Goal: Task Accomplishment & Management: Use online tool/utility

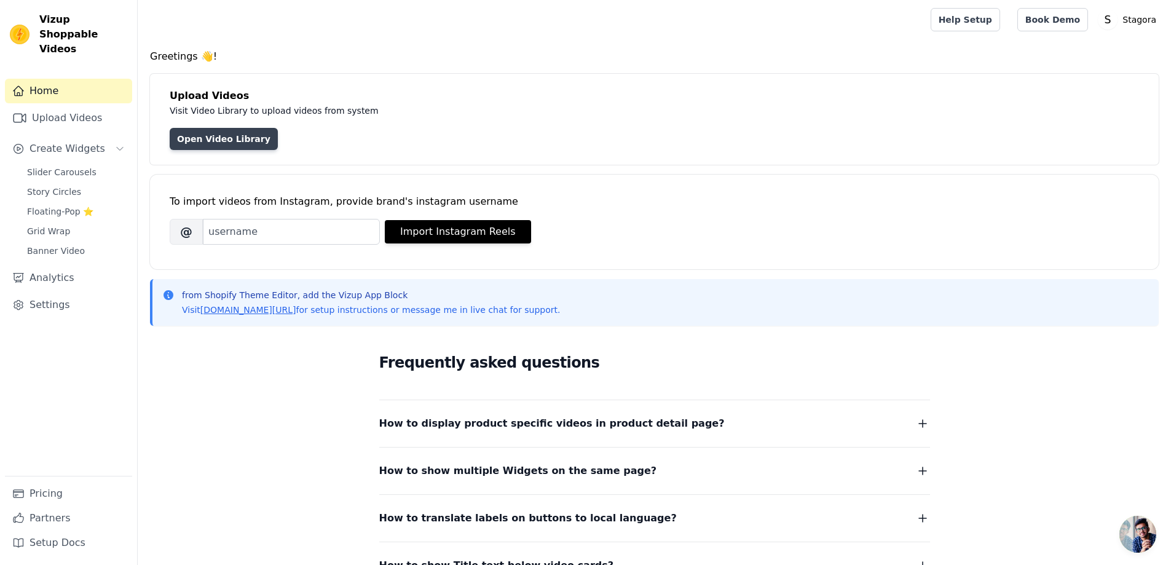
click at [223, 140] on link "Open Video Library" at bounding box center [224, 139] width 108 height 22
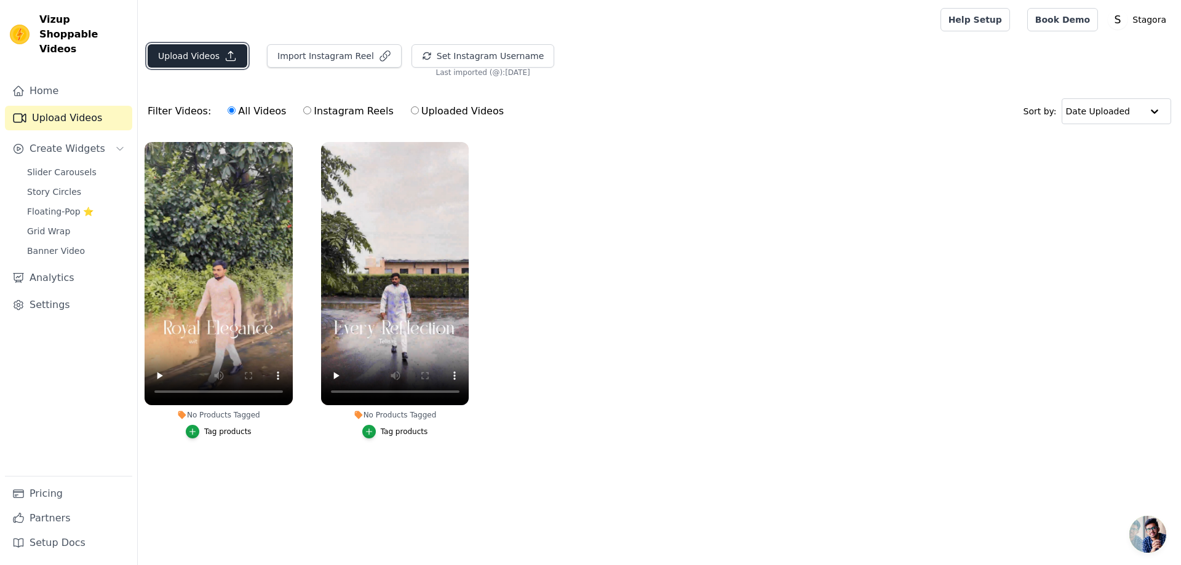
click at [208, 54] on button "Upload Videos" at bounding box center [198, 55] width 100 height 23
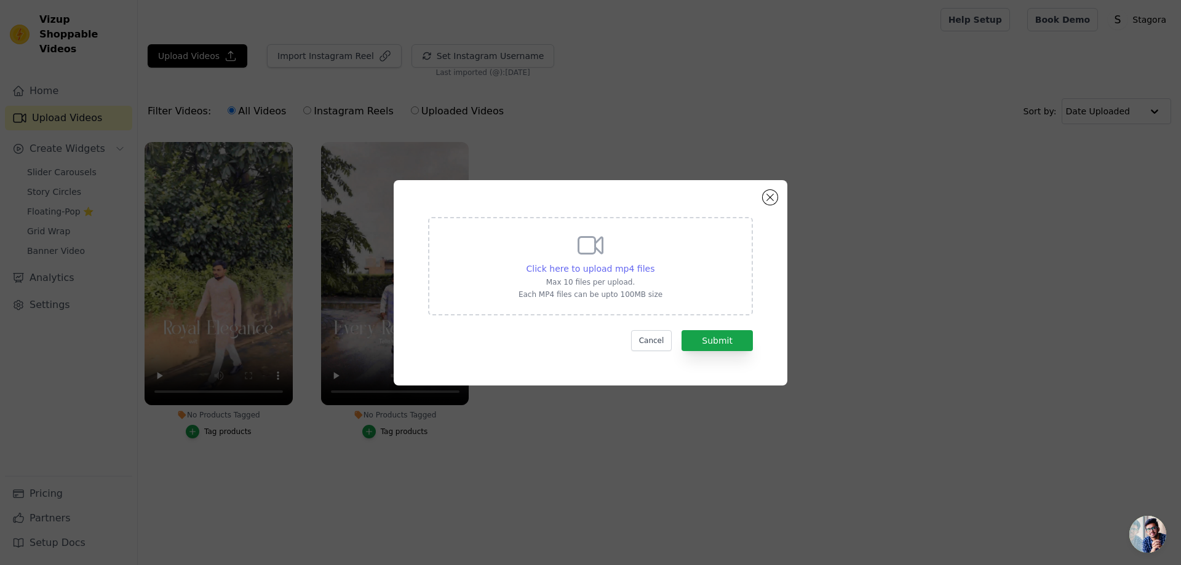
click at [595, 271] on span "Click here to upload mp4 files" at bounding box center [590, 269] width 129 height 10
click at [654, 263] on input "Click here to upload mp4 files Max 10 files per upload. Each MP4 files can be u…" at bounding box center [654, 262] width 1 height 1
click at [765, 200] on button "Close modal" at bounding box center [770, 197] width 15 height 15
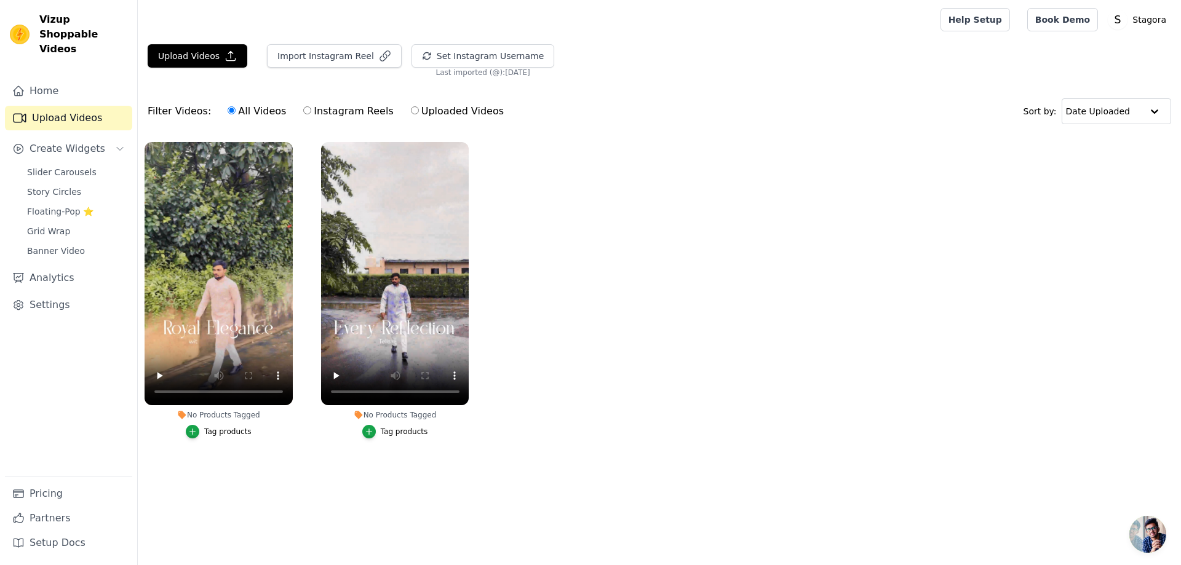
click at [410, 113] on label "Uploaded Videos" at bounding box center [457, 111] width 94 height 16
click at [411, 113] on input "Uploaded Videos" at bounding box center [415, 110] width 8 height 8
radio input "true"
click at [228, 107] on input "All Videos" at bounding box center [232, 110] width 8 height 8
radio input "true"
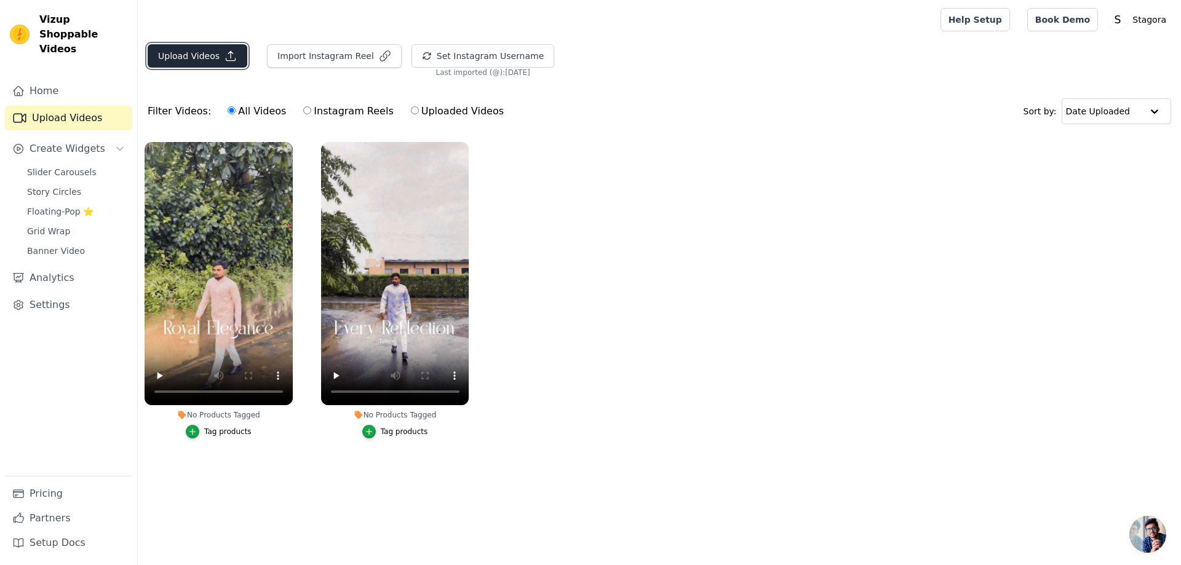
click at [207, 63] on button "Upload Videos" at bounding box center [198, 55] width 100 height 23
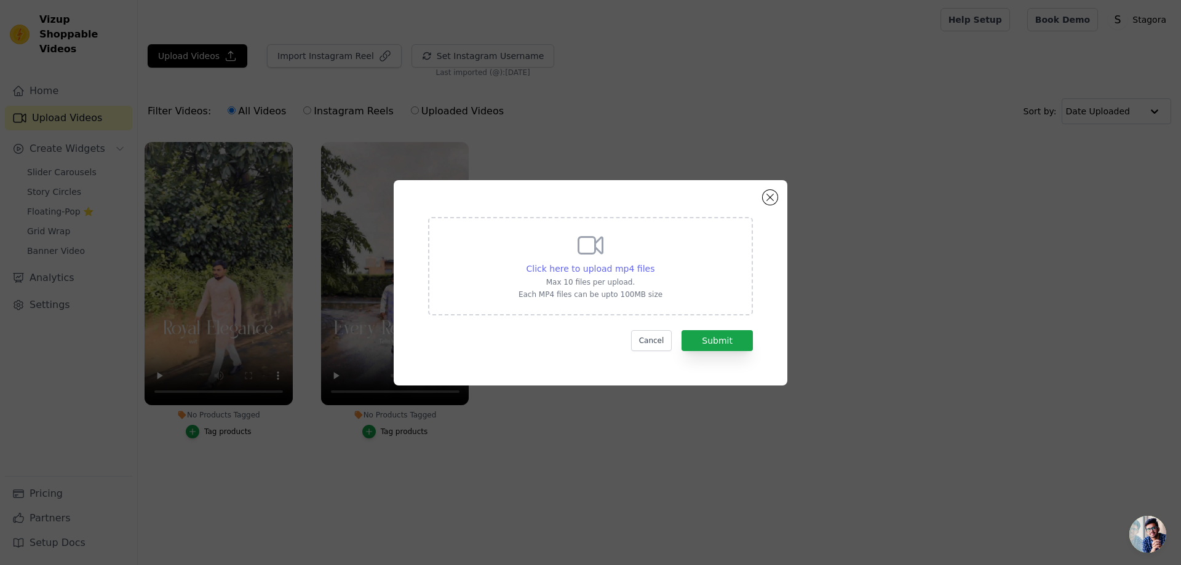
click at [607, 264] on span "Click here to upload mp4 files" at bounding box center [590, 269] width 129 height 10
click at [654, 262] on input "Click here to upload mp4 files Max 10 files per upload. Each MP4 files can be u…" at bounding box center [654, 262] width 1 height 1
click at [606, 264] on span "Click here to upload mp4 files" at bounding box center [590, 269] width 129 height 10
click at [654, 263] on input "Click here to upload mp4 files Max 10 files per upload. Each MP4 files can be u…" at bounding box center [654, 262] width 1 height 1
type input "C:\fakepath\Reel-04.mp4"
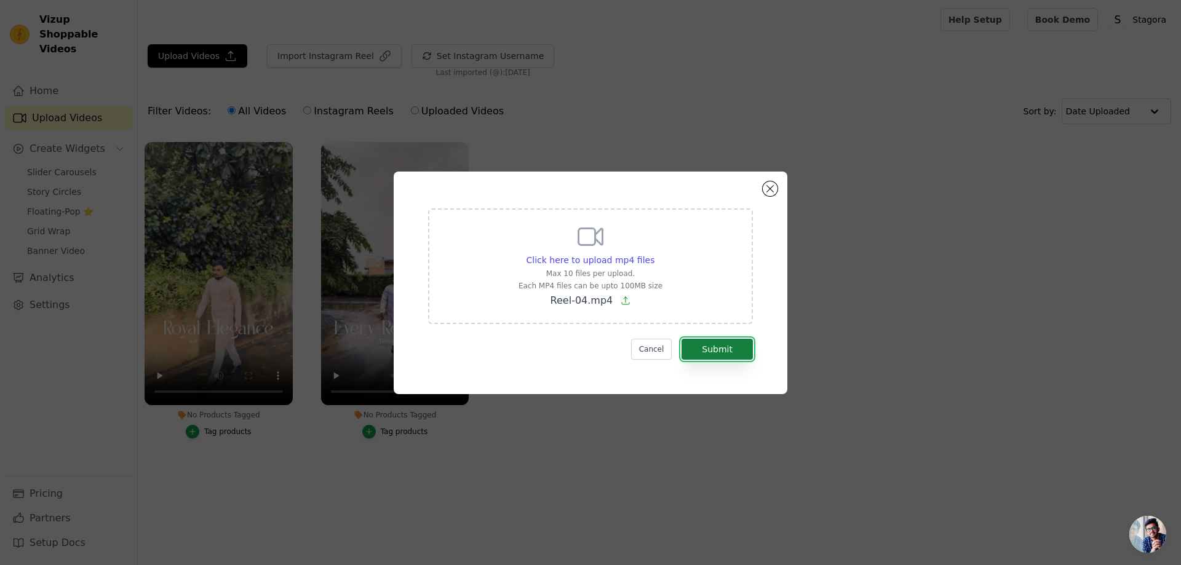
click at [721, 346] on button "Submit" at bounding box center [716, 349] width 71 height 21
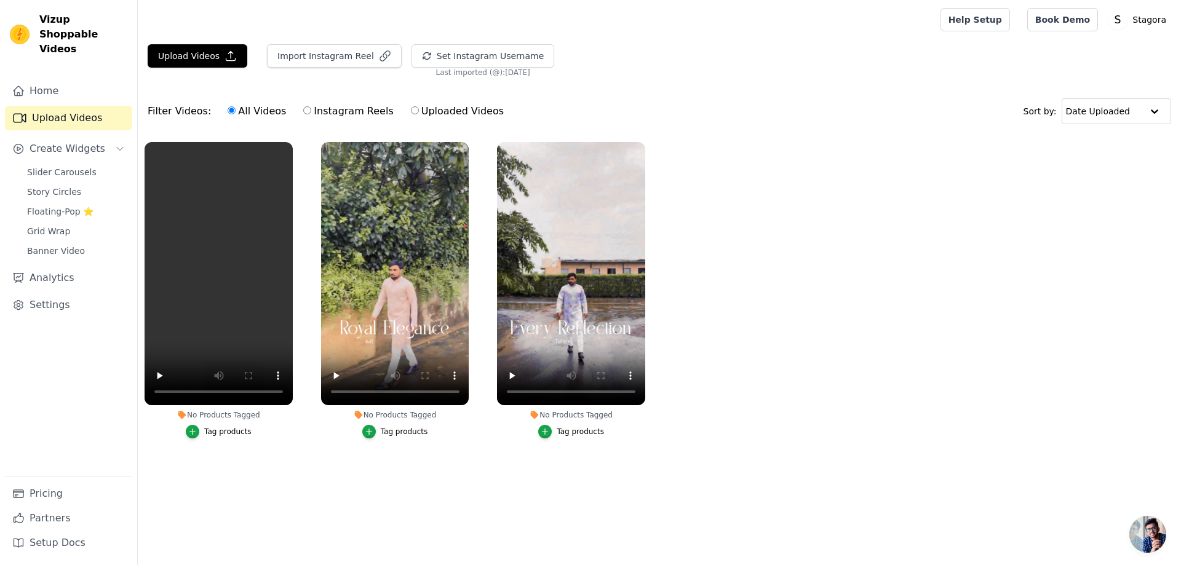
click at [819, 370] on ul "No Products Tagged Tag products No Products Tagged Tag products No Products Tag…" at bounding box center [659, 302] width 1043 height 335
click at [914, 429] on ul "No Products Tagged Tag products No Products Tagged Tag products No Products Tag…" at bounding box center [659, 302] width 1043 height 335
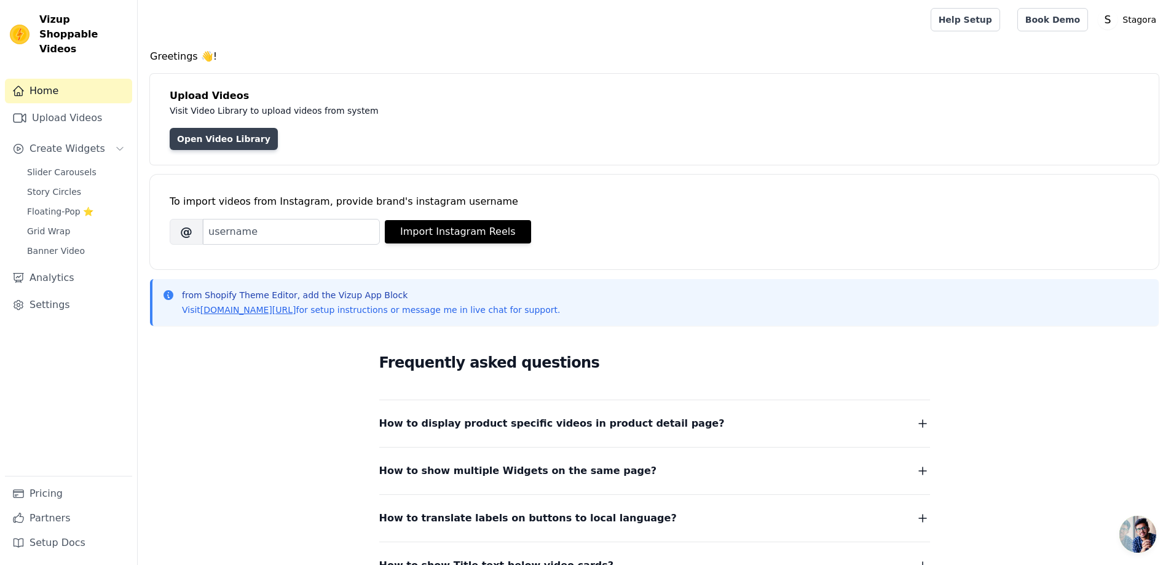
click at [196, 145] on link "Open Video Library" at bounding box center [224, 139] width 108 height 22
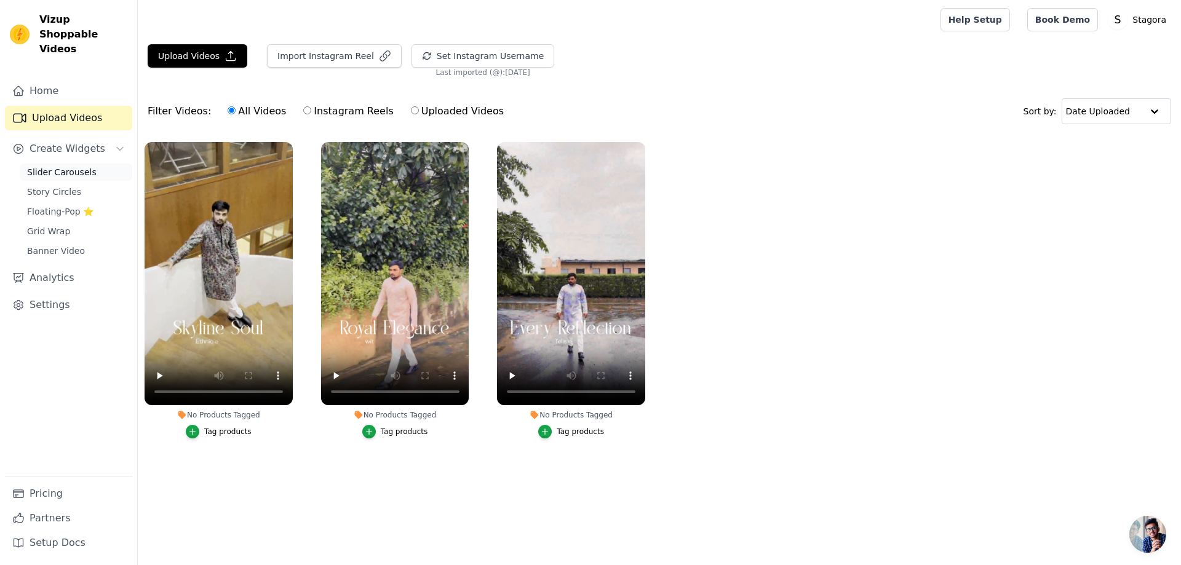
click at [70, 166] on span "Slider Carousels" at bounding box center [61, 172] width 69 height 12
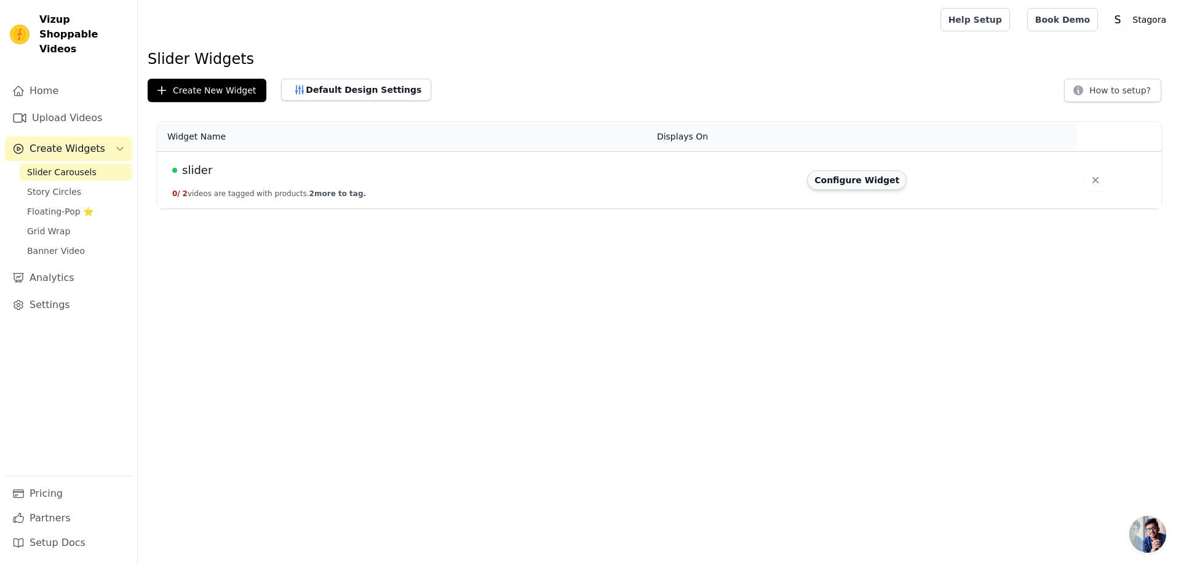
click at [859, 183] on button "Configure Widget" at bounding box center [857, 180] width 100 height 20
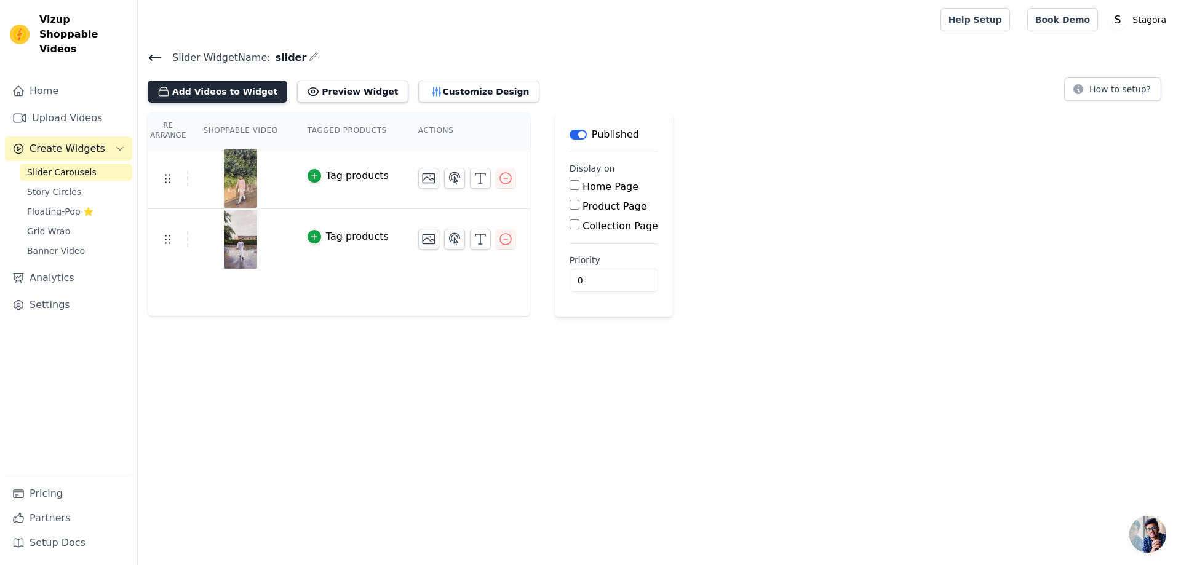
click at [228, 99] on button "Add Videos to Widget" at bounding box center [218, 92] width 140 height 22
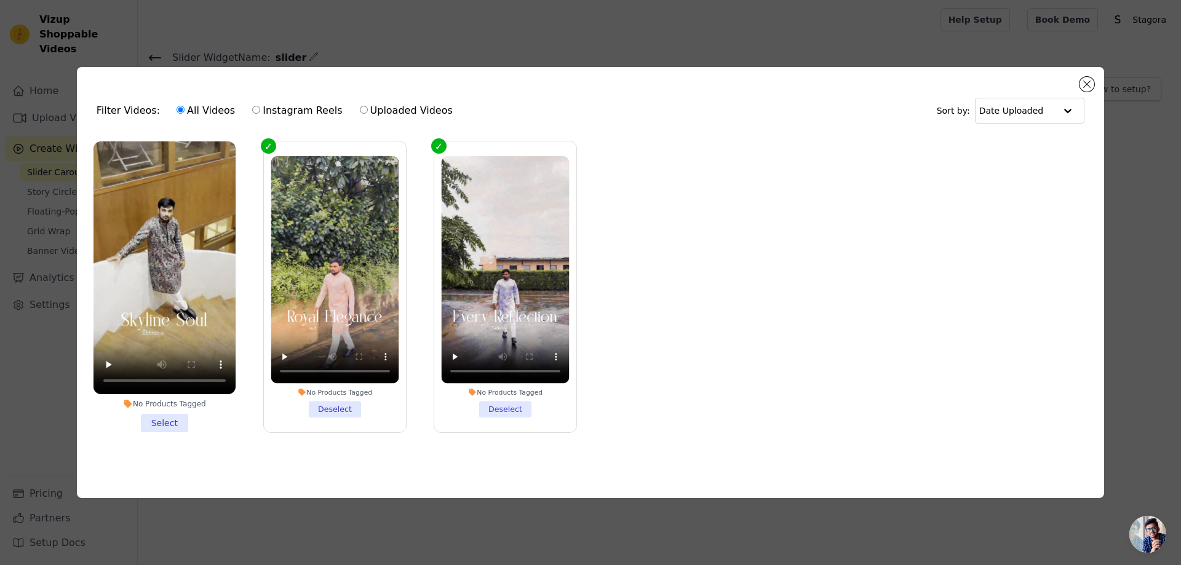
click at [177, 420] on li "No Products Tagged Select" at bounding box center [164, 286] width 142 height 291
click at [0, 0] on input "No Products Tagged Select" at bounding box center [0, 0] width 0 height 0
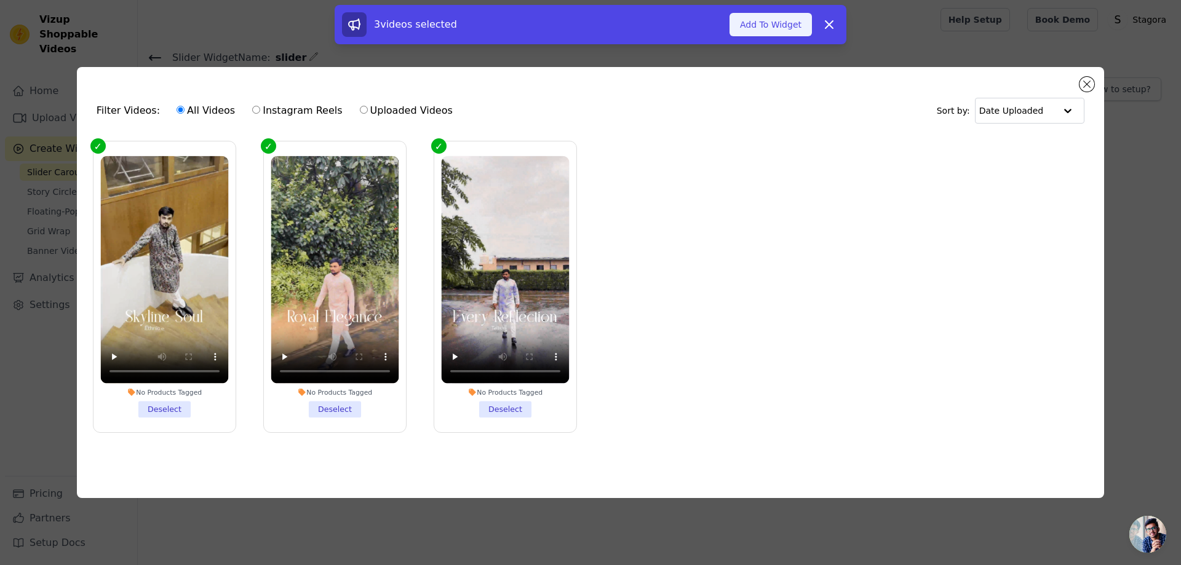
click at [772, 22] on button "Add To Widget" at bounding box center [770, 24] width 82 height 23
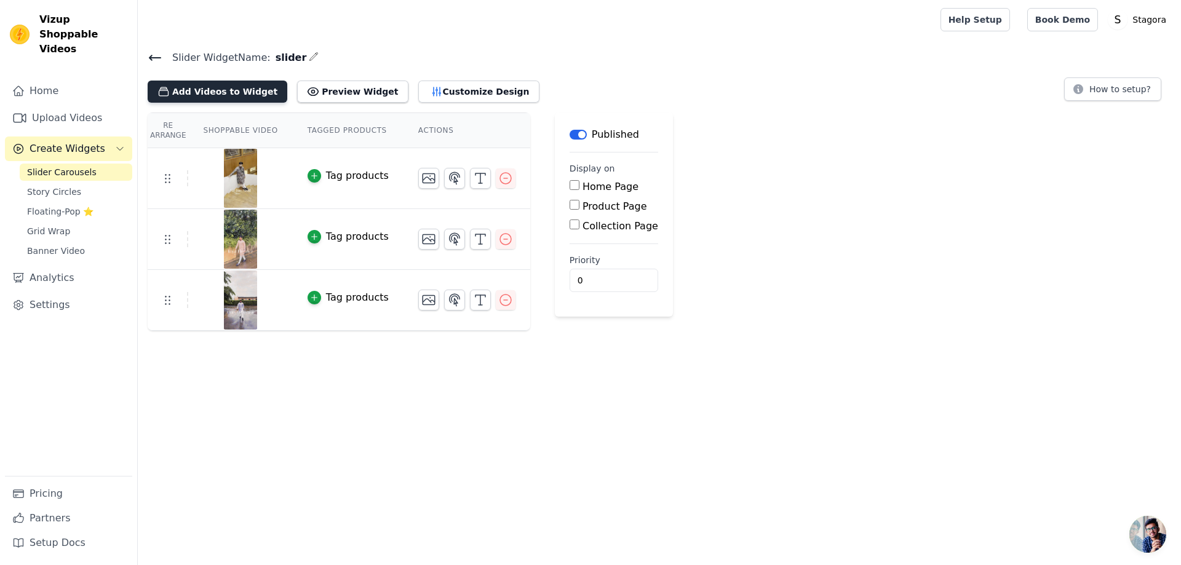
click at [216, 90] on button "Add Videos to Widget" at bounding box center [218, 92] width 140 height 22
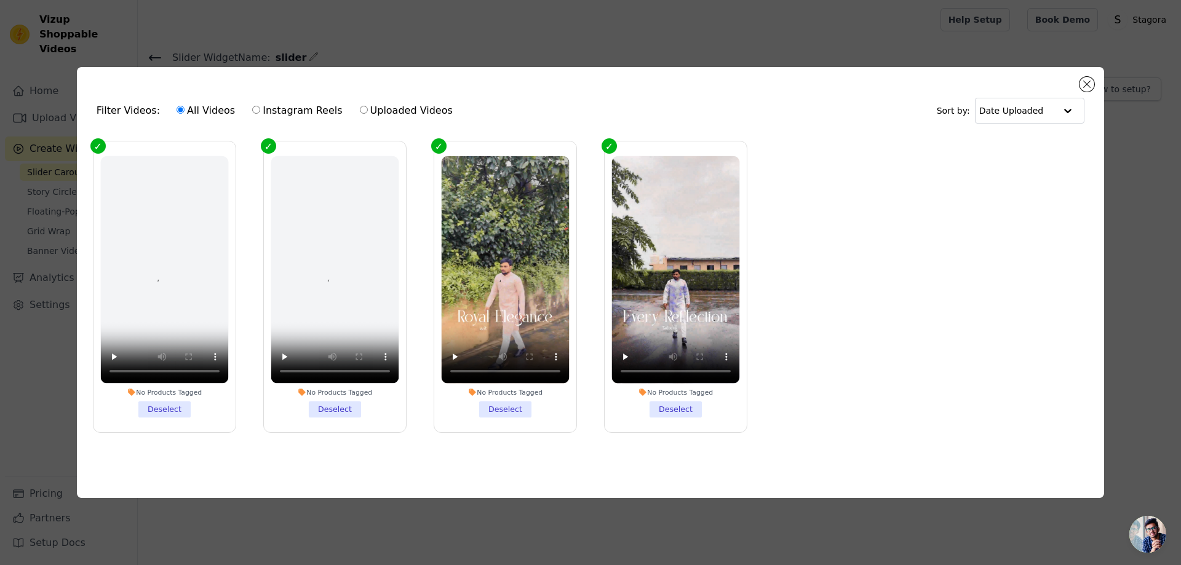
click at [361, 109] on label "Uploaded Videos" at bounding box center [406, 111] width 94 height 16
click at [361, 109] on input "Uploaded Videos" at bounding box center [364, 110] width 8 height 8
radio input "true"
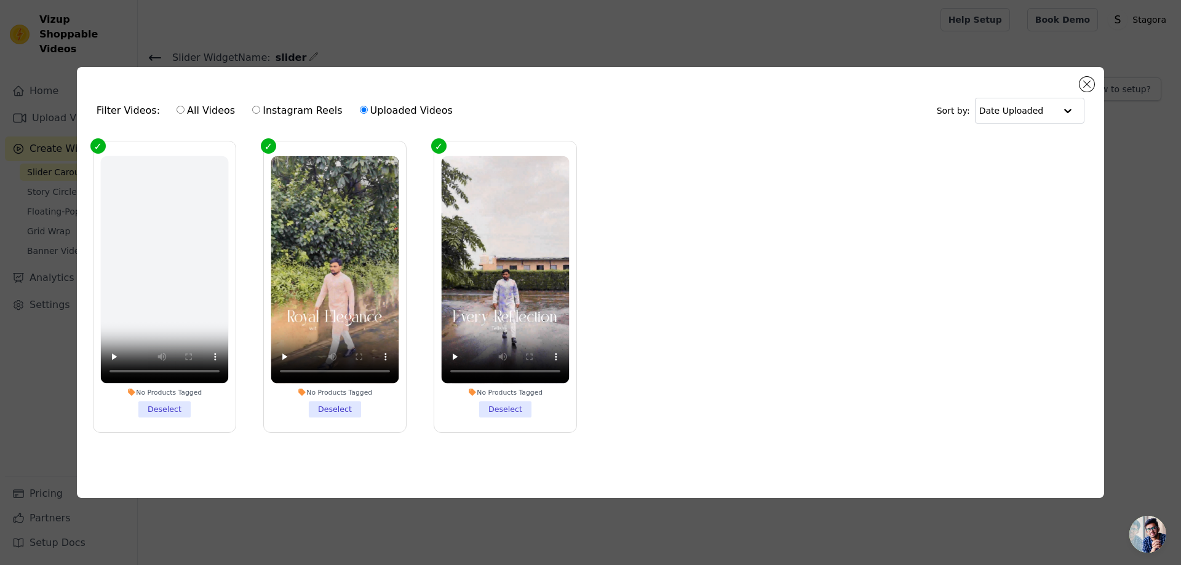
click at [176, 111] on input "All Videos" at bounding box center [180, 110] width 8 height 8
radio input "true"
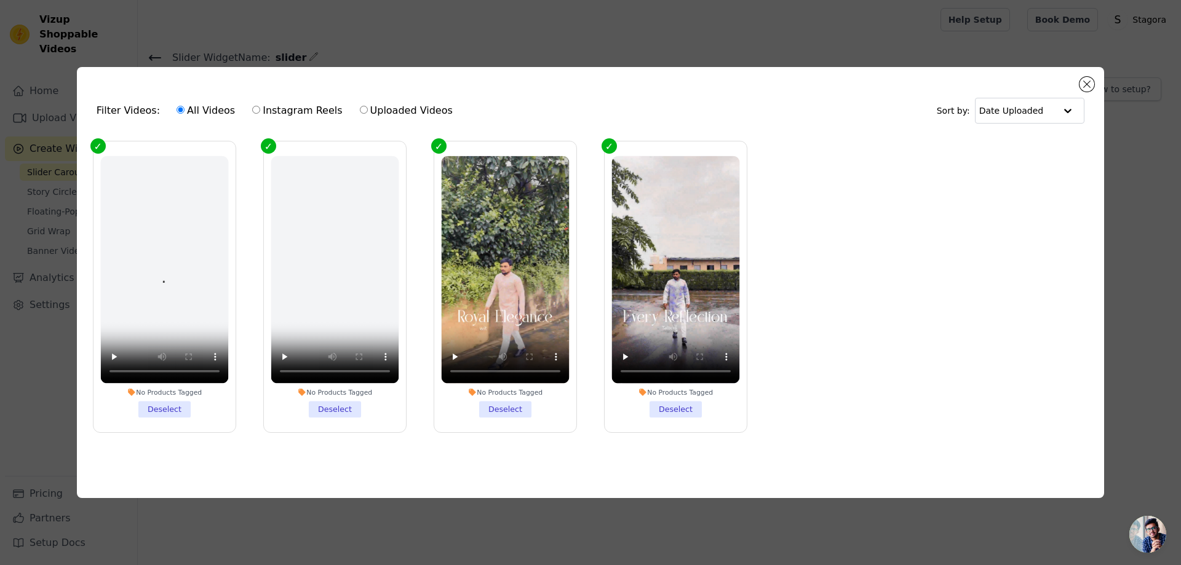
click at [1095, 73] on div "Filter Videos: All Videos Instagram Reels Uploaded Videos Sort by: Date Uploade…" at bounding box center [590, 282] width 1027 height 431
click at [1091, 79] on button "Close modal" at bounding box center [1086, 84] width 15 height 15
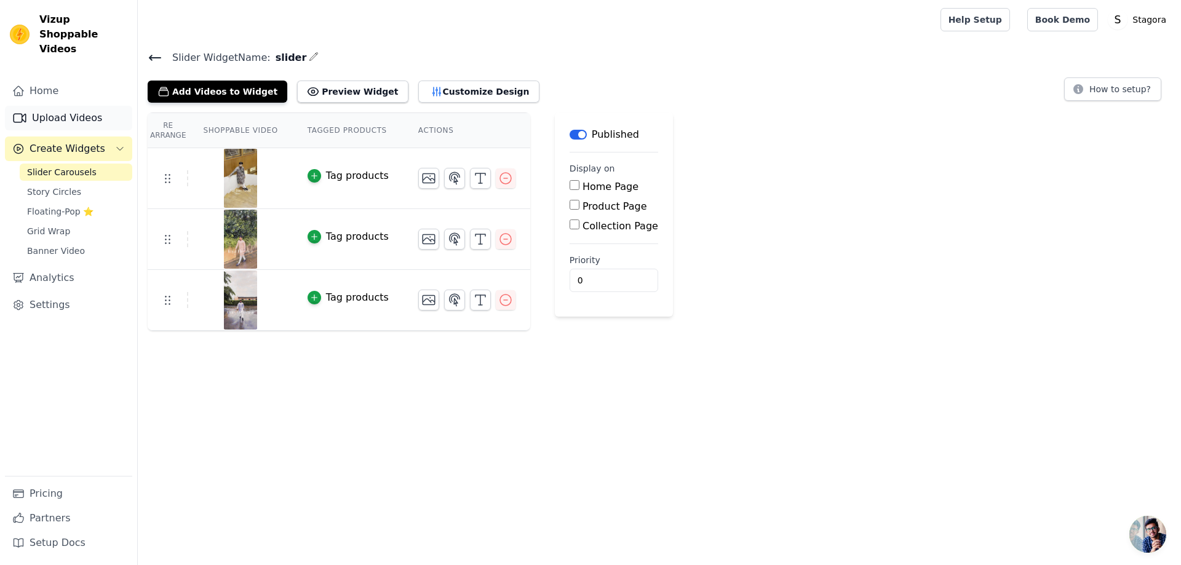
click at [49, 106] on link "Upload Videos" at bounding box center [68, 118] width 127 height 25
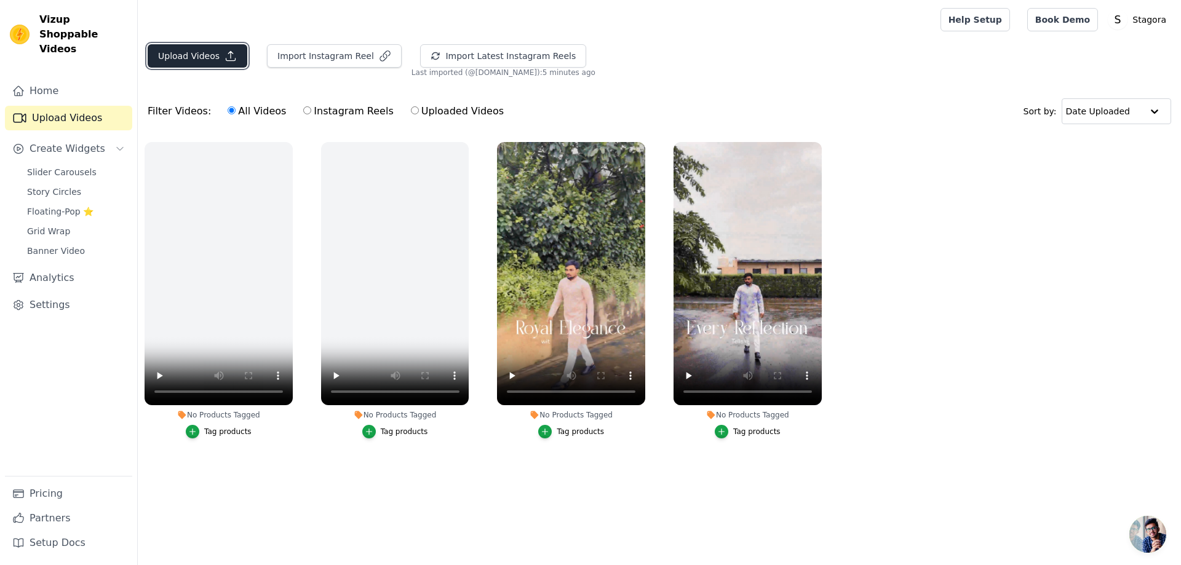
click at [203, 51] on button "Upload Videos" at bounding box center [198, 55] width 100 height 23
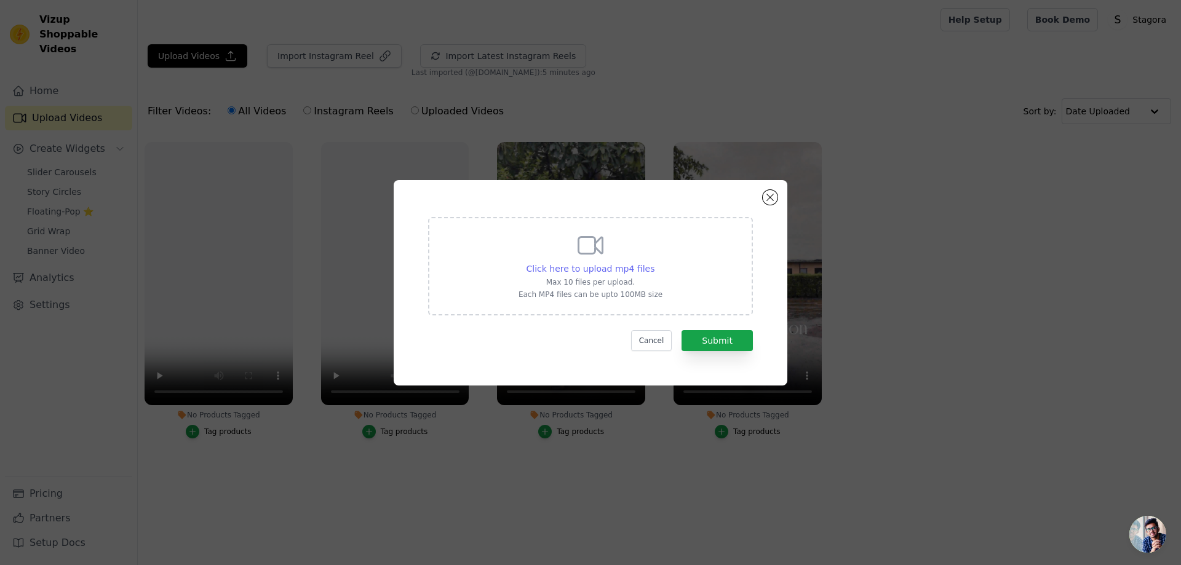
click at [616, 271] on span "Click here to upload mp4 files" at bounding box center [590, 269] width 129 height 10
click at [654, 263] on input "Click here to upload mp4 files Max 10 files per upload. Each MP4 files can be u…" at bounding box center [654, 262] width 1 height 1
type input "C:\fakepath\reel-yk1gb9-57.myshopify.com-3711903687041095352_73702317902.mp4"
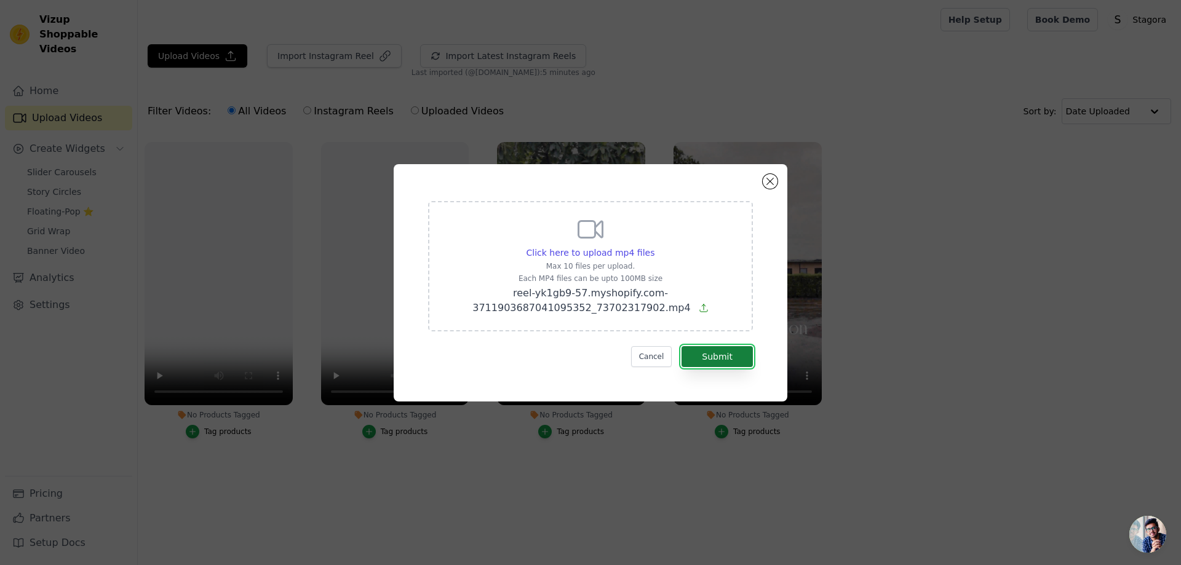
click at [712, 359] on button "Submit" at bounding box center [716, 356] width 71 height 21
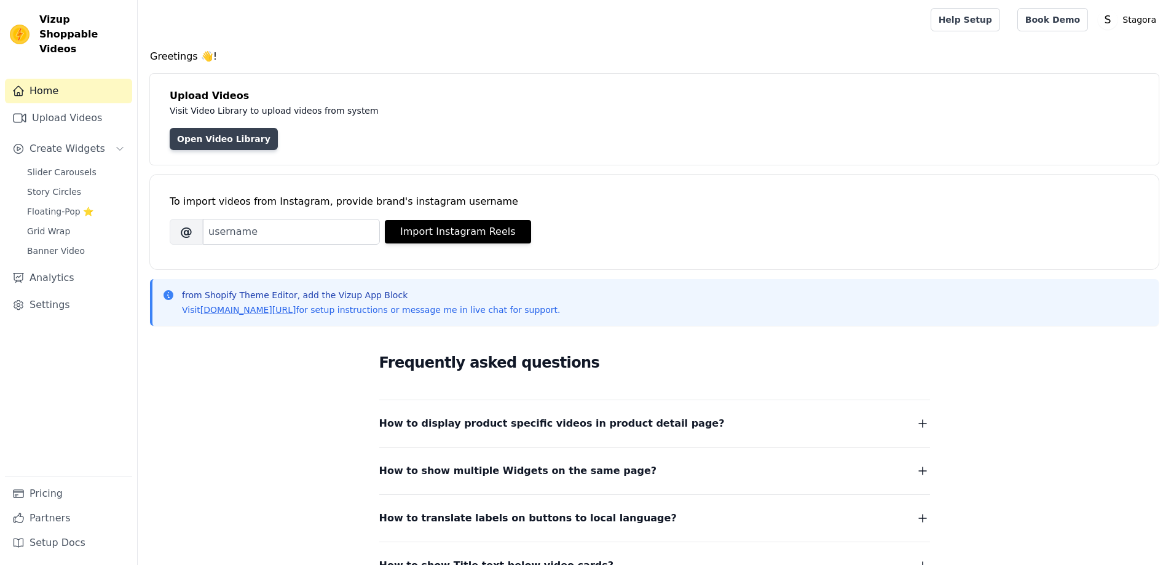
click at [219, 140] on link "Open Video Library" at bounding box center [224, 139] width 108 height 22
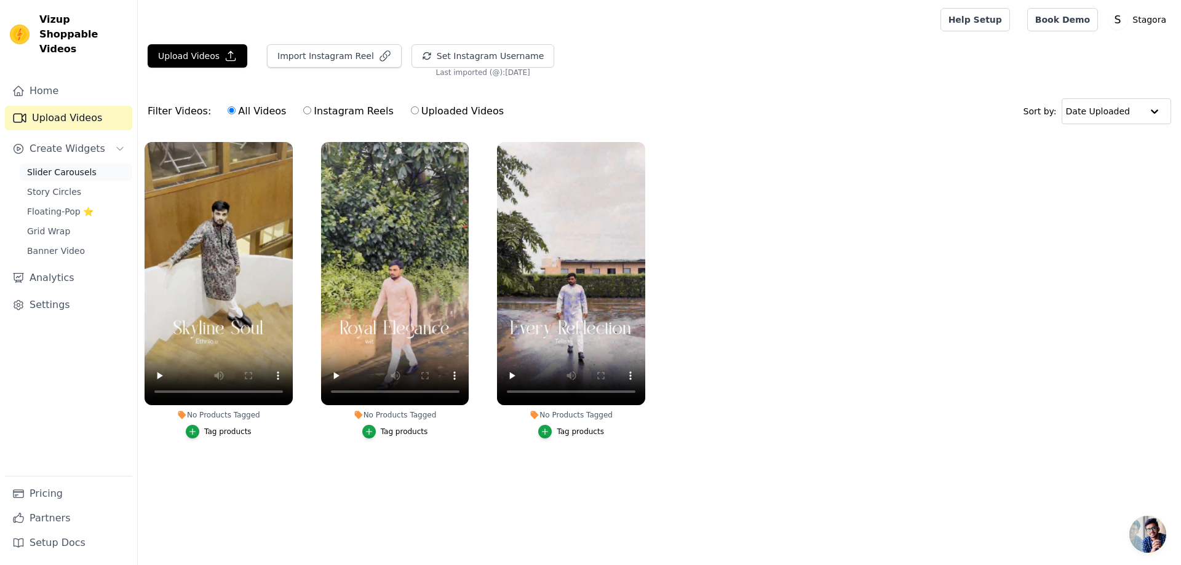
click at [55, 166] on span "Slider Carousels" at bounding box center [61, 172] width 69 height 12
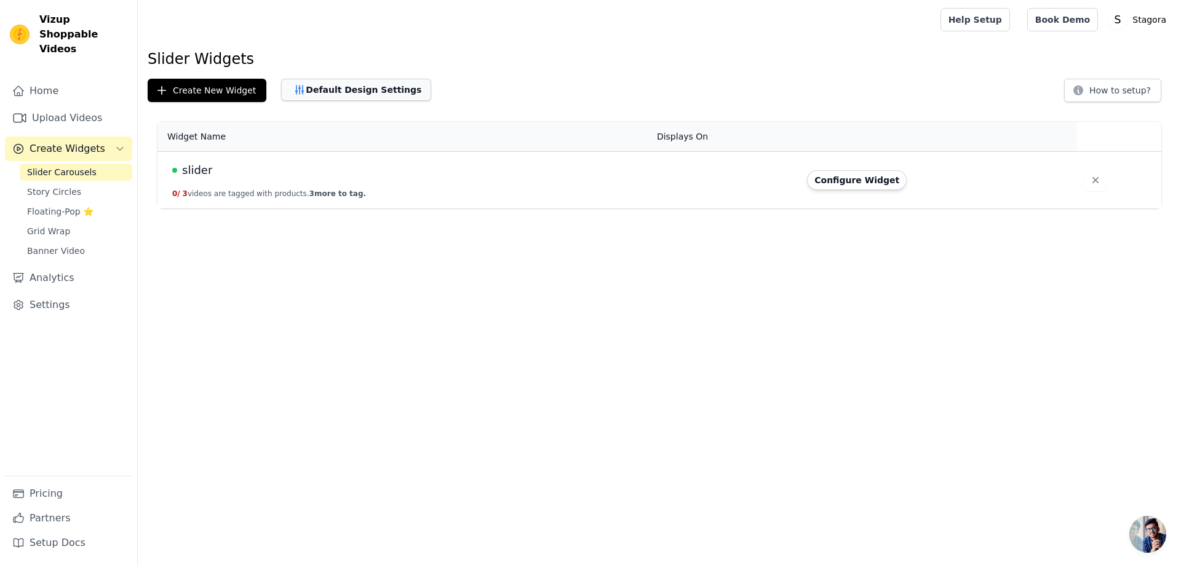
click at [339, 90] on button "Default Design Settings" at bounding box center [356, 90] width 150 height 22
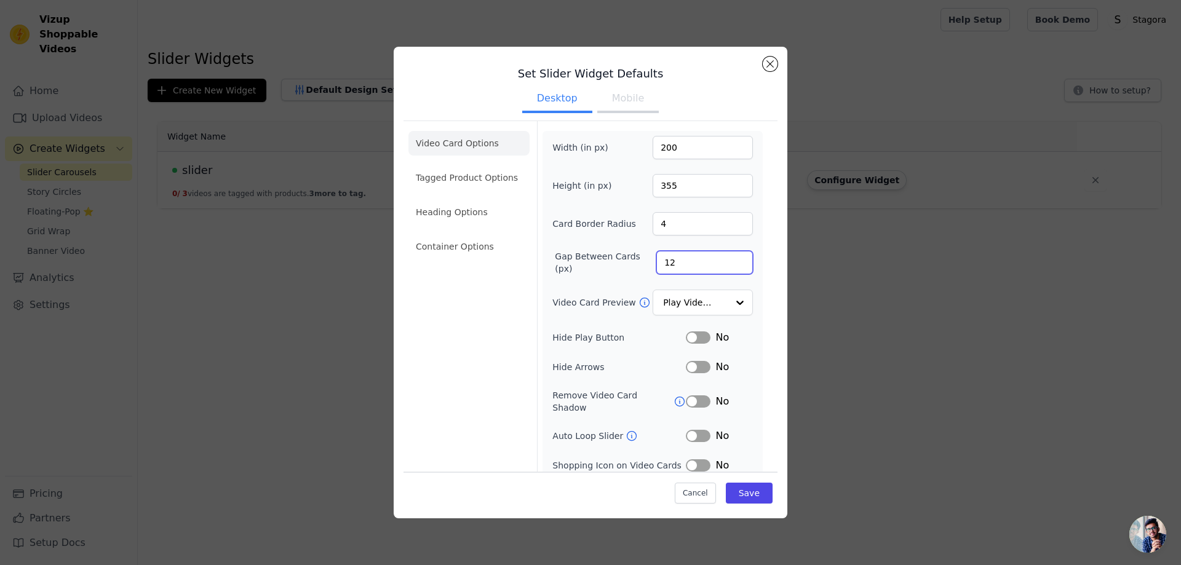
click at [688, 257] on input "12" at bounding box center [704, 262] width 97 height 23
drag, startPoint x: 683, startPoint y: 265, endPoint x: 638, endPoint y: 263, distance: 44.3
click at [638, 263] on div "Gap Between Cards (px) 12" at bounding box center [652, 262] width 200 height 25
type input "20"
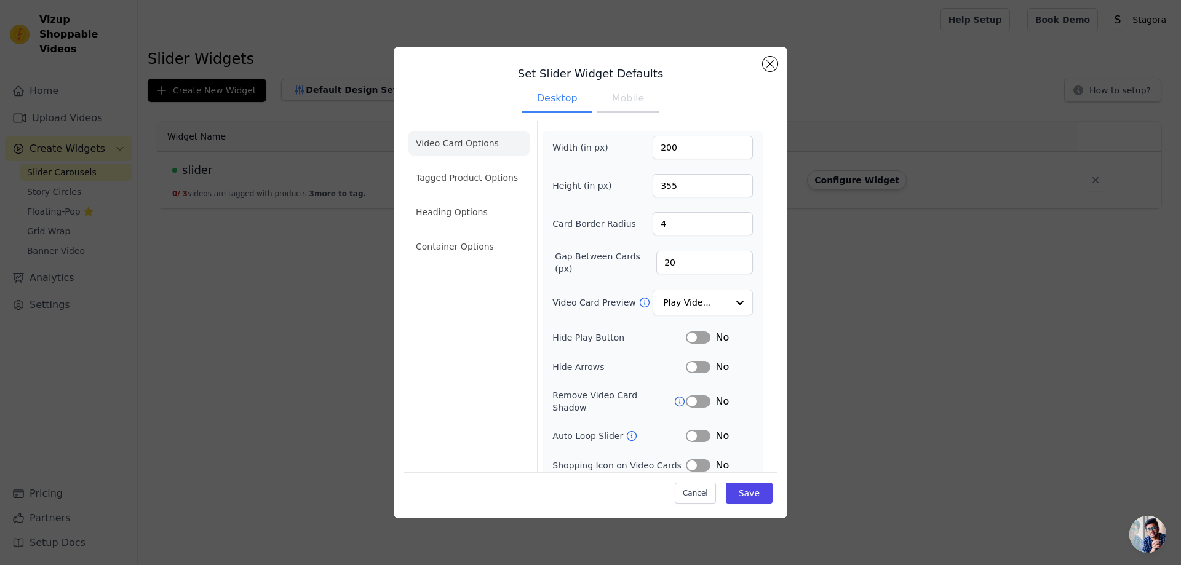
click at [755, 280] on form "Width (in px) 200 Height (in px) 355 Card Border Radius 4 Gap Between Cards (px…" at bounding box center [652, 316] width 231 height 391
click at [727, 300] on div at bounding box center [739, 303] width 25 height 25
click at [777, 283] on div "Set Slider Widget Defaults Desktop Mobile Video Card Options Tagged Product Opt…" at bounding box center [591, 283] width 394 height 472
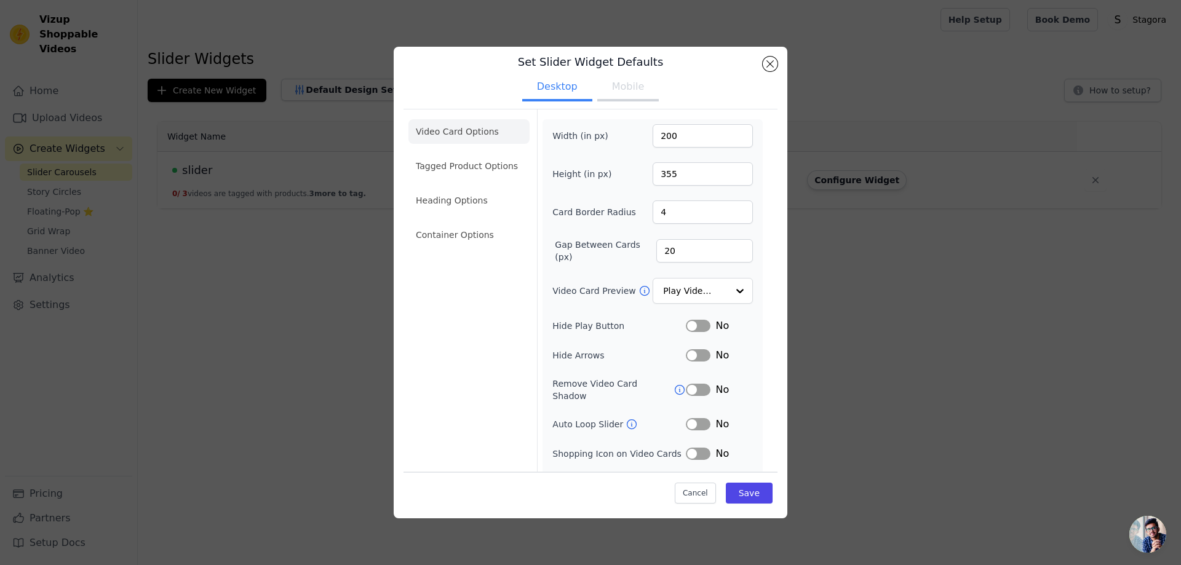
scroll to position [30, 0]
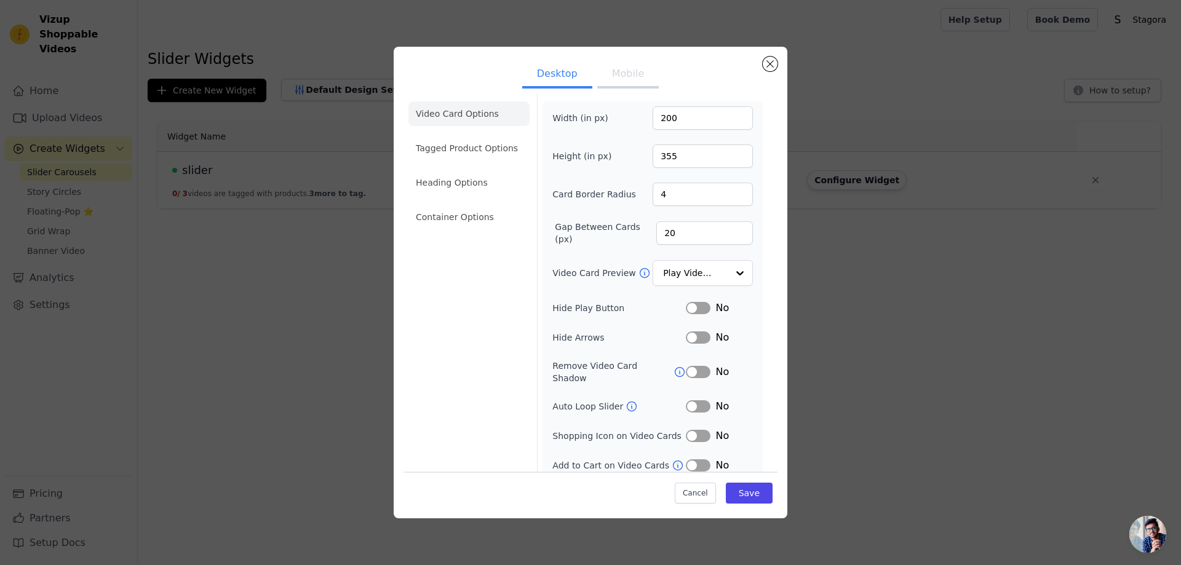
click at [698, 309] on button "Label" at bounding box center [698, 308] width 25 height 12
click at [469, 148] on li "Tagged Product Options" at bounding box center [468, 148] width 121 height 25
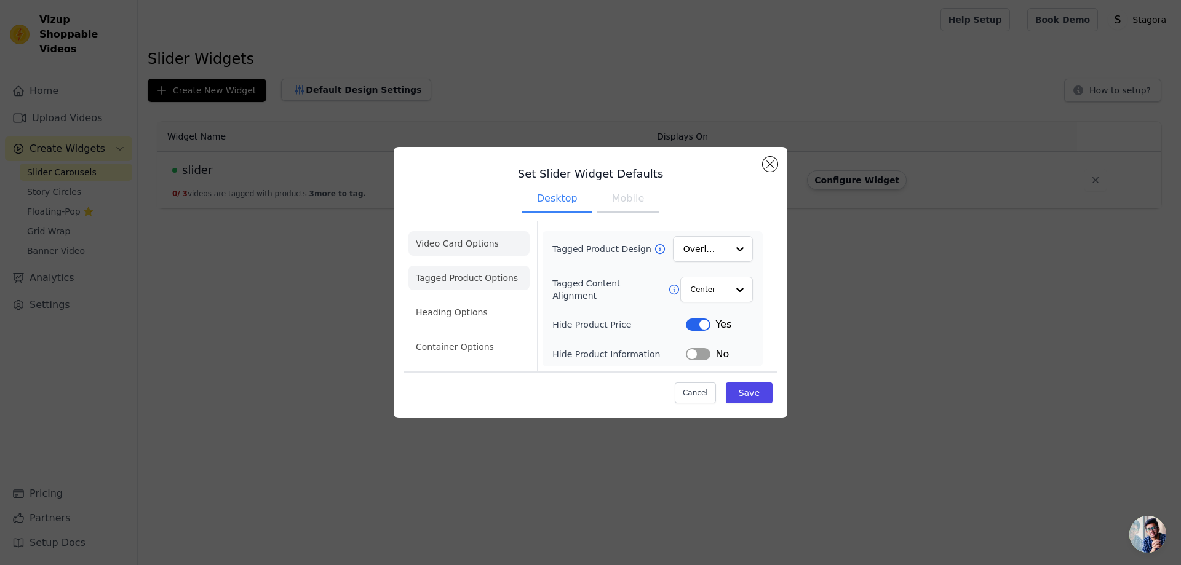
click at [472, 249] on li "Video Card Options" at bounding box center [468, 243] width 121 height 25
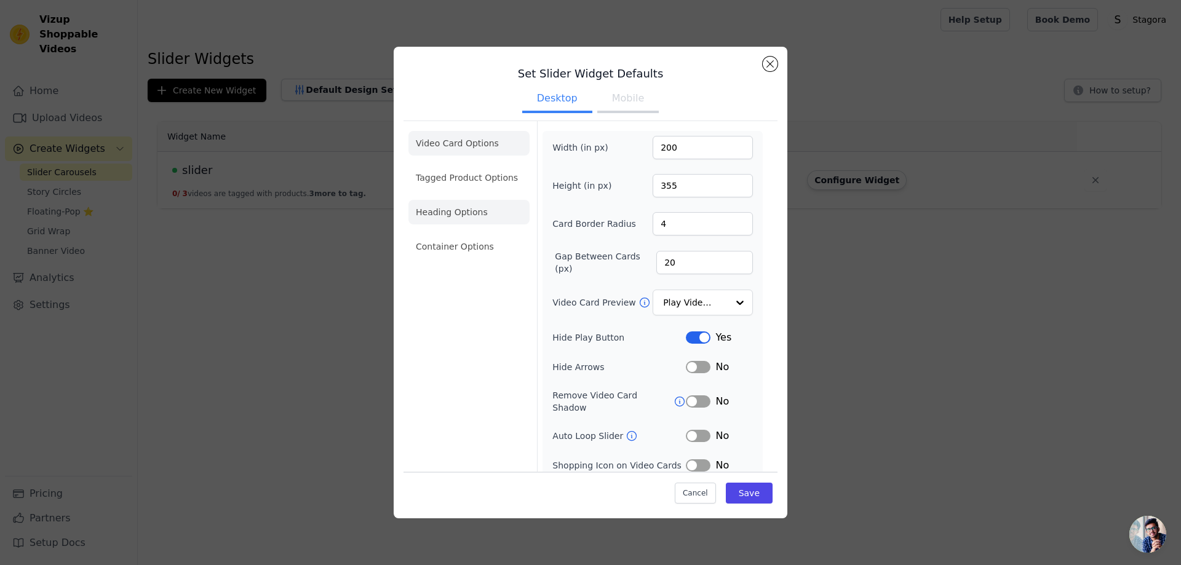
click at [469, 219] on li "Heading Options" at bounding box center [468, 212] width 121 height 25
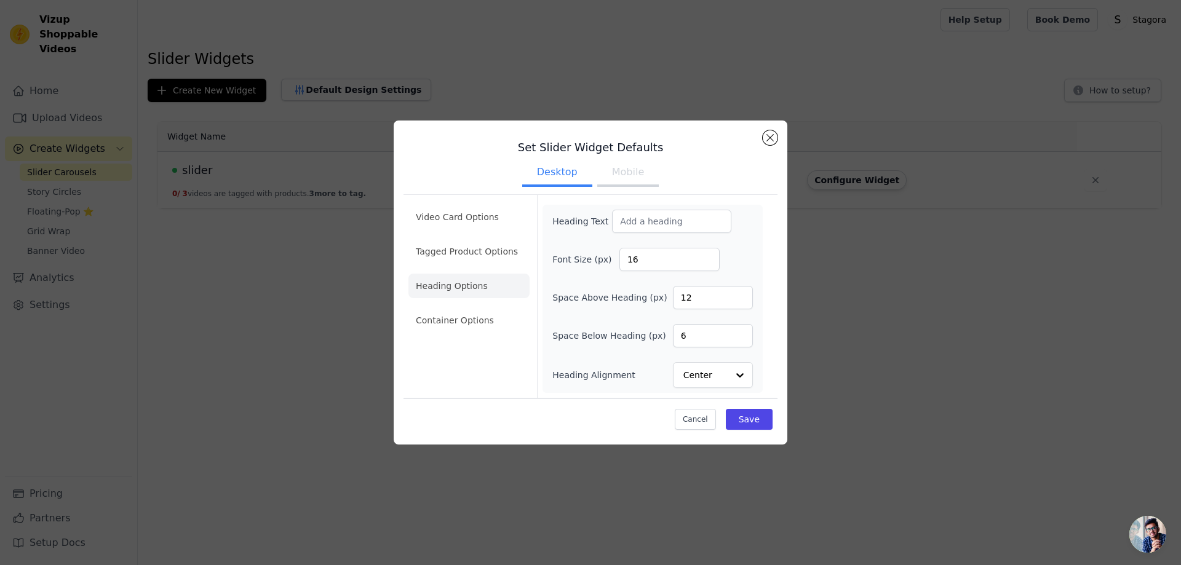
click at [625, 179] on button "Mobile" at bounding box center [627, 173] width 61 height 27
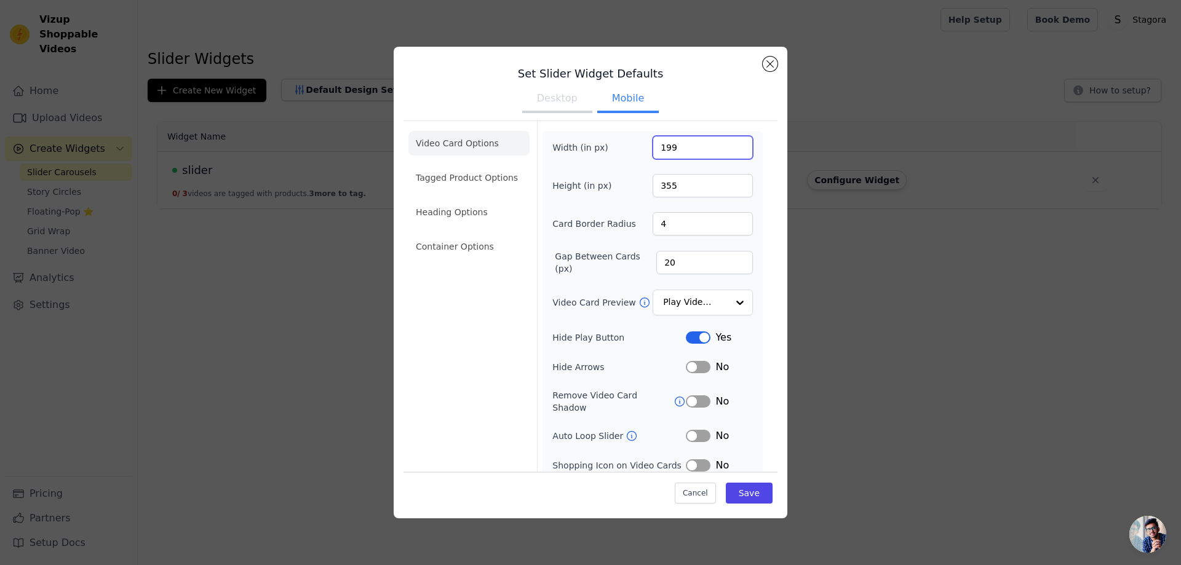
click at [729, 149] on input "199" at bounding box center [702, 147] width 100 height 23
click at [729, 149] on input "198" at bounding box center [702, 147] width 100 height 23
click at [729, 149] on input "197" at bounding box center [702, 147] width 100 height 23
click at [729, 149] on input "196" at bounding box center [702, 147] width 100 height 23
click at [729, 149] on input "195" at bounding box center [702, 147] width 100 height 23
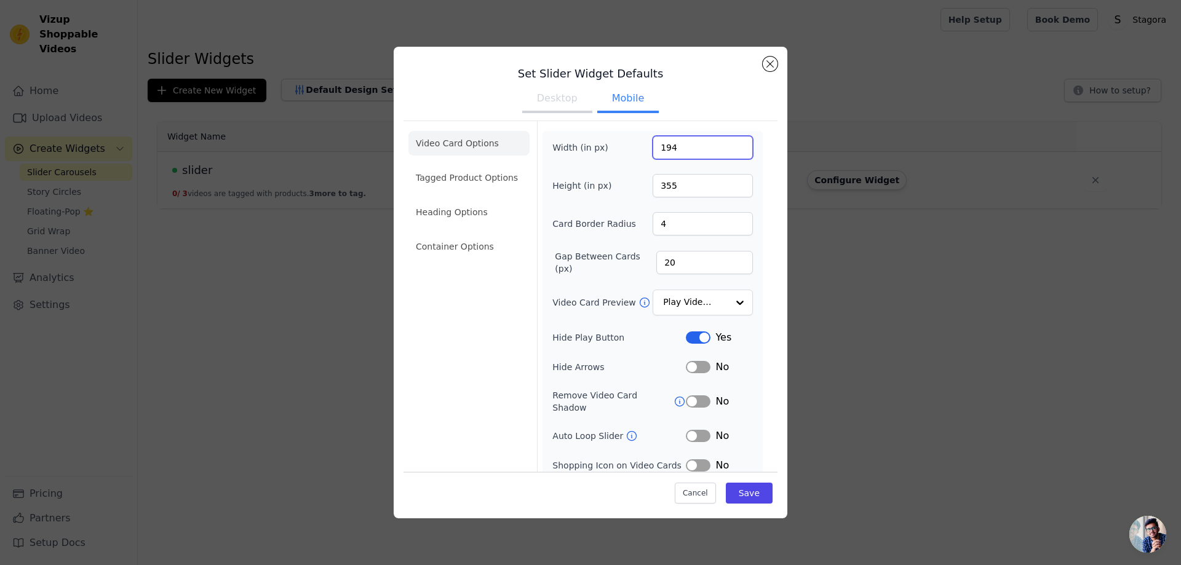
click at [729, 149] on input "194" at bounding box center [702, 147] width 100 height 23
click at [729, 149] on input "193" at bounding box center [702, 147] width 100 height 23
click at [729, 149] on input "192" at bounding box center [702, 147] width 100 height 23
click at [729, 149] on input "191" at bounding box center [702, 147] width 100 height 23
click at [729, 149] on input "190" at bounding box center [702, 147] width 100 height 23
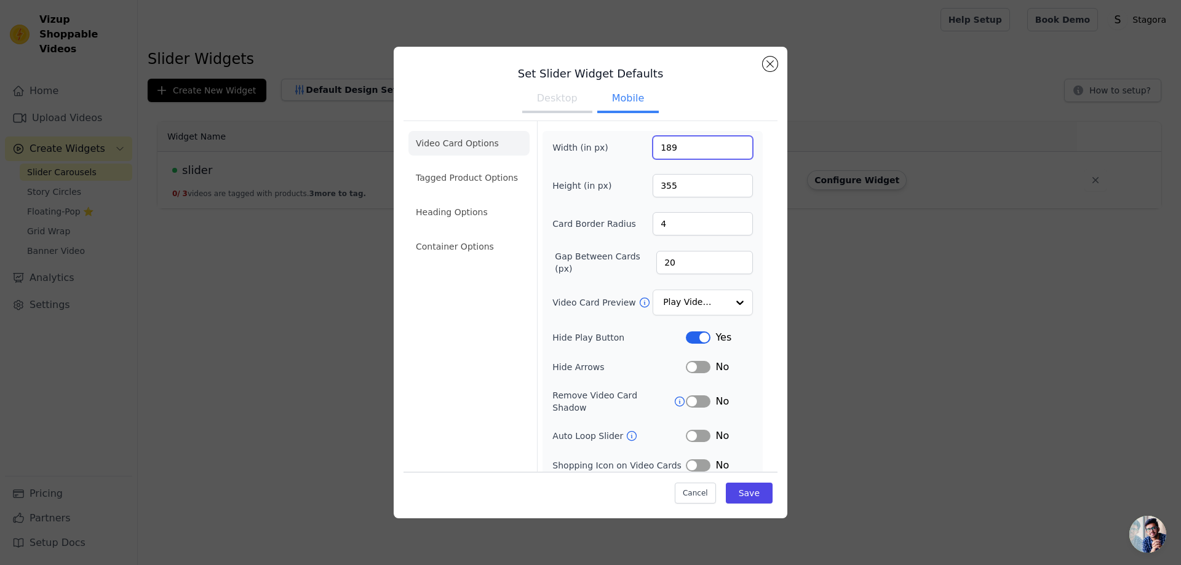
click at [729, 149] on input "189" at bounding box center [702, 147] width 100 height 23
drag, startPoint x: 675, startPoint y: 151, endPoint x: 614, endPoint y: 151, distance: 60.9
click at [614, 151] on div "Width (in px) 189" at bounding box center [652, 147] width 200 height 23
drag, startPoint x: 684, startPoint y: 149, endPoint x: 629, endPoint y: 149, distance: 54.7
click at [629, 149] on div "Width (in px) 170" at bounding box center [652, 147] width 200 height 23
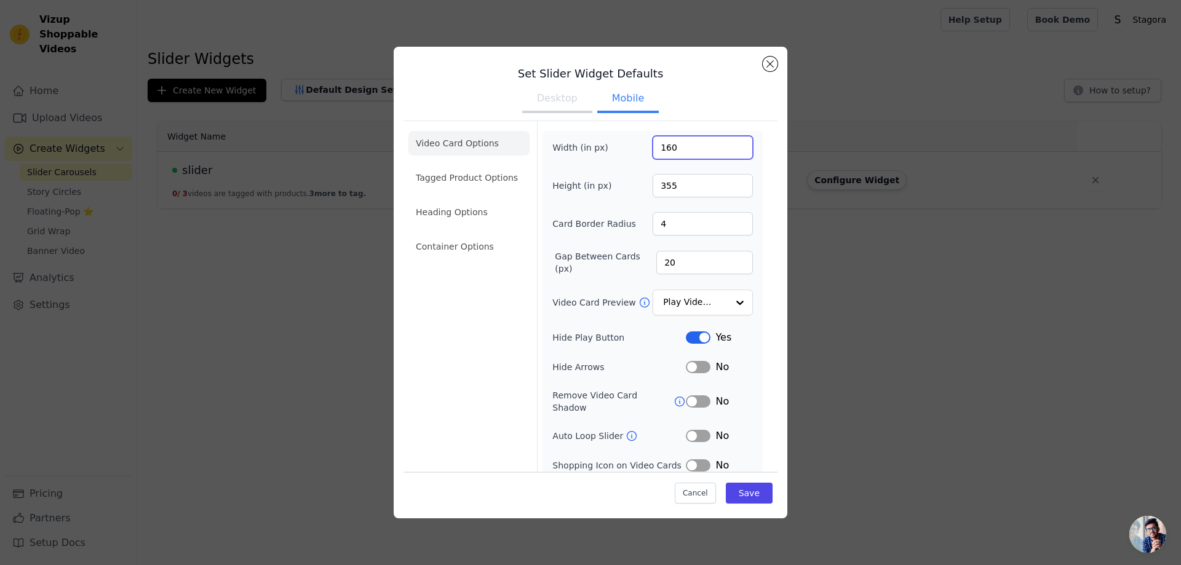
type input "160"
click at [846, 247] on div "Set Slider Widget Defaults Desktop Mobile Video Card Options Tagged Product Opt…" at bounding box center [590, 282] width 1141 height 511
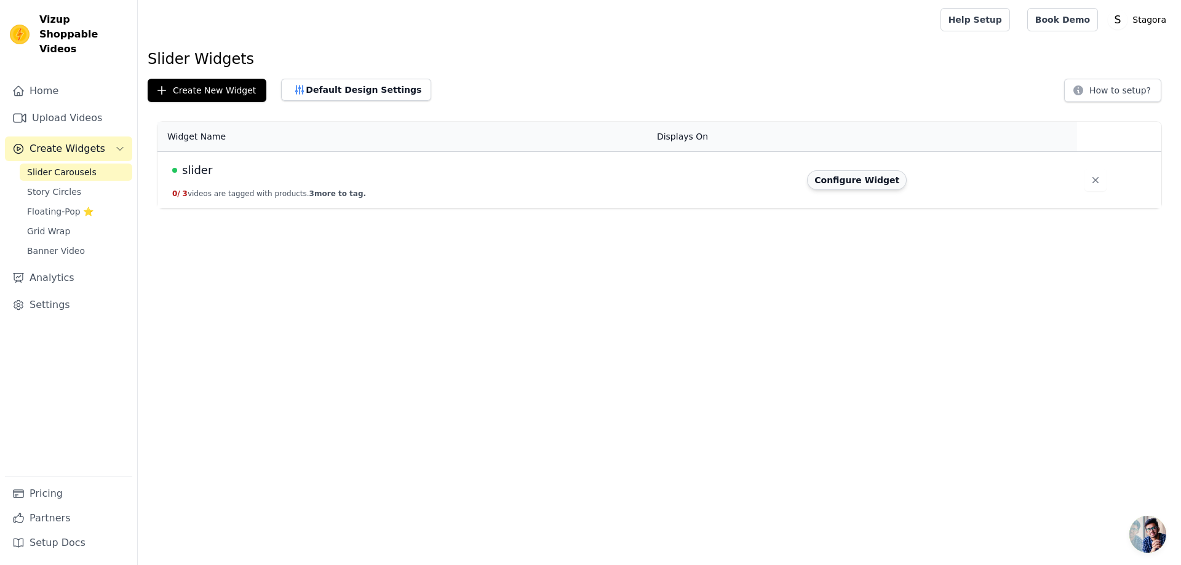
click at [838, 181] on button "Configure Widget" at bounding box center [857, 180] width 100 height 20
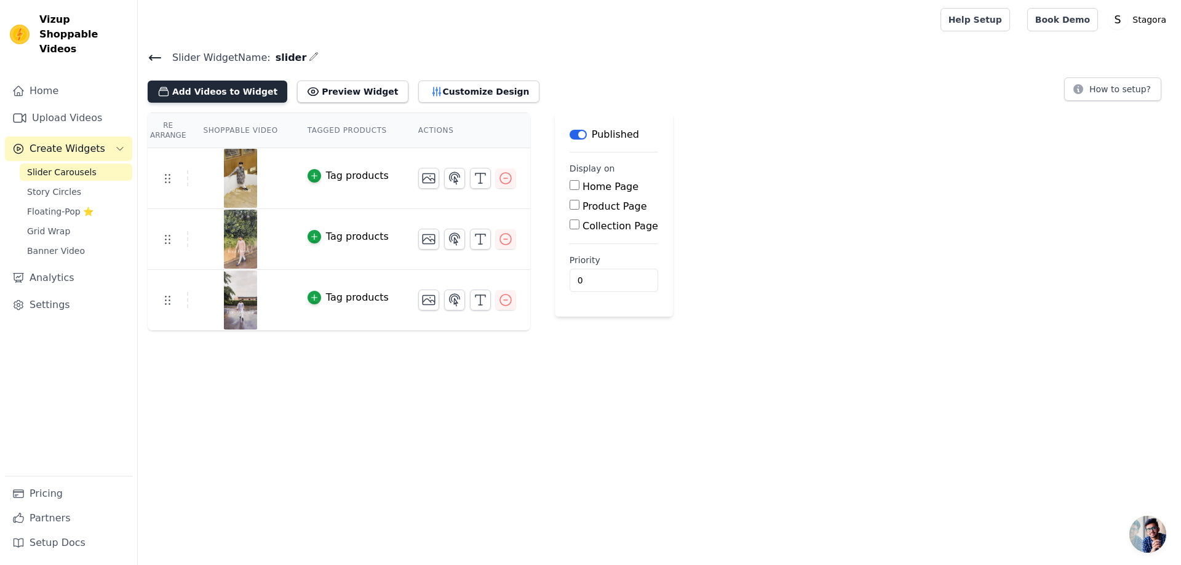
click at [222, 87] on button "Add Videos to Widget" at bounding box center [218, 92] width 140 height 22
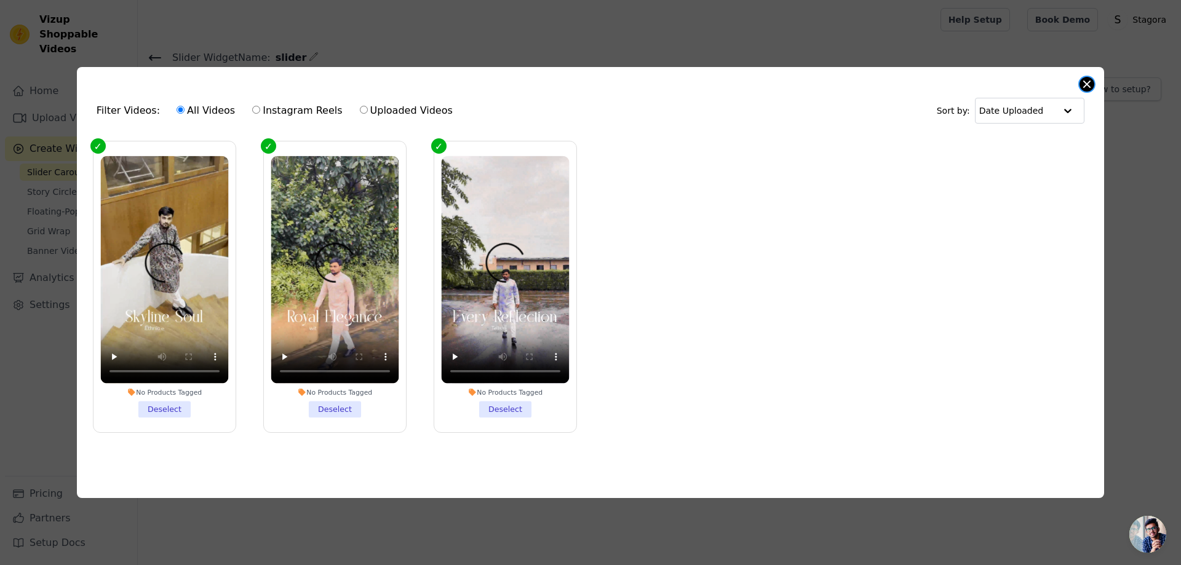
click at [1080, 83] on button "Close modal" at bounding box center [1086, 84] width 15 height 15
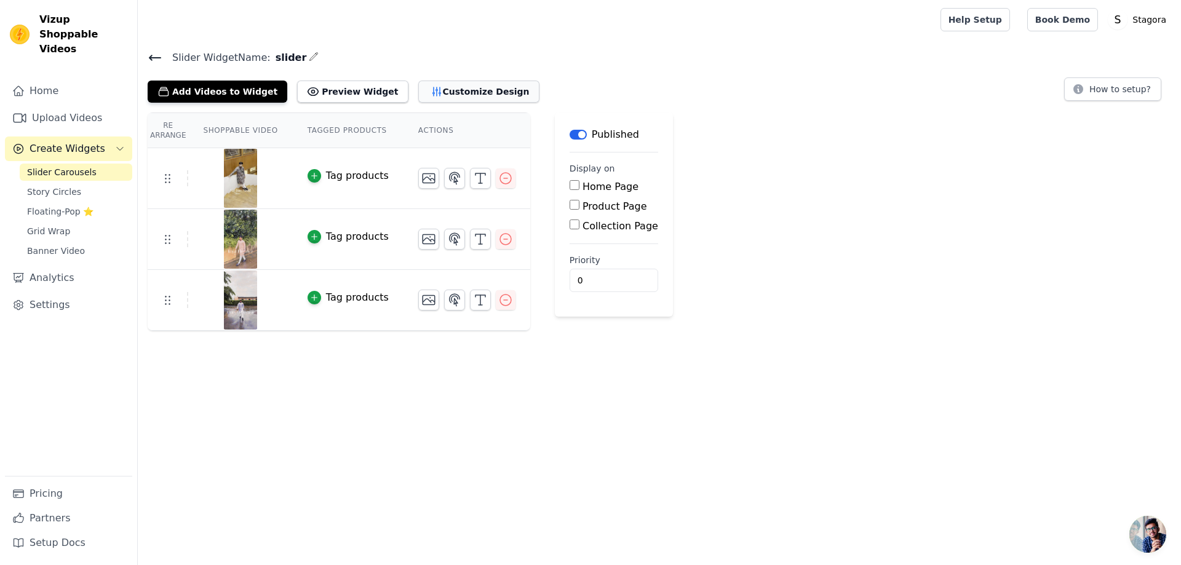
click at [435, 87] on button "Customize Design" at bounding box center [478, 92] width 121 height 22
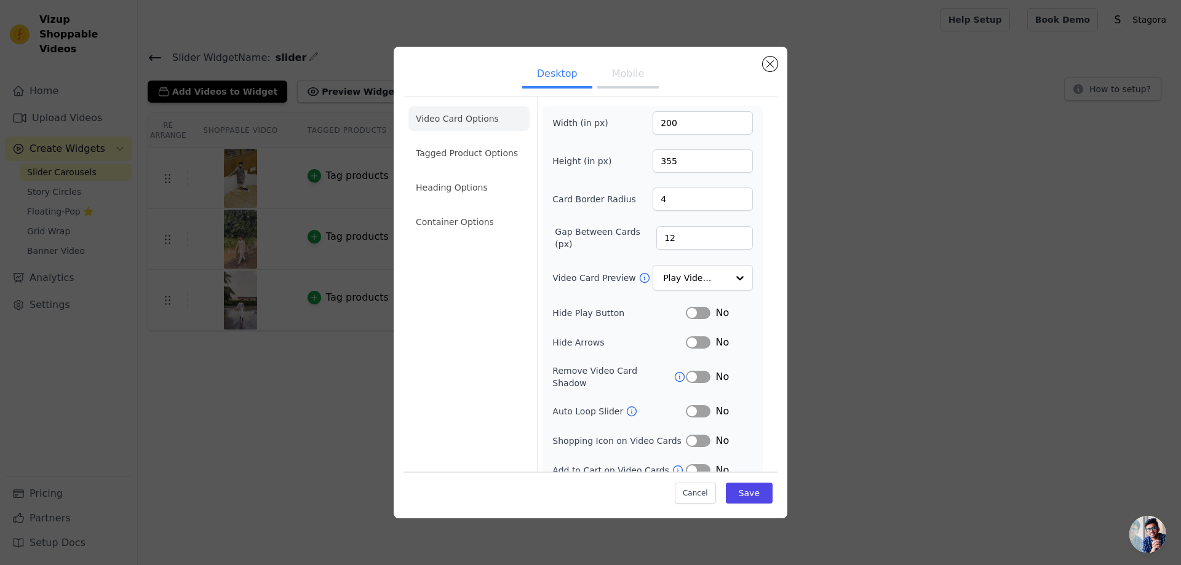
click at [622, 72] on button "Mobile" at bounding box center [627, 74] width 61 height 27
click at [551, 71] on button "Desktop" at bounding box center [557, 74] width 70 height 27
click at [625, 75] on button "Mobile" at bounding box center [627, 74] width 61 height 27
drag, startPoint x: 686, startPoint y: 122, endPoint x: 641, endPoint y: 122, distance: 44.9
click at [643, 122] on div "Width (in px) 200" at bounding box center [652, 122] width 200 height 23
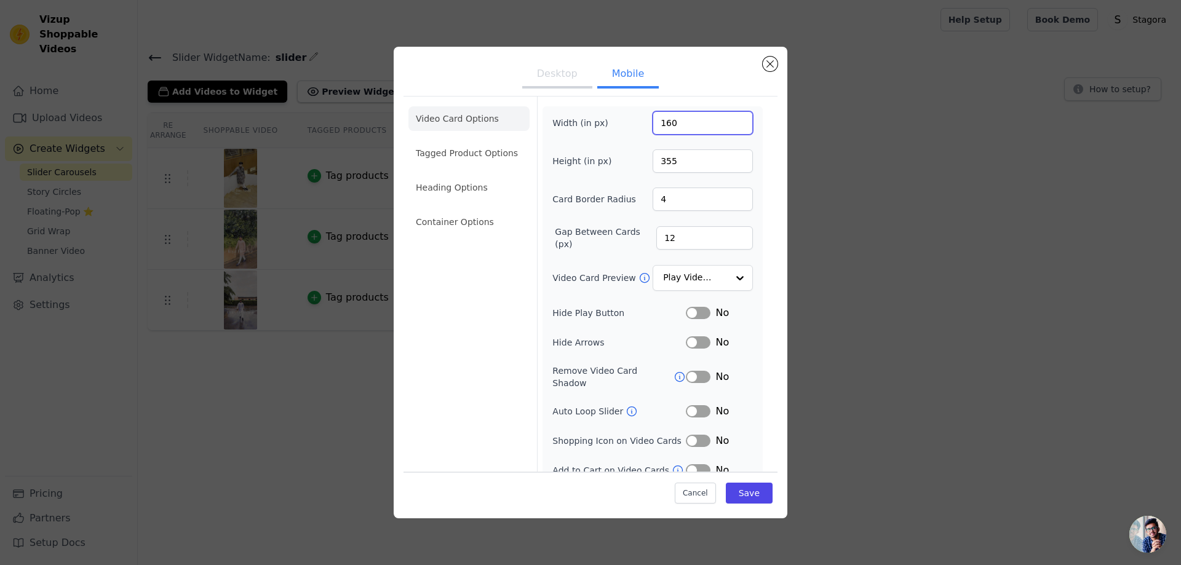
type input "160"
click at [740, 504] on div "Cancel Save" at bounding box center [590, 490] width 374 height 37
click at [740, 493] on button "Save" at bounding box center [749, 493] width 47 height 21
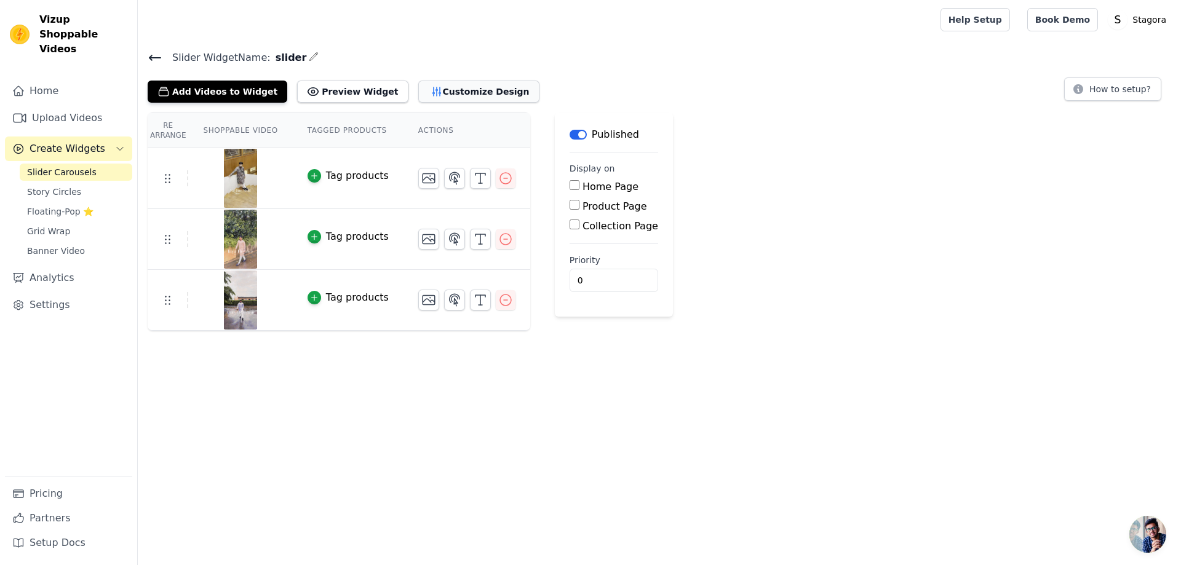
click at [435, 90] on button "Customize Design" at bounding box center [478, 92] width 121 height 22
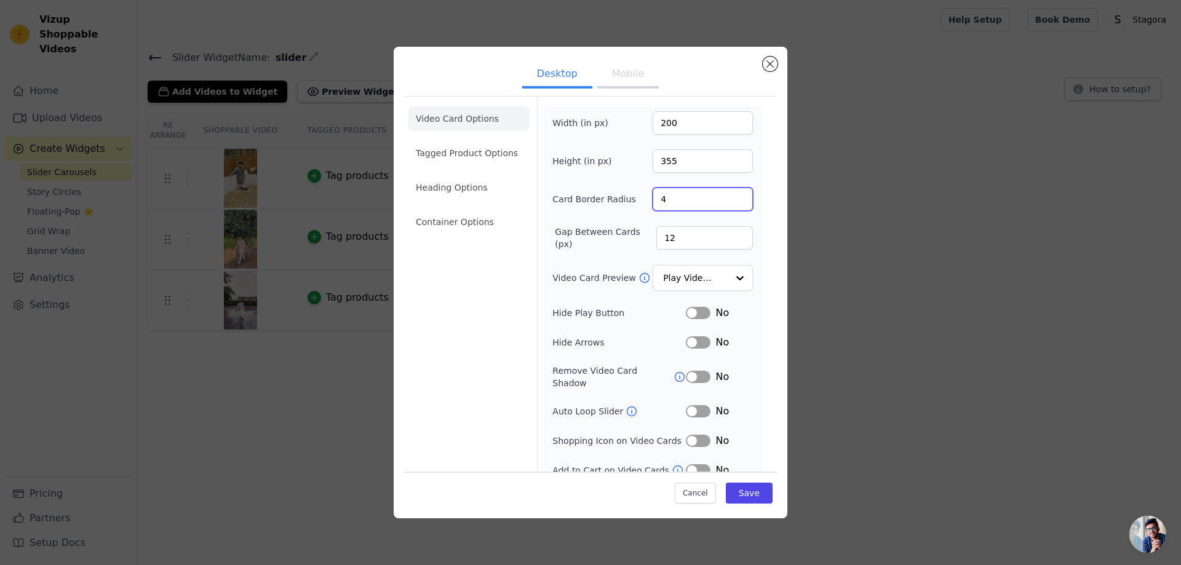
click at [678, 204] on input "4" at bounding box center [702, 199] width 100 height 23
drag, startPoint x: 676, startPoint y: 204, endPoint x: 625, endPoint y: 192, distance: 53.0
click at [625, 192] on div "Card Border Radius 4" at bounding box center [652, 199] width 200 height 23
click at [680, 200] on input "4" at bounding box center [702, 199] width 100 height 23
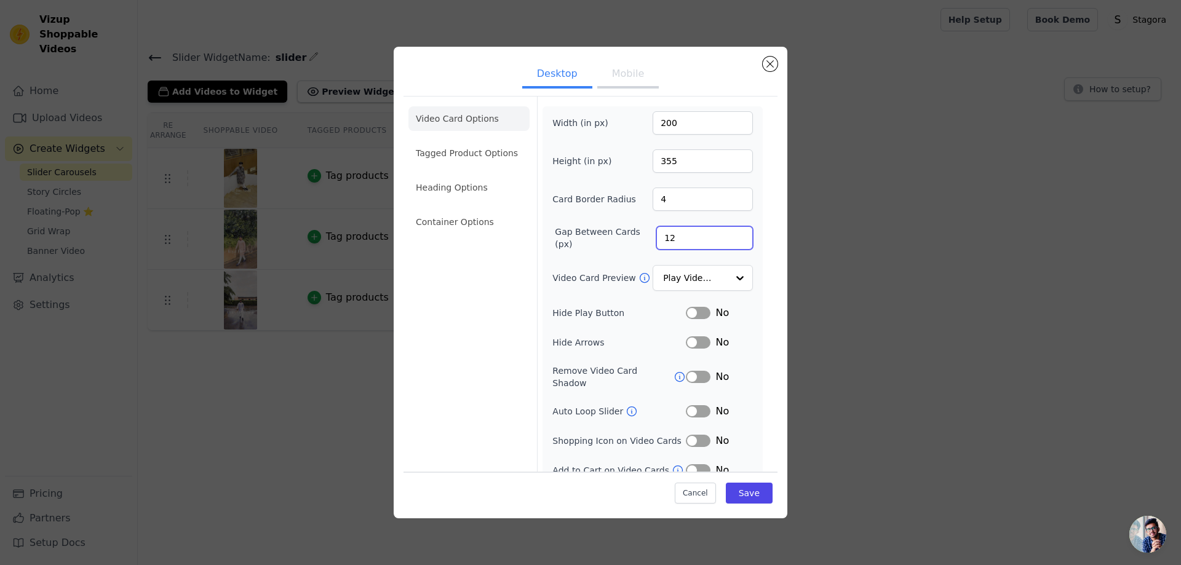
drag, startPoint x: 680, startPoint y: 234, endPoint x: 635, endPoint y: 235, distance: 44.9
click at [636, 234] on div "Gap Between Cards (px) 12" at bounding box center [652, 238] width 200 height 25
type input "25"
click at [739, 498] on button "Save" at bounding box center [749, 493] width 47 height 21
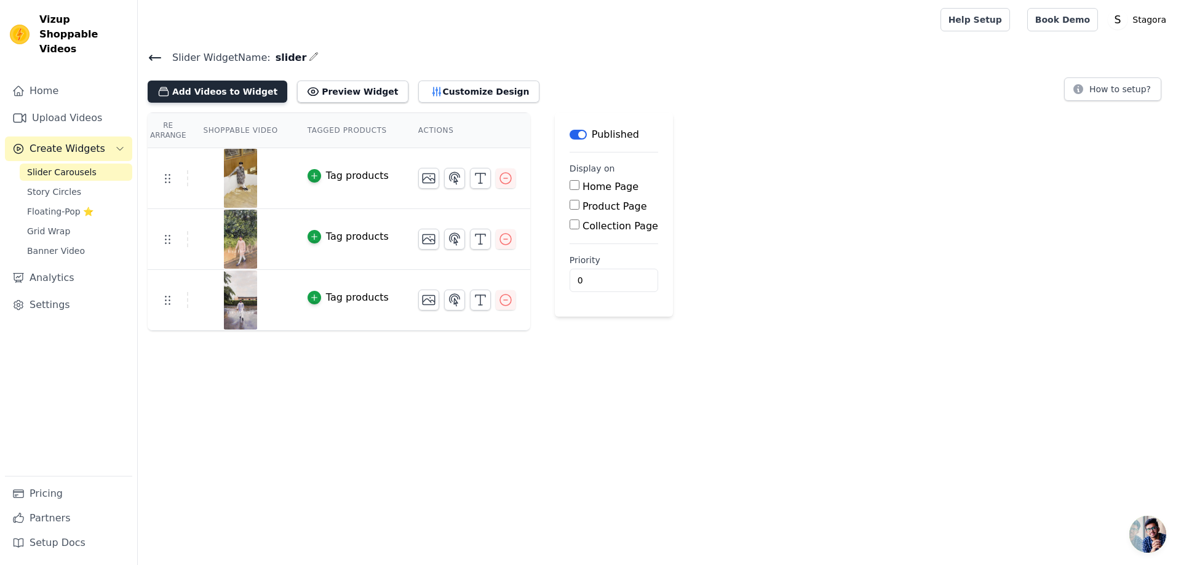
click at [191, 93] on button "Add Videos to Widget" at bounding box center [218, 92] width 140 height 22
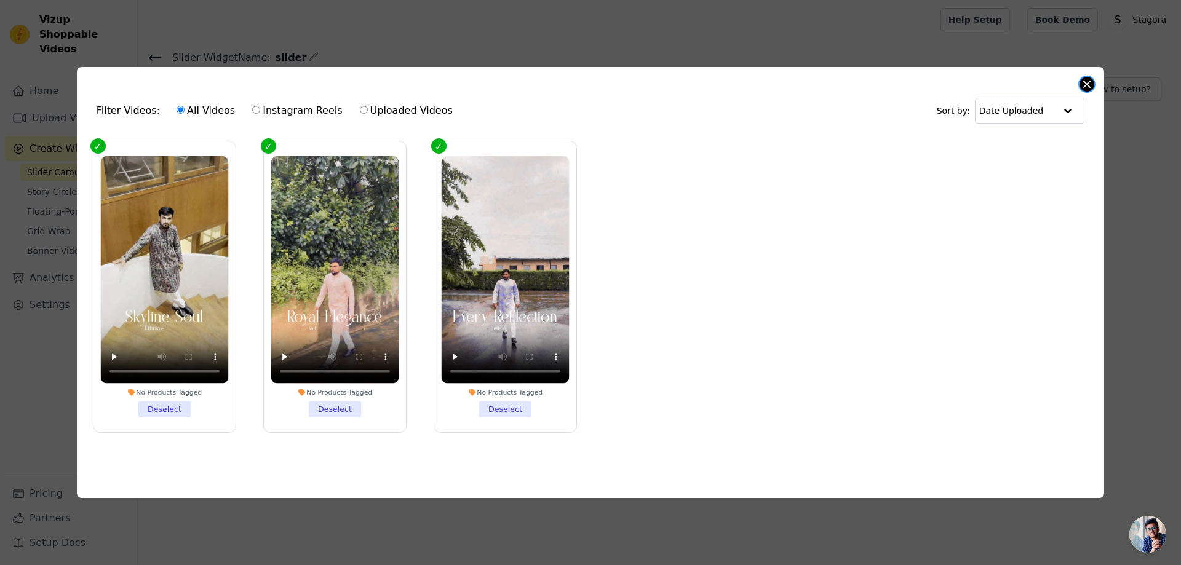
click at [1082, 84] on button "Close modal" at bounding box center [1086, 84] width 15 height 15
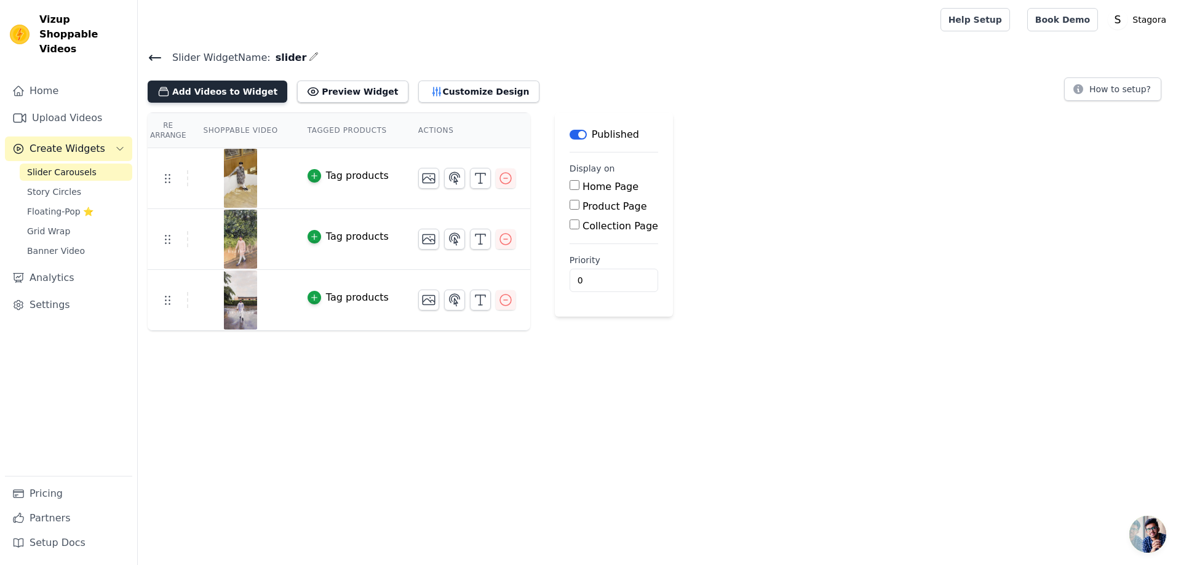
click at [212, 84] on button "Add Videos to Widget" at bounding box center [218, 92] width 140 height 22
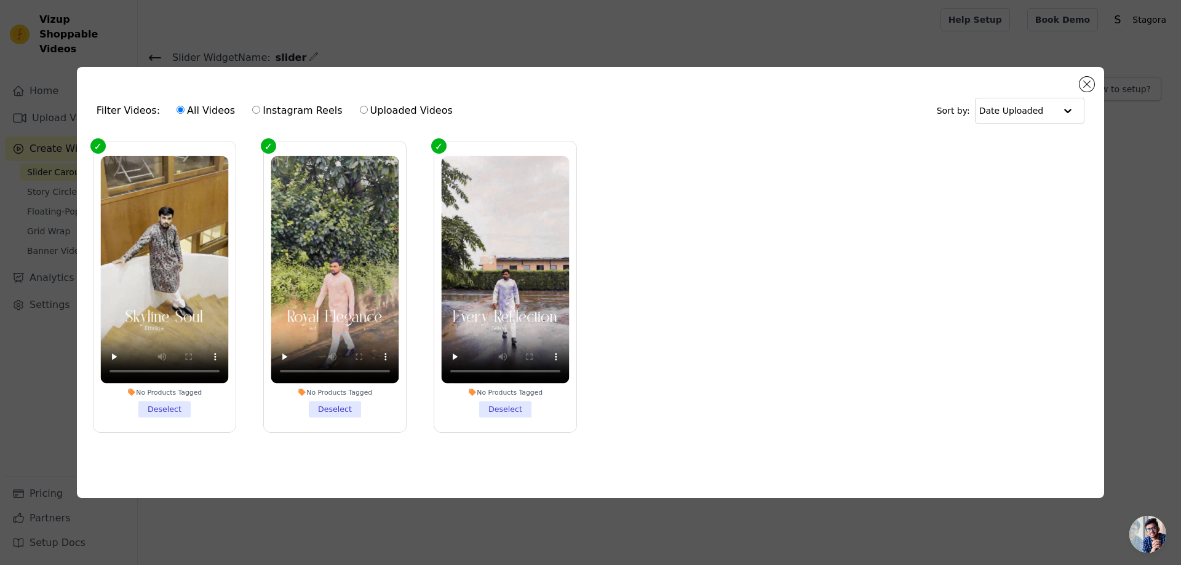
click at [370, 105] on label "Uploaded Videos" at bounding box center [406, 111] width 94 height 16
click at [368, 106] on input "Uploaded Videos" at bounding box center [364, 110] width 8 height 8
radio input "true"
click at [195, 104] on label "All Videos" at bounding box center [206, 111] width 60 height 16
click at [184, 106] on input "All Videos" at bounding box center [180, 110] width 8 height 8
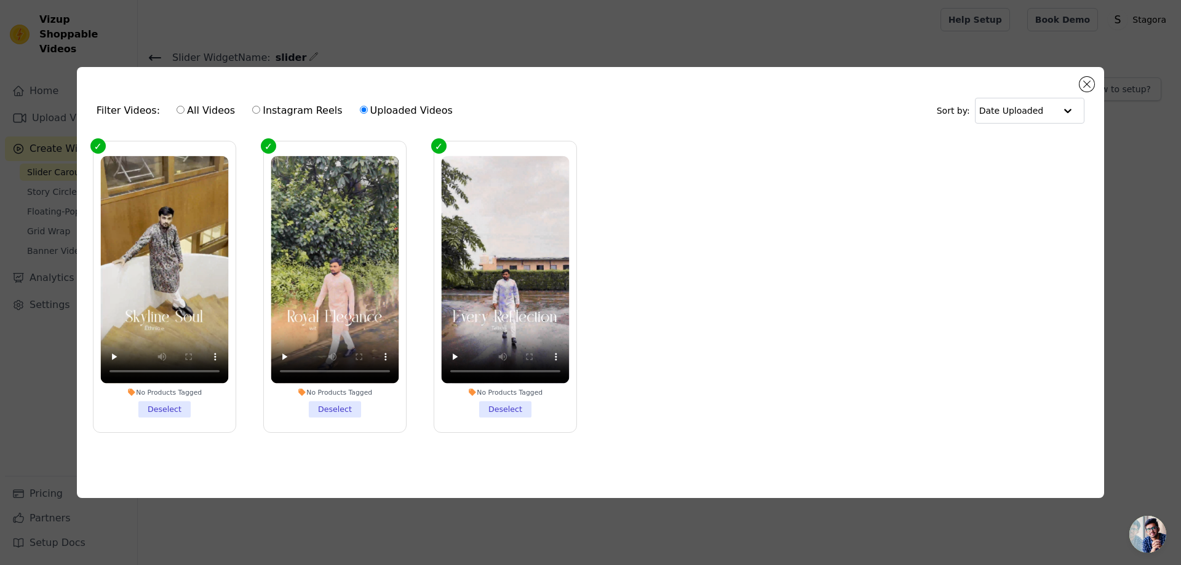
radio input "true"
click at [1082, 79] on button "Close modal" at bounding box center [1086, 84] width 15 height 15
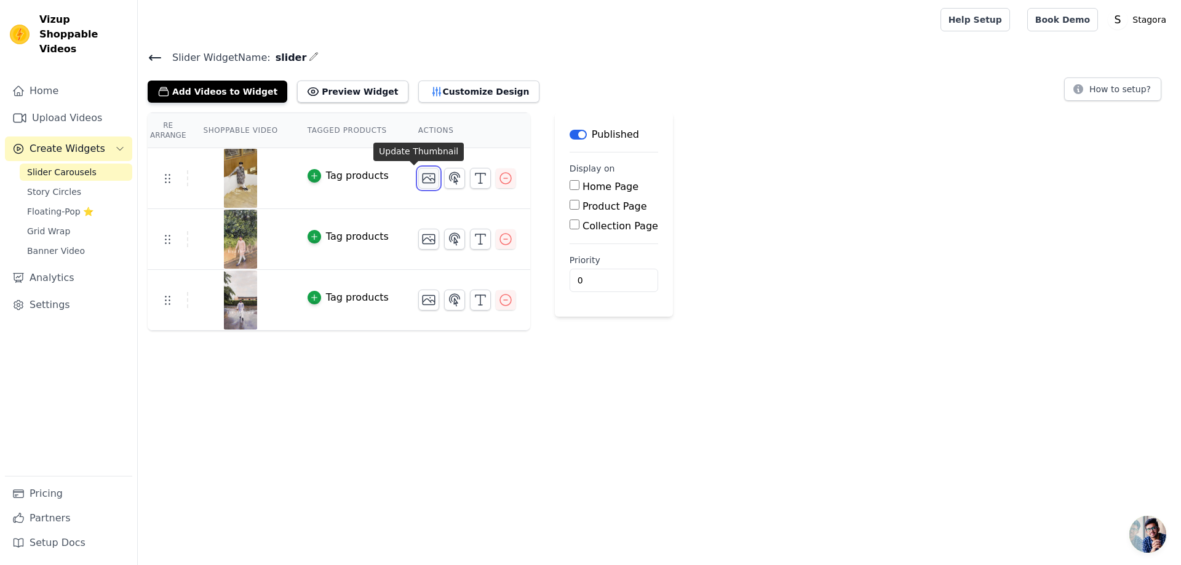
click at [421, 175] on icon "button" at bounding box center [428, 178] width 15 height 15
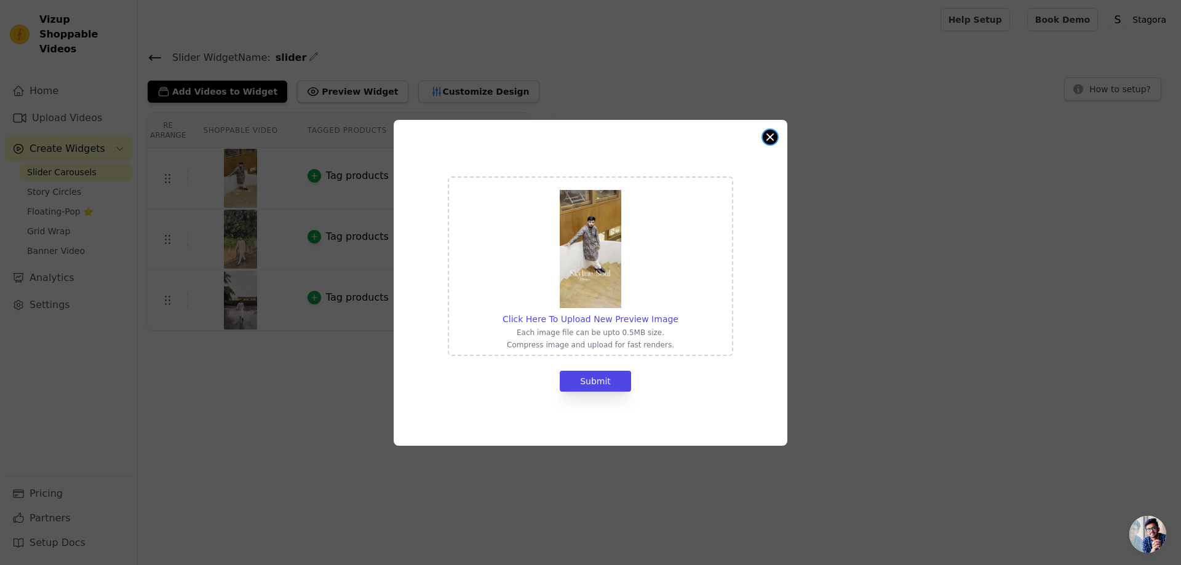
click at [769, 140] on button "Close modal" at bounding box center [770, 137] width 15 height 15
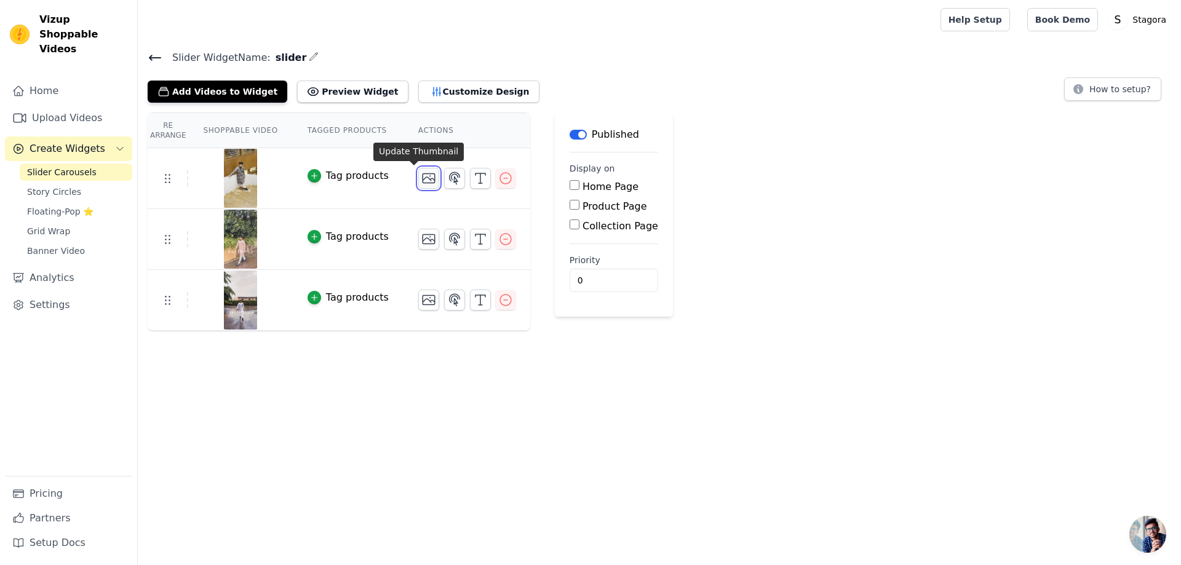
click at [421, 178] on icon "button" at bounding box center [428, 178] width 15 height 15
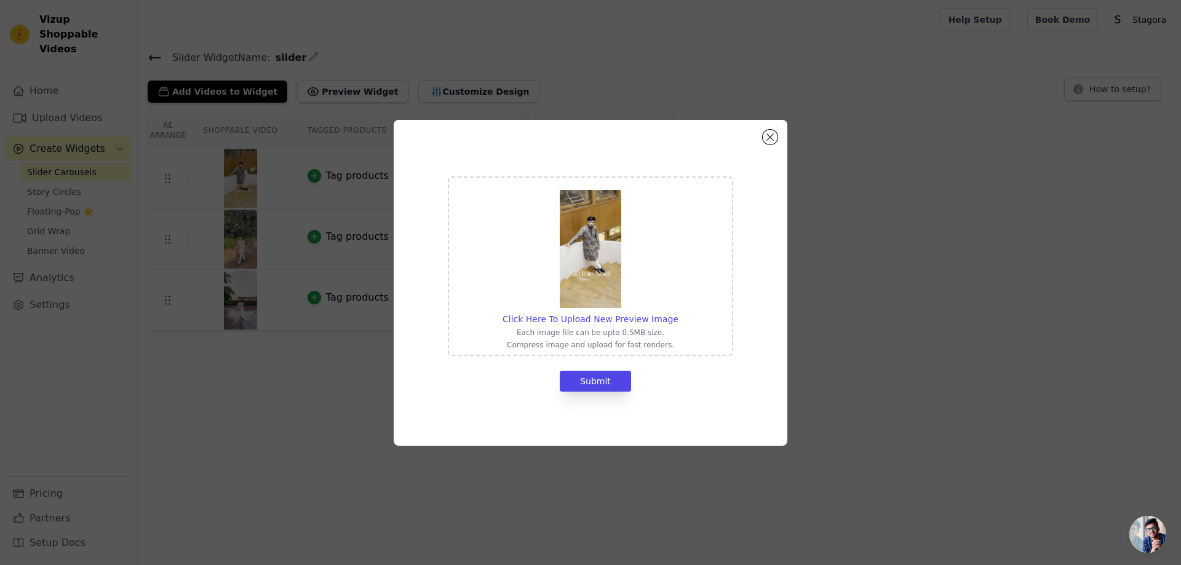
click at [614, 252] on img at bounding box center [590, 249] width 61 height 118
click at [678, 312] on input "Click Here To Upload New Preview Image Each image file can be upto 0.5MB size. …" at bounding box center [678, 312] width 1 height 1
click at [756, 134] on div "Click Here To Upload New Preview Image Each image file can be upto 0.5MB size. …" at bounding box center [591, 283] width 394 height 326
click at [782, 135] on div "Click Here To Upload New Preview Image Each image file can be upto 0.5MB size. …" at bounding box center [591, 283] width 394 height 326
click at [767, 139] on button "Close modal" at bounding box center [770, 137] width 15 height 15
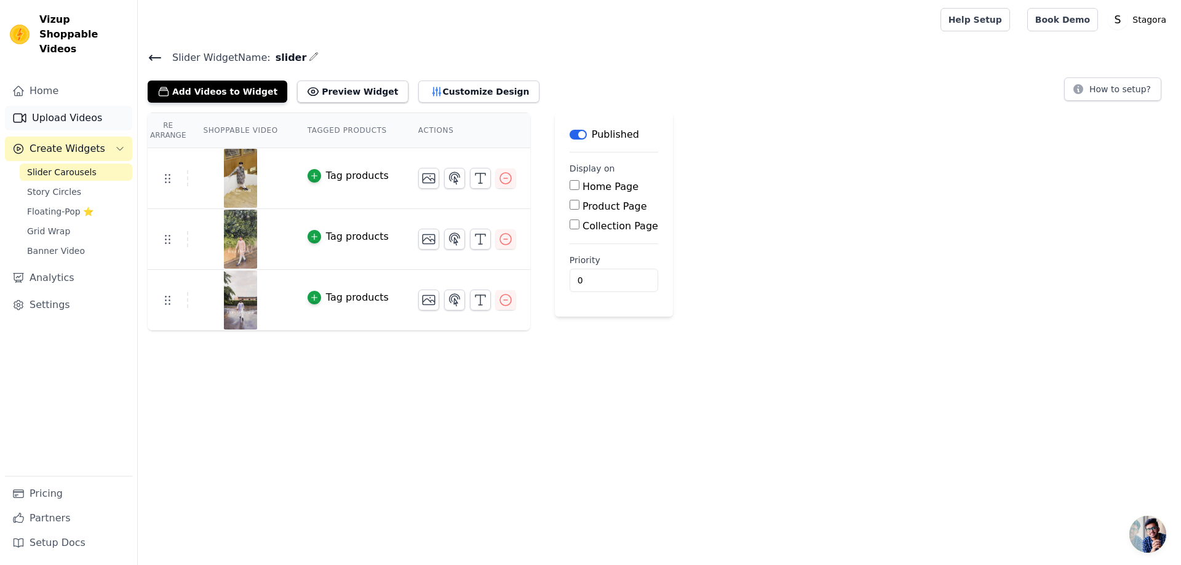
click at [55, 106] on link "Upload Videos" at bounding box center [68, 118] width 127 height 25
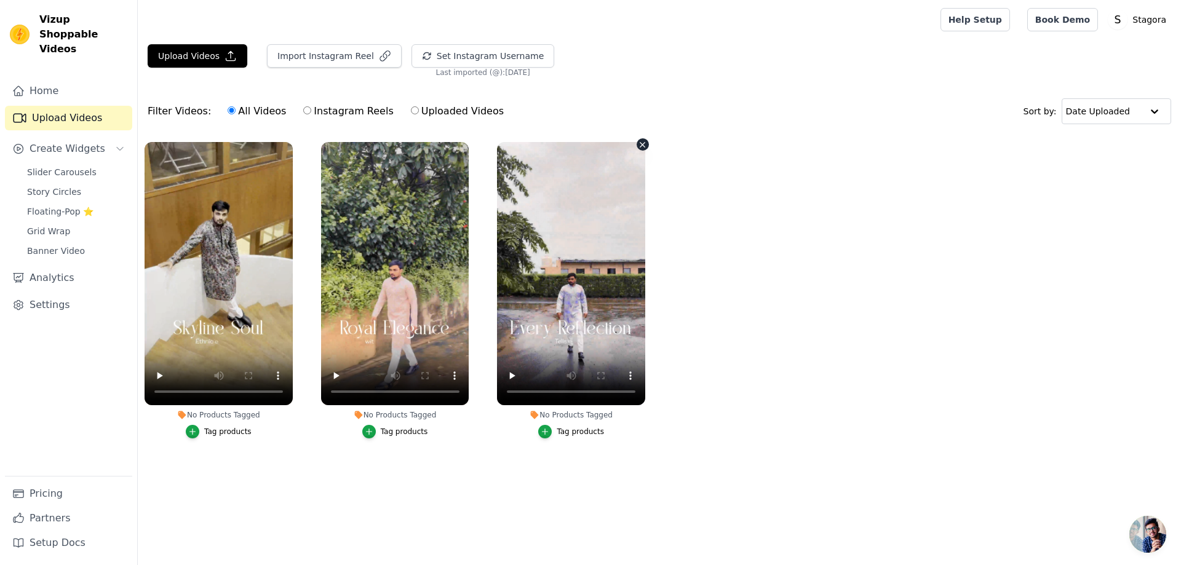
drag, startPoint x: 618, startPoint y: 213, endPoint x: 940, endPoint y: 232, distance: 322.2
click at [940, 232] on ul "No Products Tagged Tag products No Products Tagged Tag products No Products Tag…" at bounding box center [659, 302] width 1043 height 335
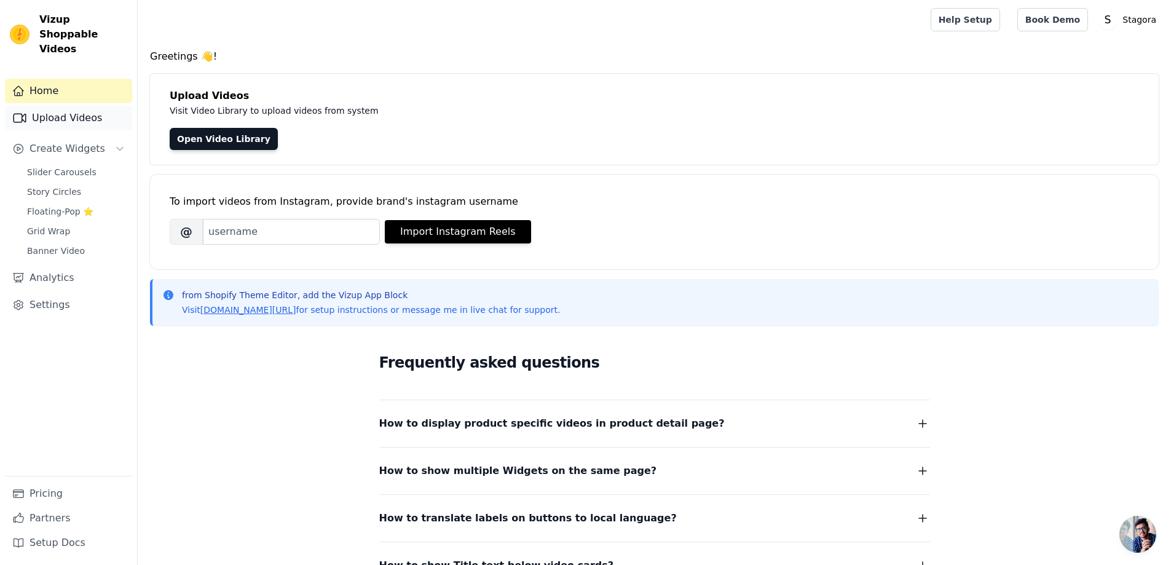
click at [57, 106] on link "Upload Videos" at bounding box center [68, 118] width 127 height 25
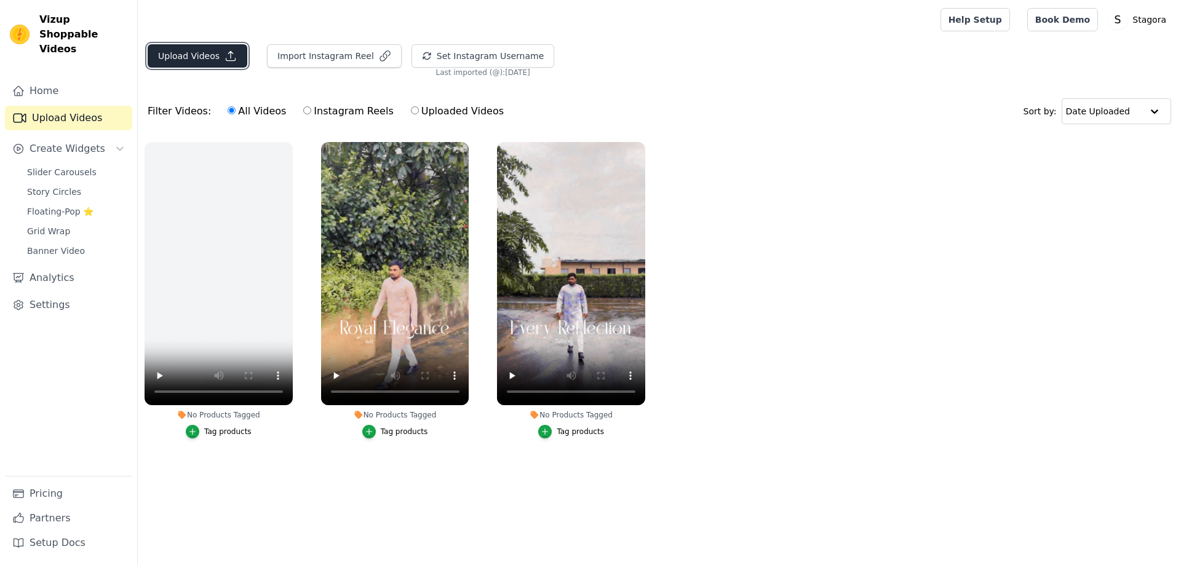
click at [199, 59] on button "Upload Videos" at bounding box center [198, 55] width 100 height 23
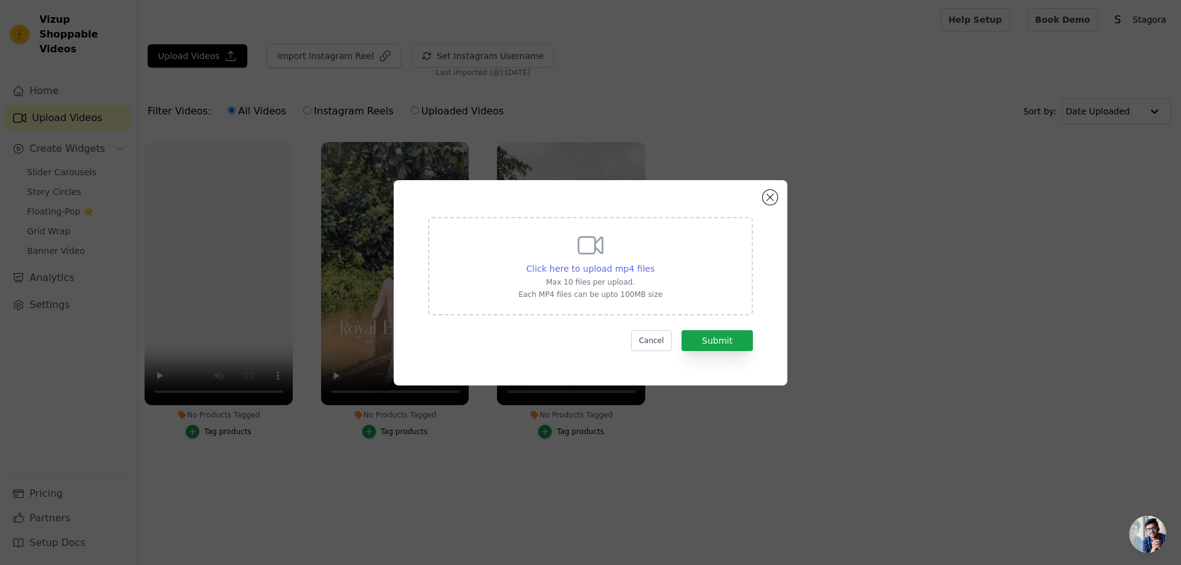
click at [625, 270] on span "Click here to upload mp4 files" at bounding box center [590, 269] width 129 height 10
click at [654, 263] on input "Click here to upload mp4 files Max 10 files per upload. Each MP4 files can be u…" at bounding box center [654, 262] width 1 height 1
type input "C:\fakepath\Reel-04.mp4"
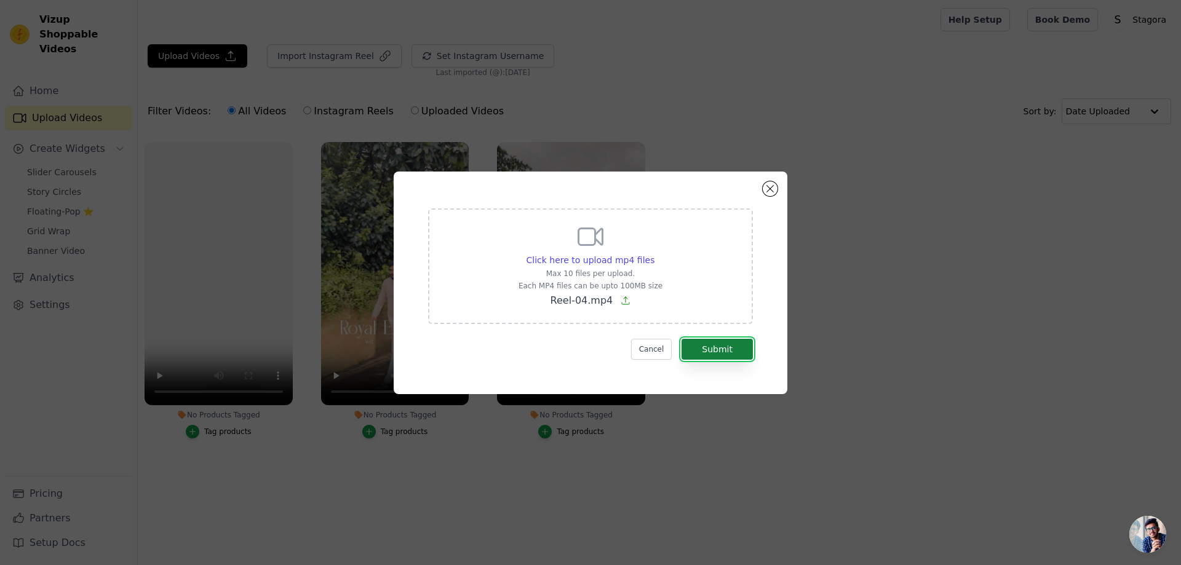
click at [723, 354] on button "Submit" at bounding box center [716, 349] width 71 height 21
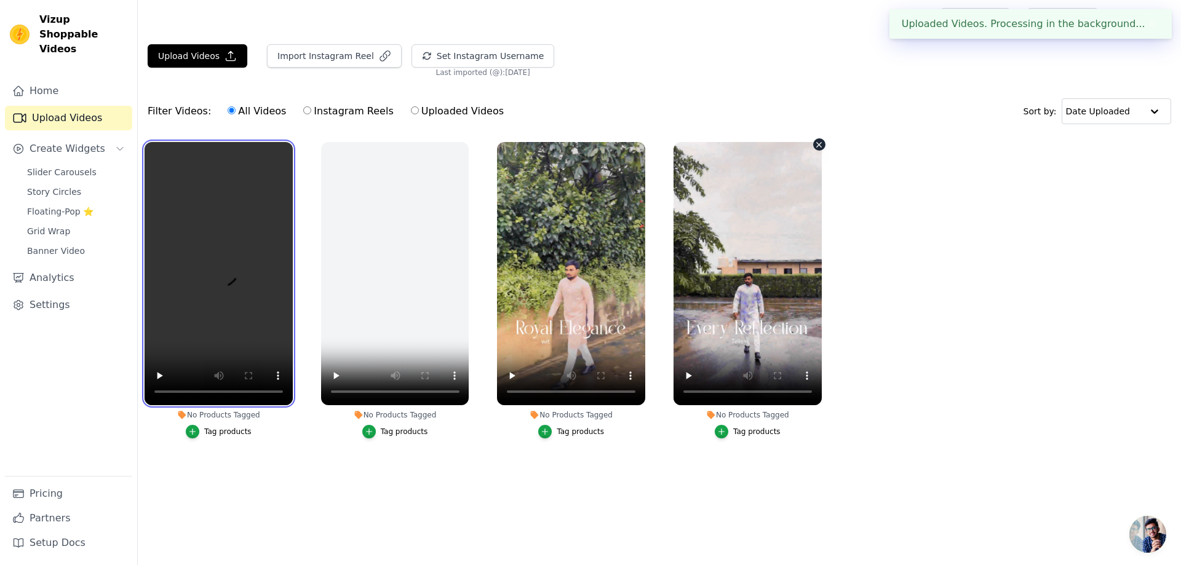
drag, startPoint x: 200, startPoint y: 178, endPoint x: 735, endPoint y: 224, distance: 536.9
click at [735, 224] on ul "No Products Tagged Tag products No Products Tagged Tag products No Products Tag…" at bounding box center [659, 302] width 1043 height 335
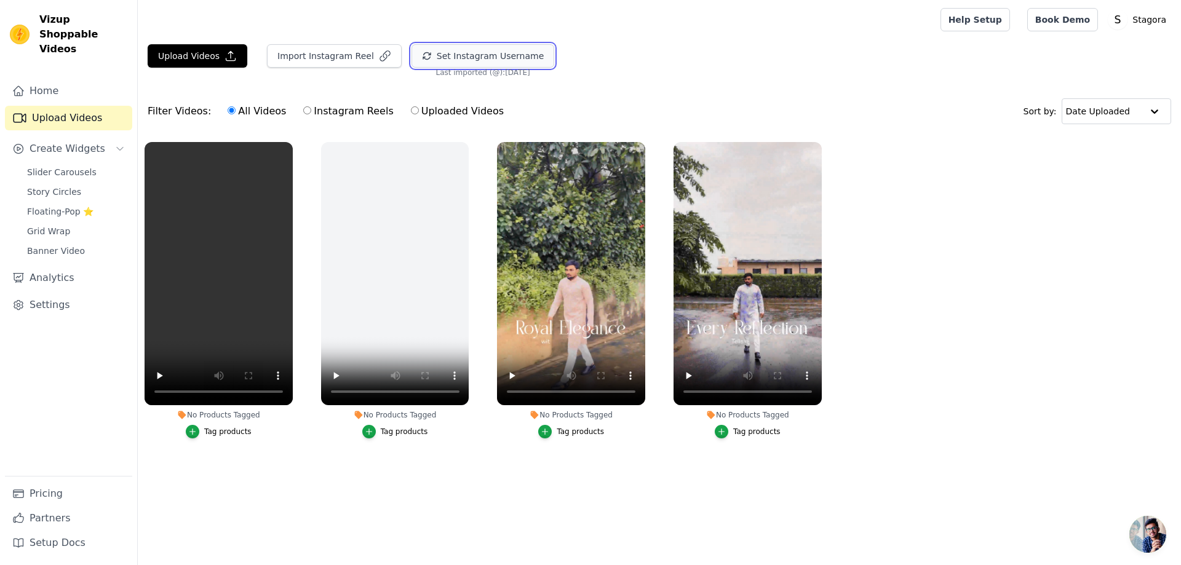
click at [461, 61] on button "Set Instagram Username" at bounding box center [482, 55] width 143 height 23
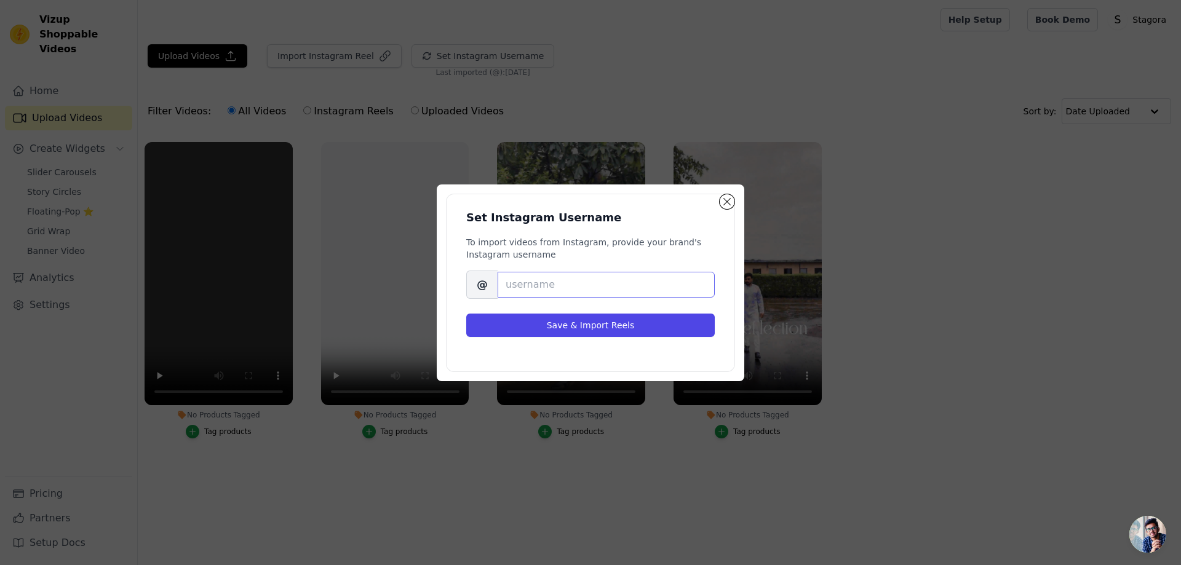
click at [549, 284] on input "Brand's Instagram Username" at bounding box center [606, 285] width 217 height 26
type input "a"
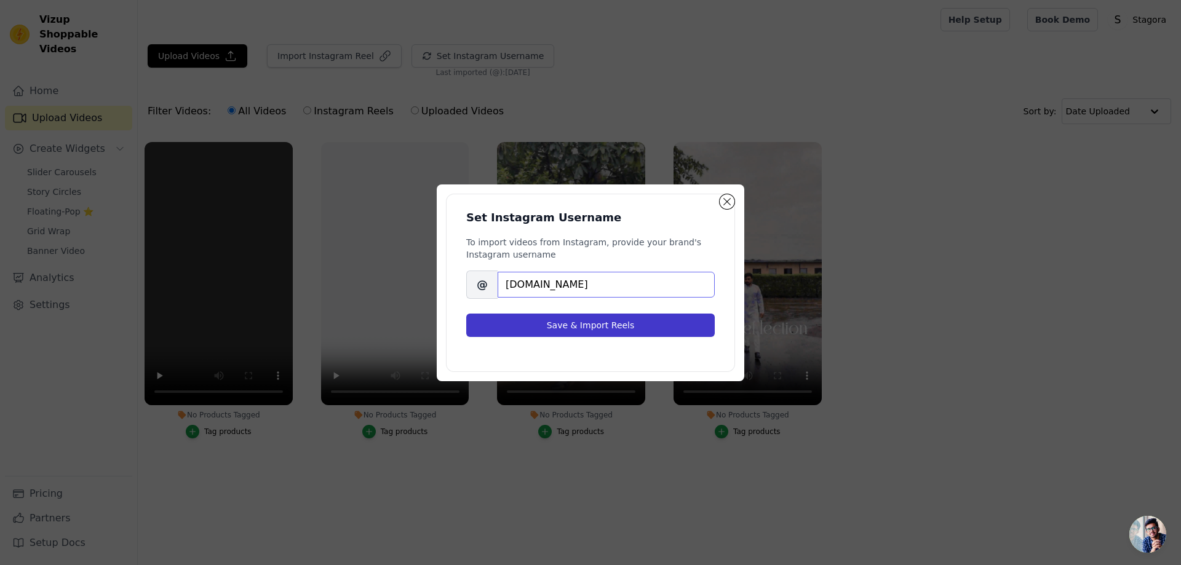
type input "stagora.in"
click at [598, 323] on button "Save & Import Reels" at bounding box center [590, 325] width 248 height 23
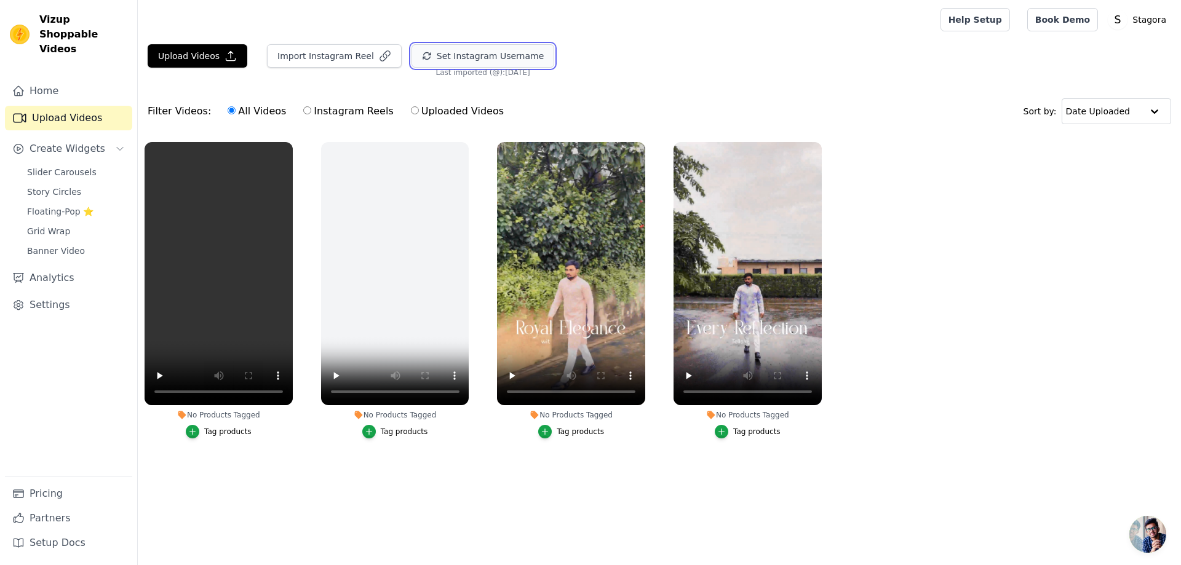
click at [454, 59] on button "Set Instagram Username" at bounding box center [482, 55] width 143 height 23
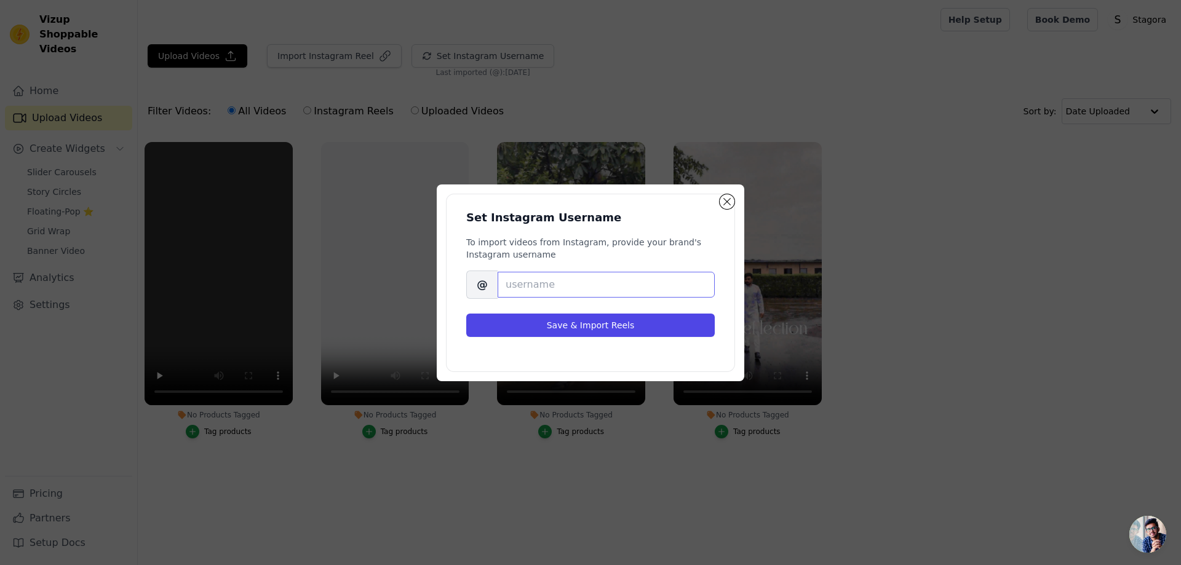
click at [544, 279] on input "Brand's Instagram Username" at bounding box center [606, 285] width 217 height 26
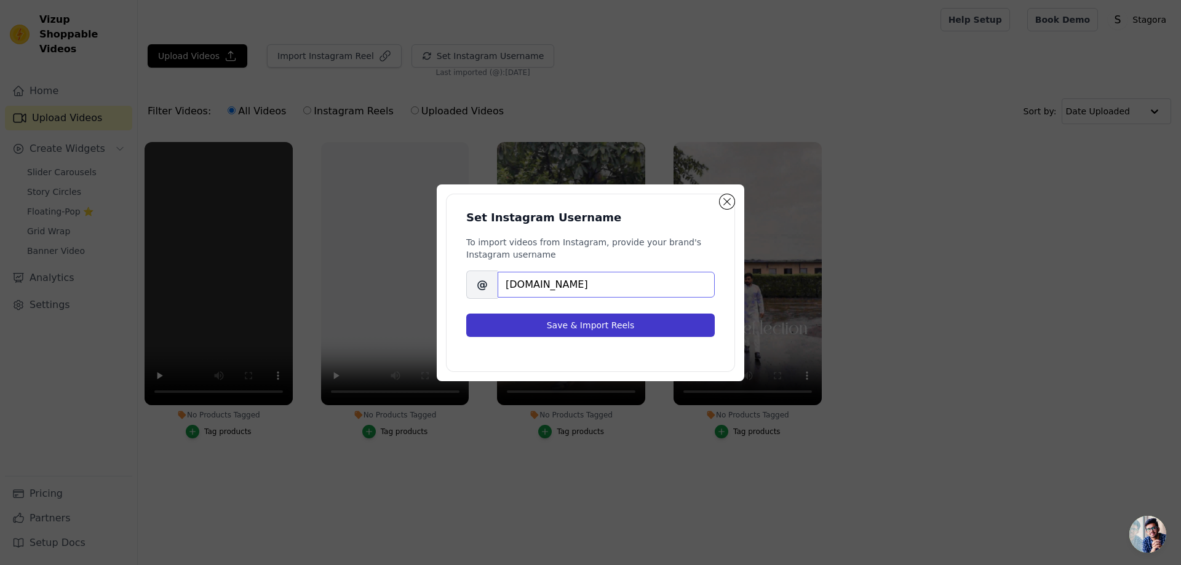
type input "[DOMAIN_NAME]"
click at [566, 326] on button "Save & Import Reels" at bounding box center [590, 325] width 248 height 23
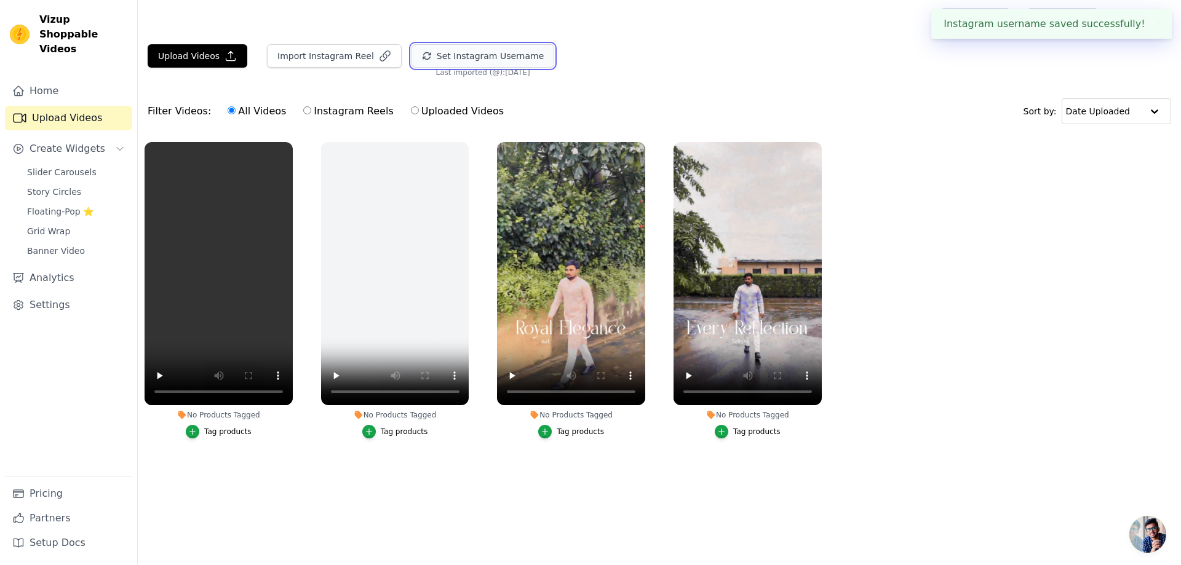
click at [461, 55] on button "Set Instagram Username" at bounding box center [482, 55] width 143 height 23
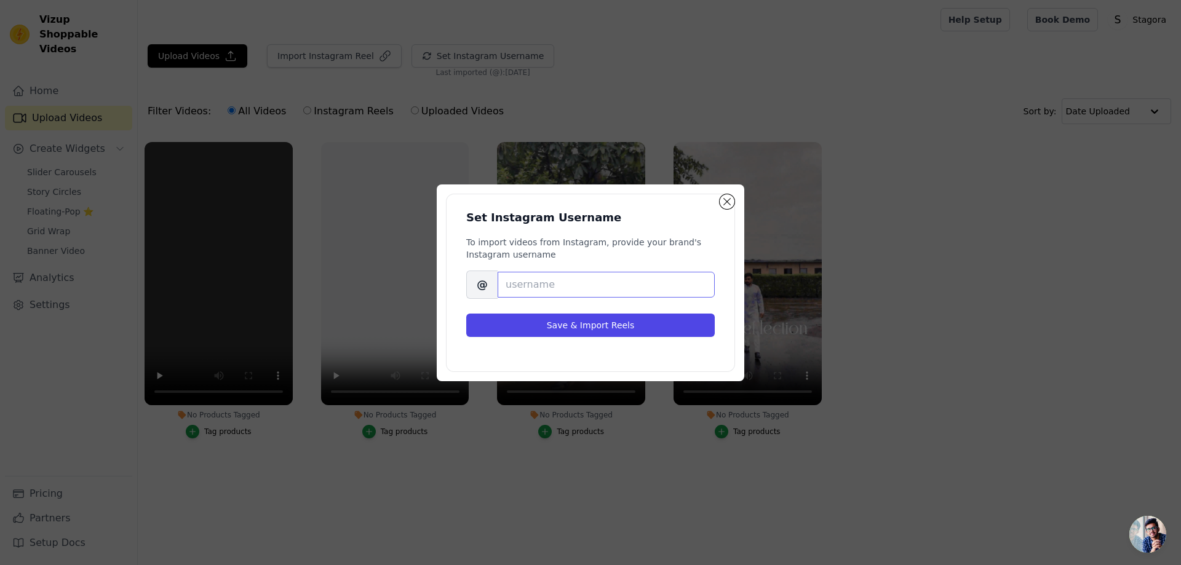
click at [526, 285] on input "Brand's Instagram Username" at bounding box center [606, 285] width 217 height 26
type input "[DOMAIN_NAME]"
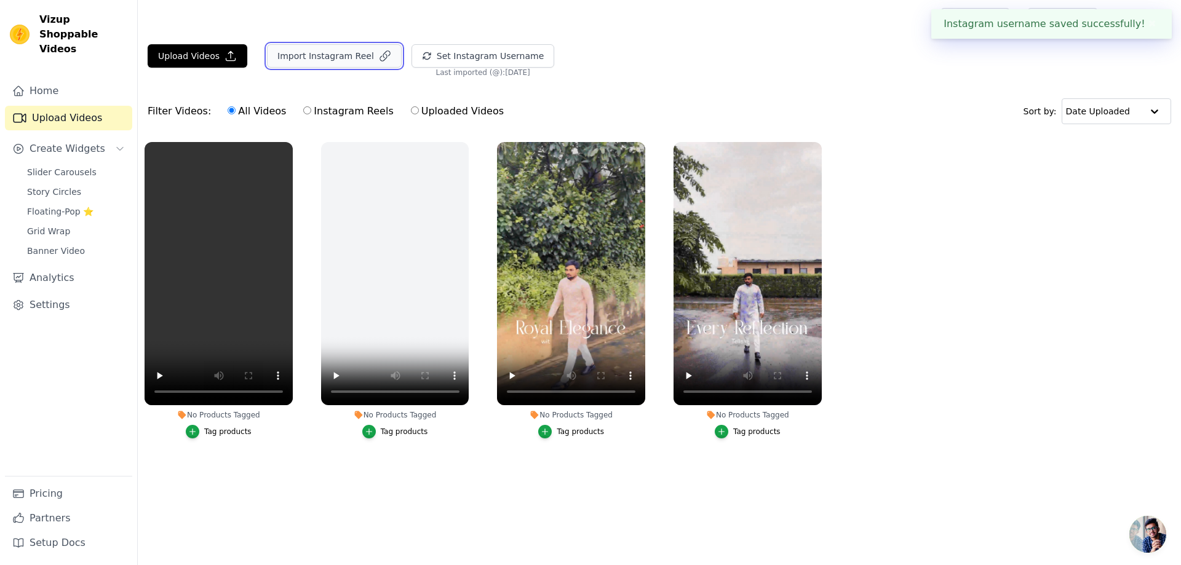
click at [335, 51] on button "Import Instagram Reel" at bounding box center [334, 55] width 135 height 23
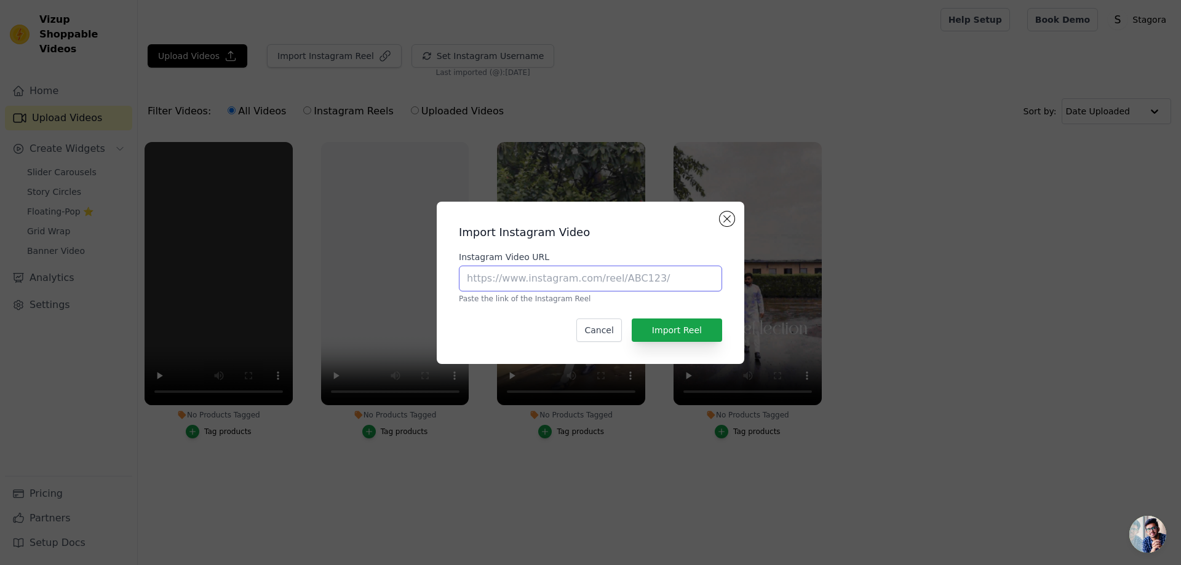
click at [577, 272] on input "Instagram Video URL" at bounding box center [590, 279] width 263 height 26
click at [727, 214] on button "Close modal" at bounding box center [727, 219] width 15 height 15
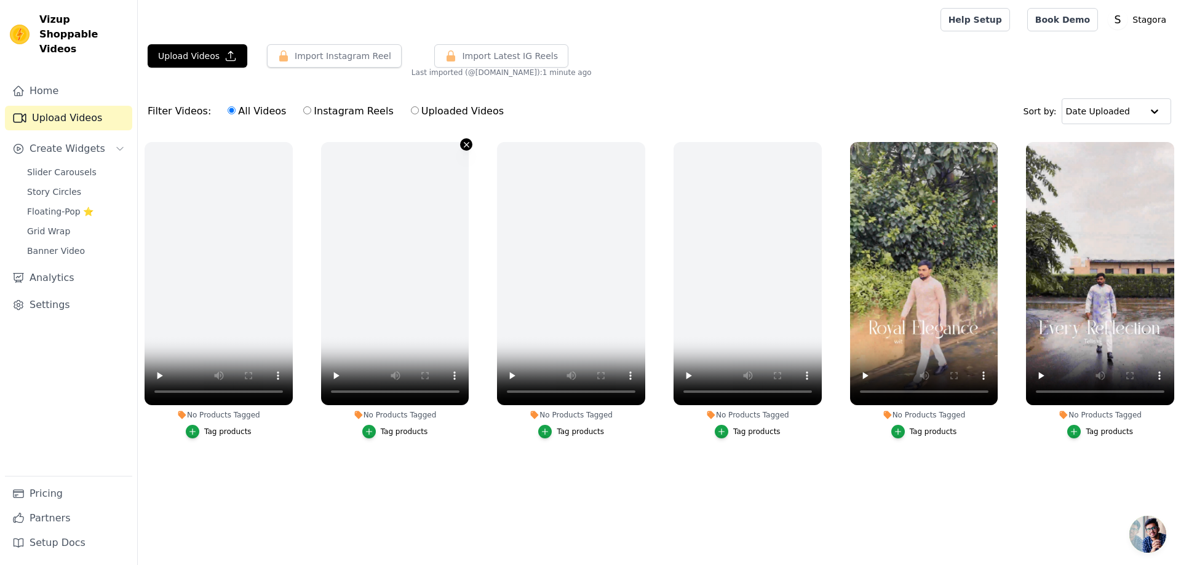
click at [467, 138] on button "No Products Tagged Tag products" at bounding box center [466, 144] width 12 height 12
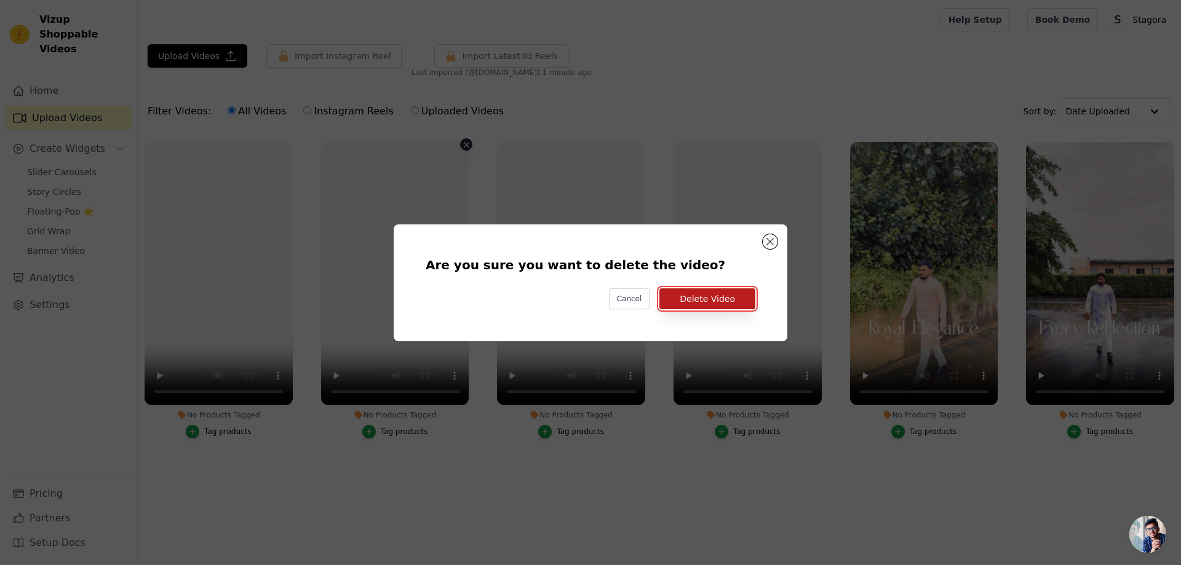
click at [699, 298] on button "Delete Video" at bounding box center [707, 298] width 96 height 21
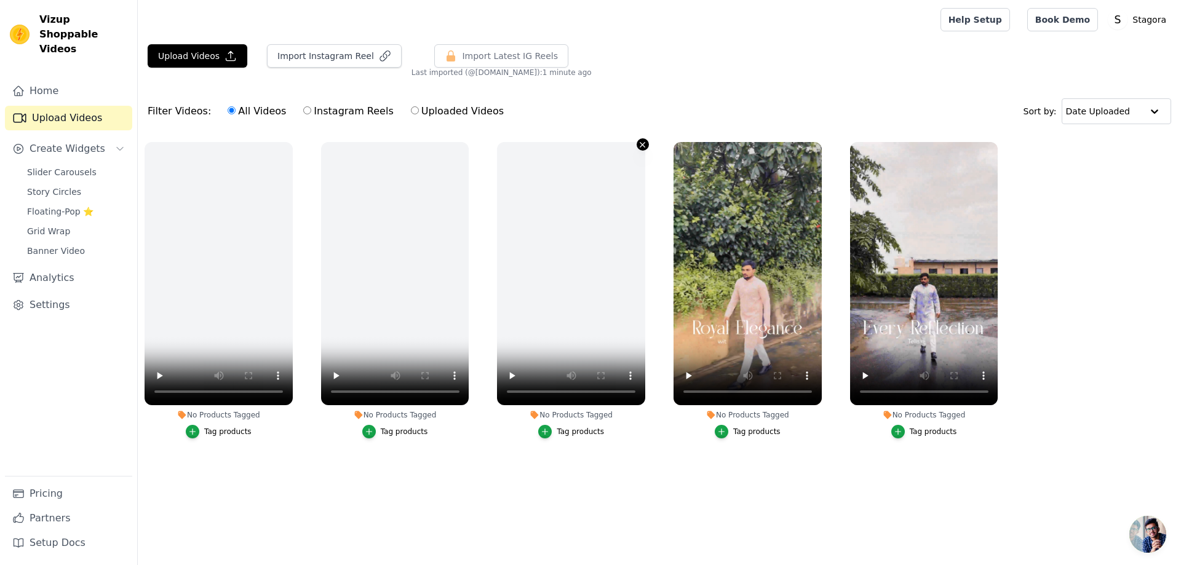
click at [643, 149] on button "No Products Tagged Tag products" at bounding box center [642, 144] width 12 height 12
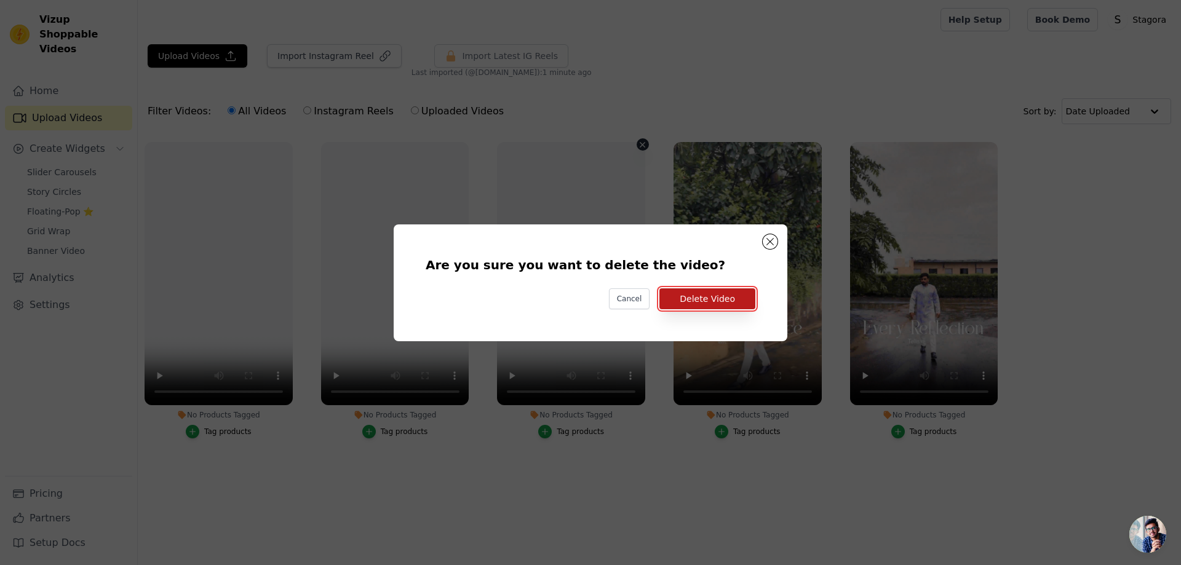
click at [701, 295] on button "Delete Video" at bounding box center [707, 298] width 96 height 21
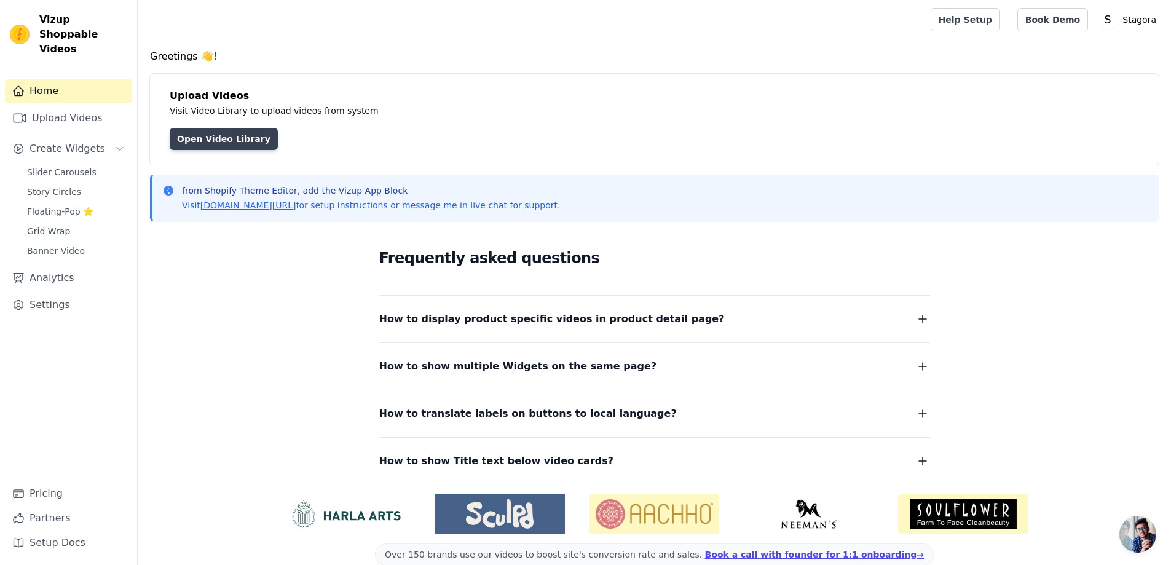
click at [208, 129] on link "Open Video Library" at bounding box center [224, 139] width 108 height 22
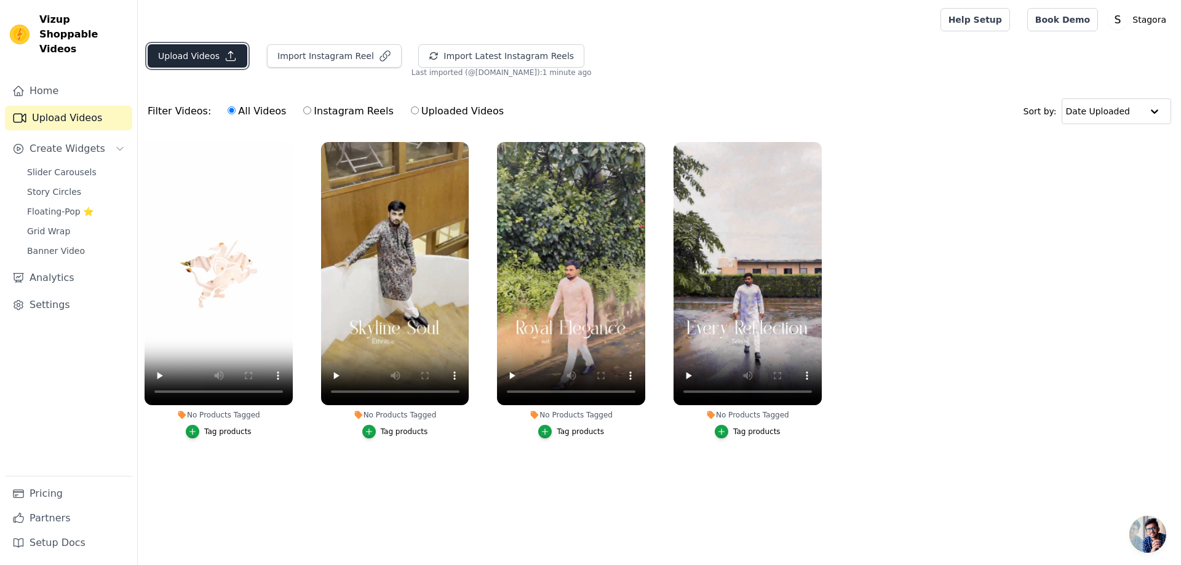
click at [203, 58] on button "Upload Videos" at bounding box center [198, 55] width 100 height 23
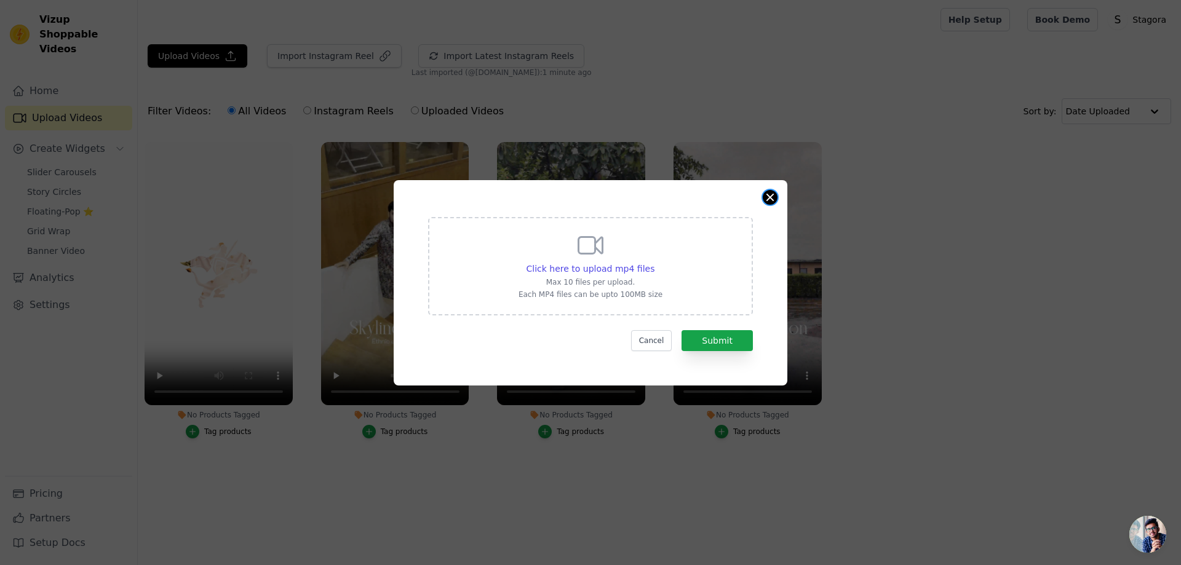
click at [774, 194] on button "Close modal" at bounding box center [770, 197] width 15 height 15
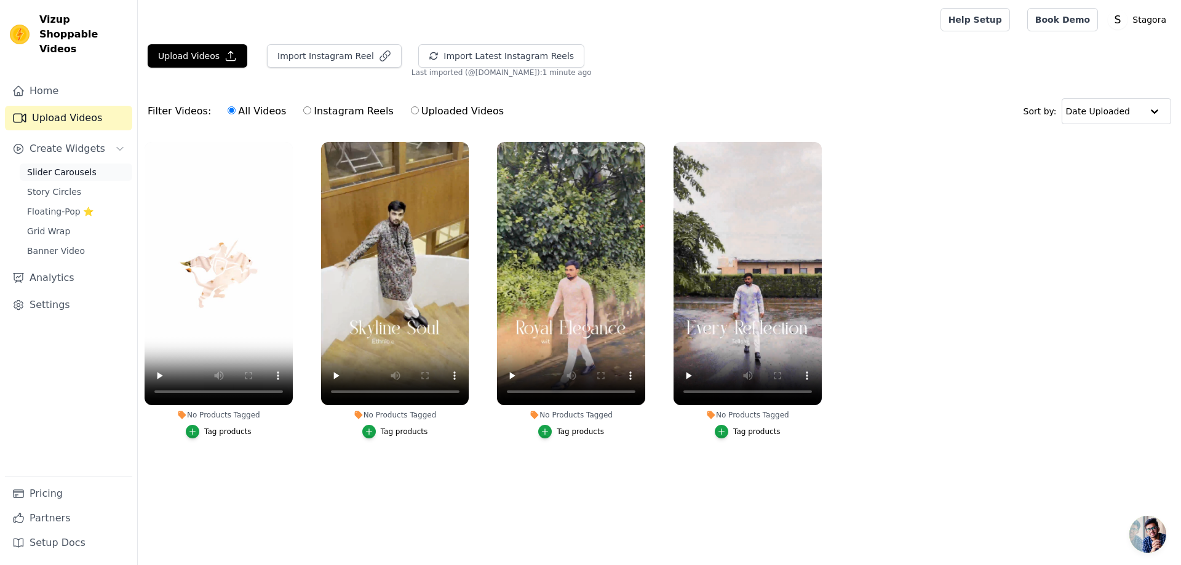
click at [54, 166] on span "Slider Carousels" at bounding box center [61, 172] width 69 height 12
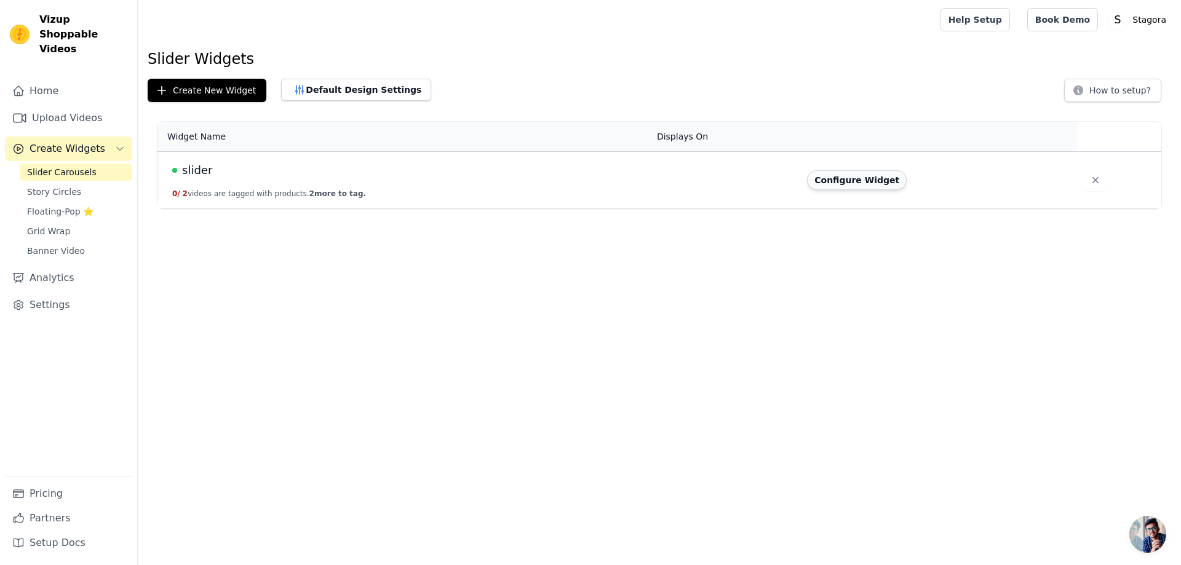
click at [856, 178] on button "Configure Widget" at bounding box center [857, 180] width 100 height 20
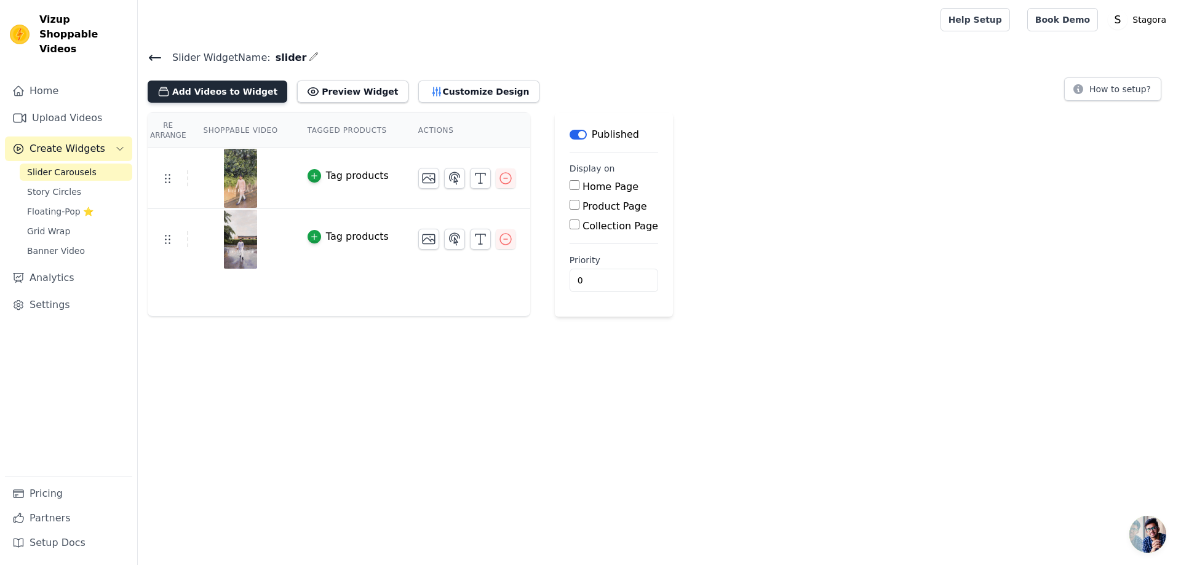
click at [208, 85] on button "Add Videos to Widget" at bounding box center [218, 92] width 140 height 22
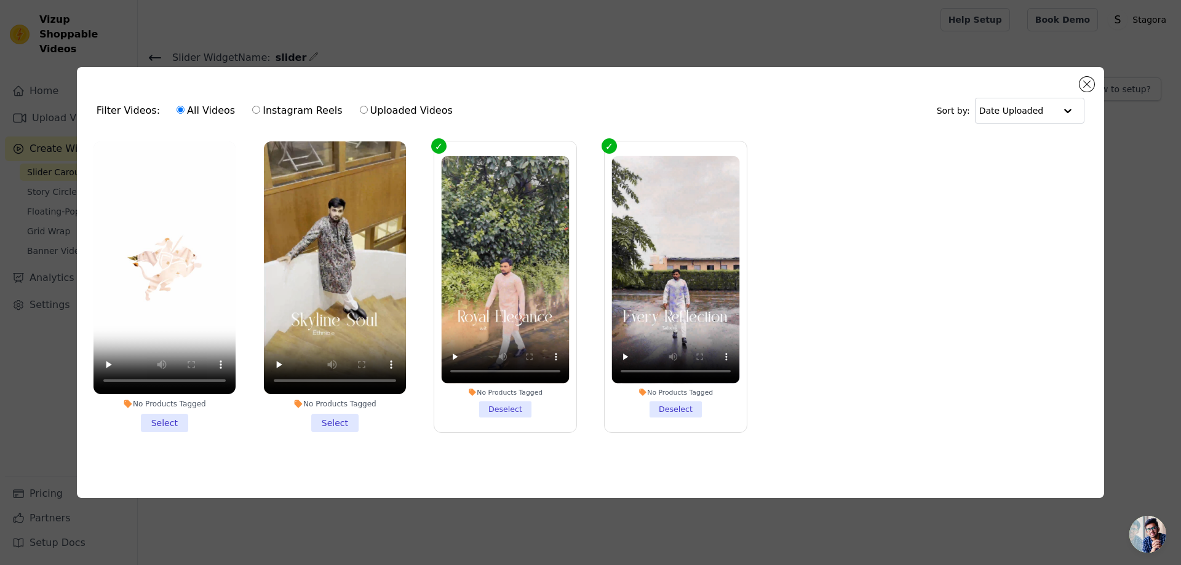
click at [154, 417] on li "No Products Tagged Select" at bounding box center [164, 286] width 142 height 291
click at [0, 0] on input "No Products Tagged Select" at bounding box center [0, 0] width 0 height 0
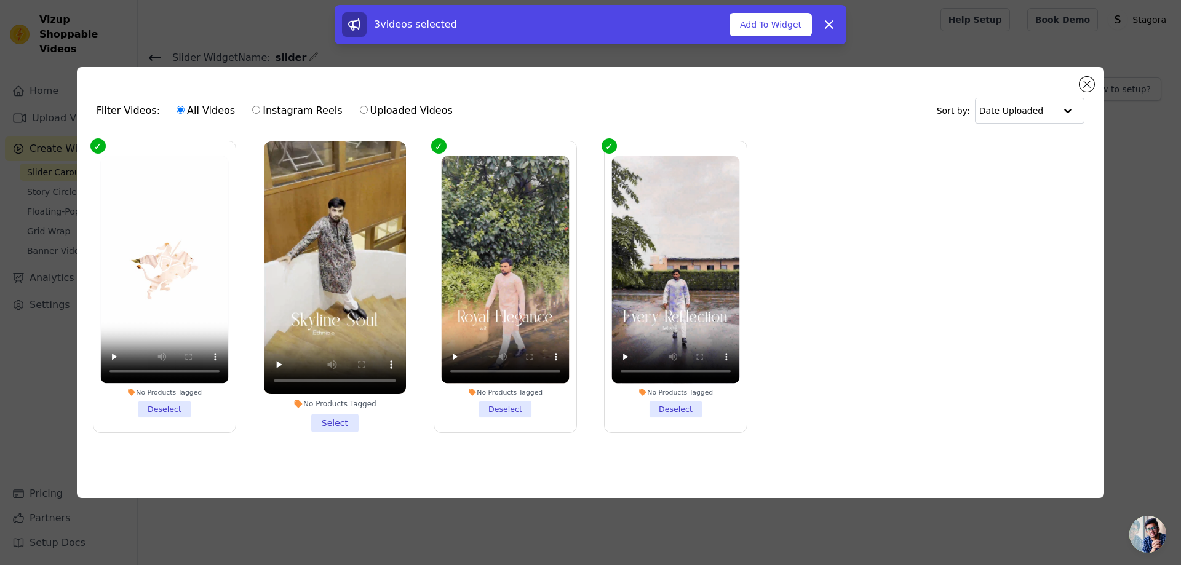
click at [333, 417] on li "No Products Tagged Select" at bounding box center [335, 286] width 142 height 291
click at [0, 0] on input "No Products Tagged Select" at bounding box center [0, 0] width 0 height 0
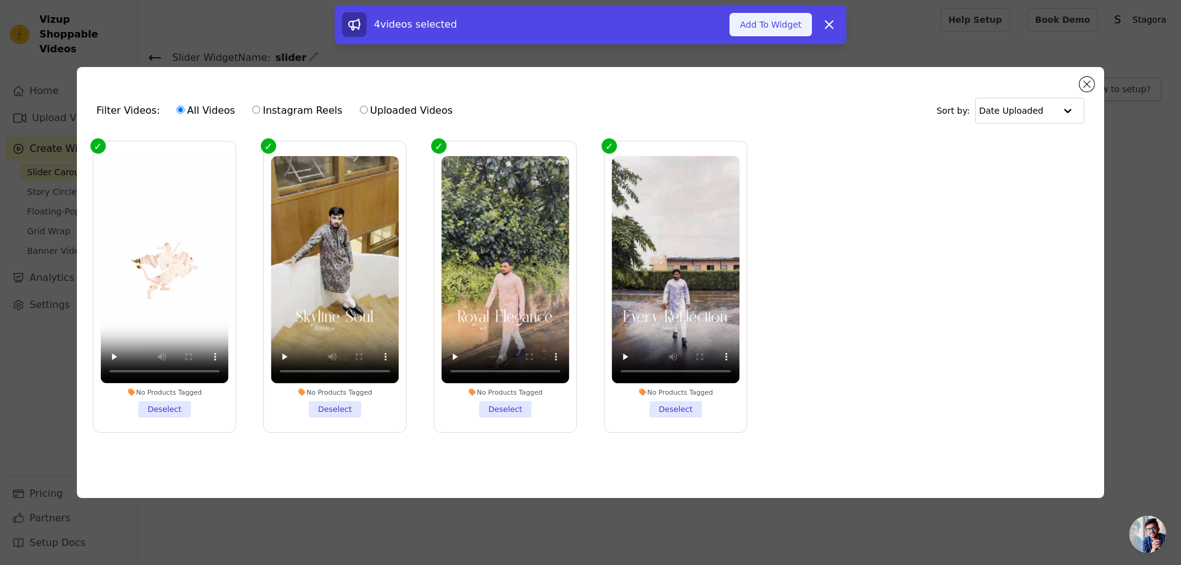
click at [763, 29] on button "Add To Widget" at bounding box center [770, 24] width 82 height 23
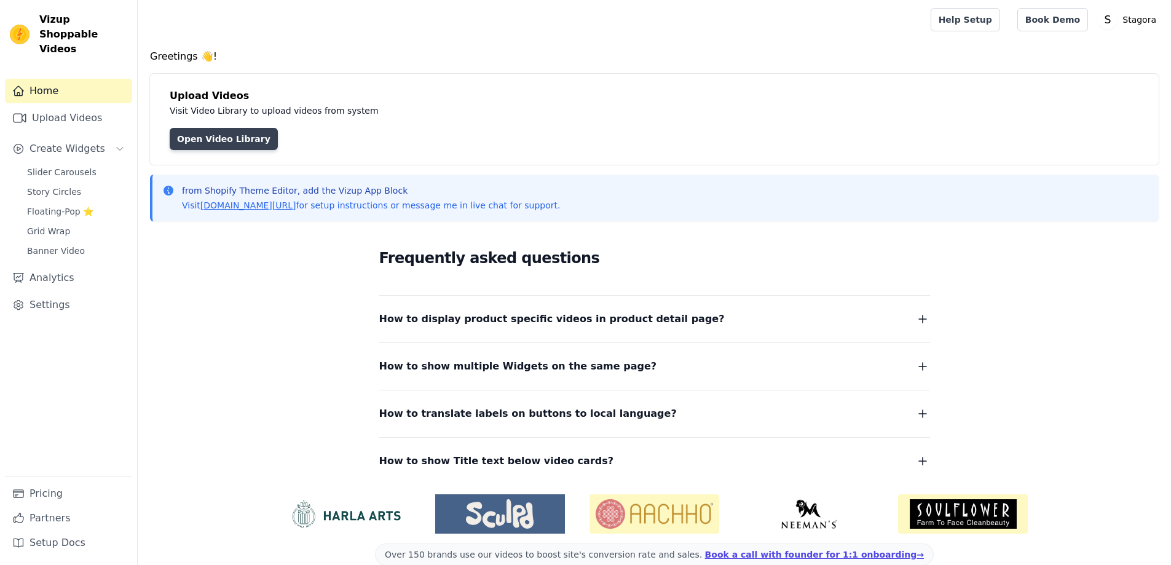
click at [221, 146] on link "Open Video Library" at bounding box center [224, 139] width 108 height 22
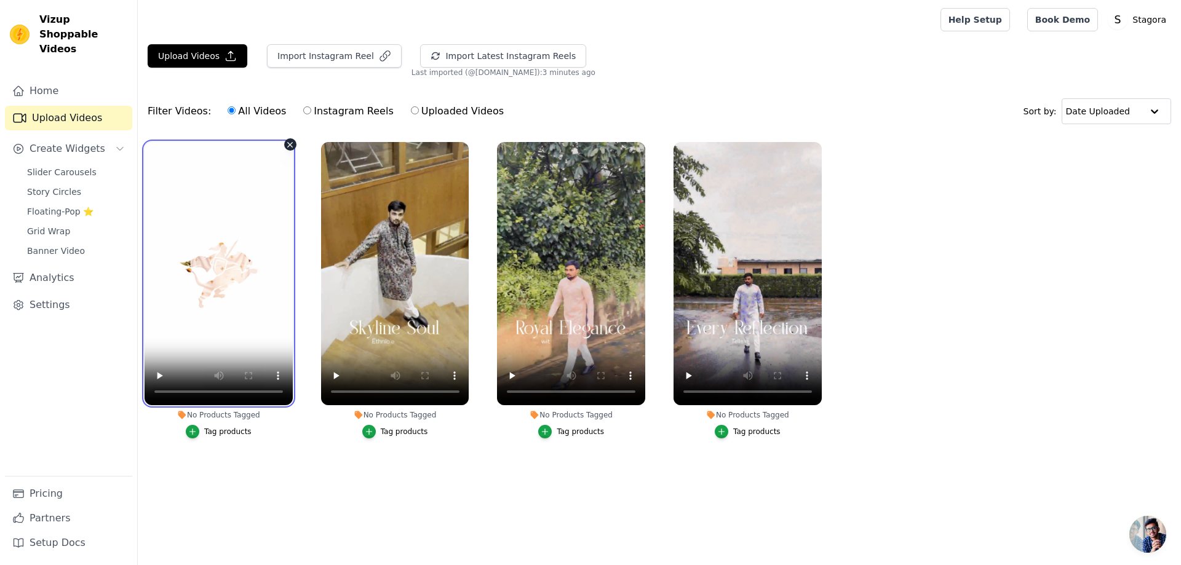
drag, startPoint x: 243, startPoint y: 177, endPoint x: 192, endPoint y: 283, distance: 118.0
click at [192, 283] on video at bounding box center [219, 273] width 148 height 263
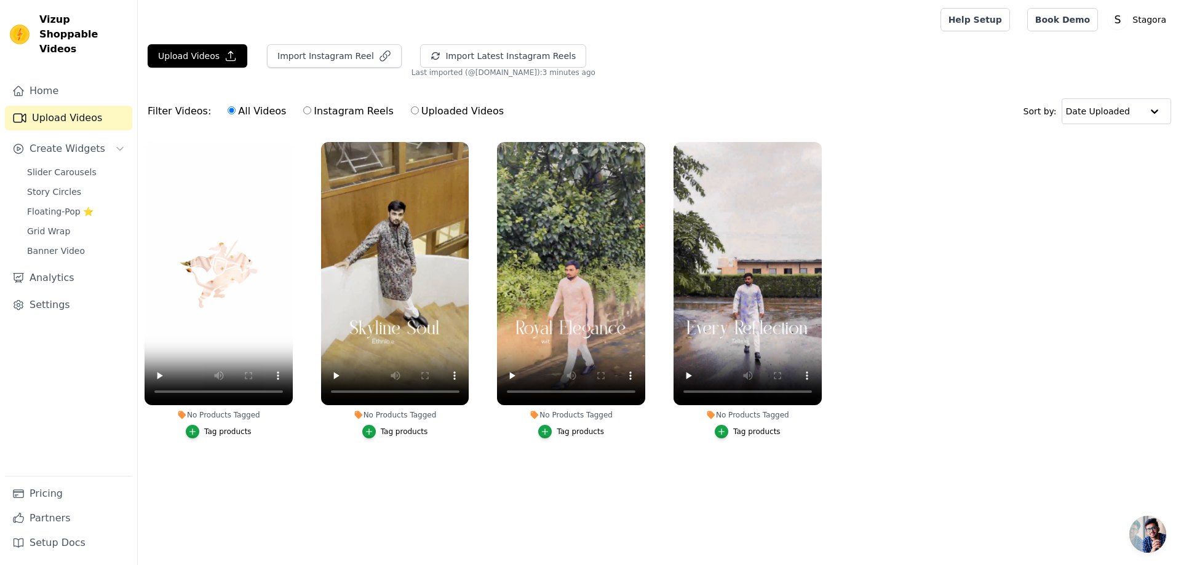
click at [340, 469] on ul "No Products Tagged Tag products No Products Tagged Tag products No Products Tag…" at bounding box center [659, 302] width 1043 height 335
click at [208, 50] on button "Upload Videos" at bounding box center [198, 55] width 100 height 23
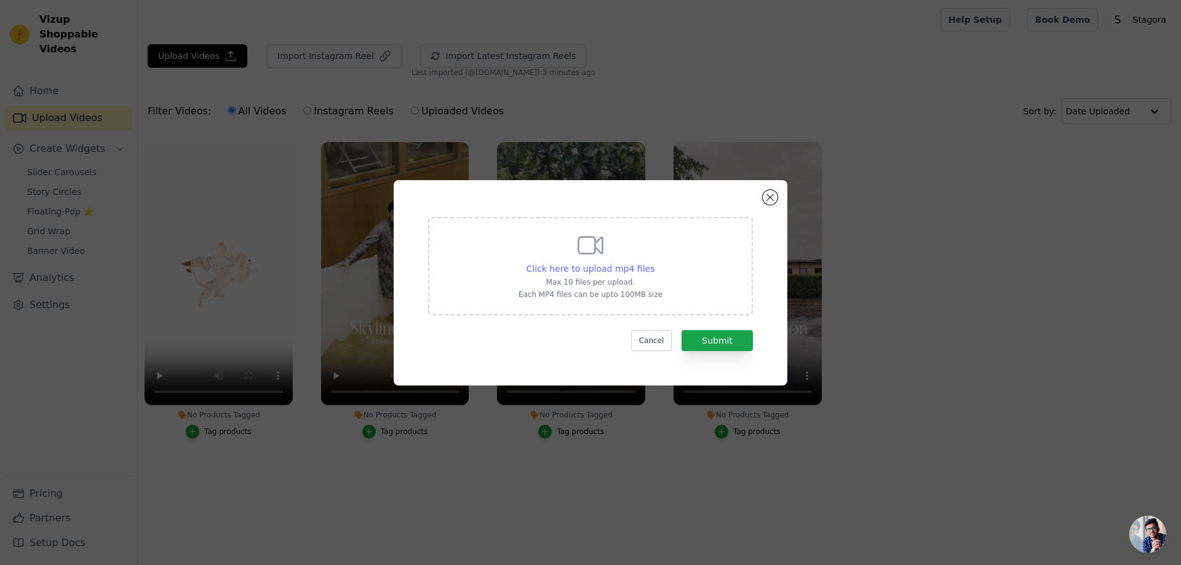
click at [620, 264] on span "Click here to upload mp4 files" at bounding box center [590, 269] width 129 height 10
click at [654, 263] on input "Click here to upload mp4 files Max 10 files per upload. Each MP4 files can be u…" at bounding box center [654, 262] width 1 height 1
click at [775, 194] on button "Close modal" at bounding box center [770, 197] width 15 height 15
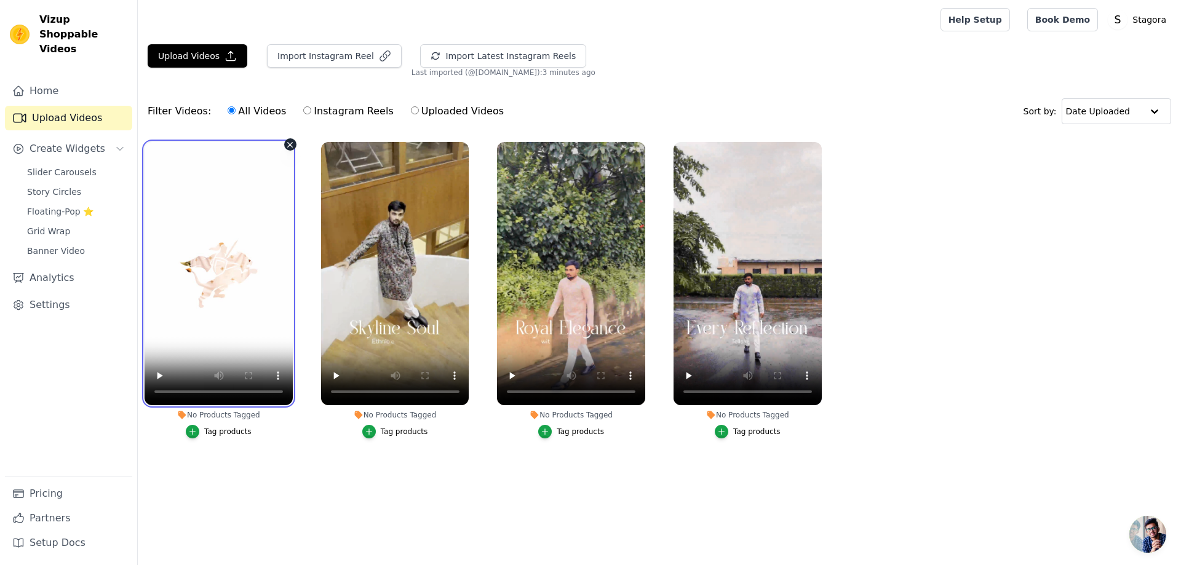
drag, startPoint x: 215, startPoint y: 253, endPoint x: 287, endPoint y: 262, distance: 72.5
click at [287, 262] on video at bounding box center [219, 273] width 148 height 263
drag, startPoint x: 190, startPoint y: 332, endPoint x: 243, endPoint y: 298, distance: 62.8
click at [242, 309] on video at bounding box center [219, 273] width 148 height 263
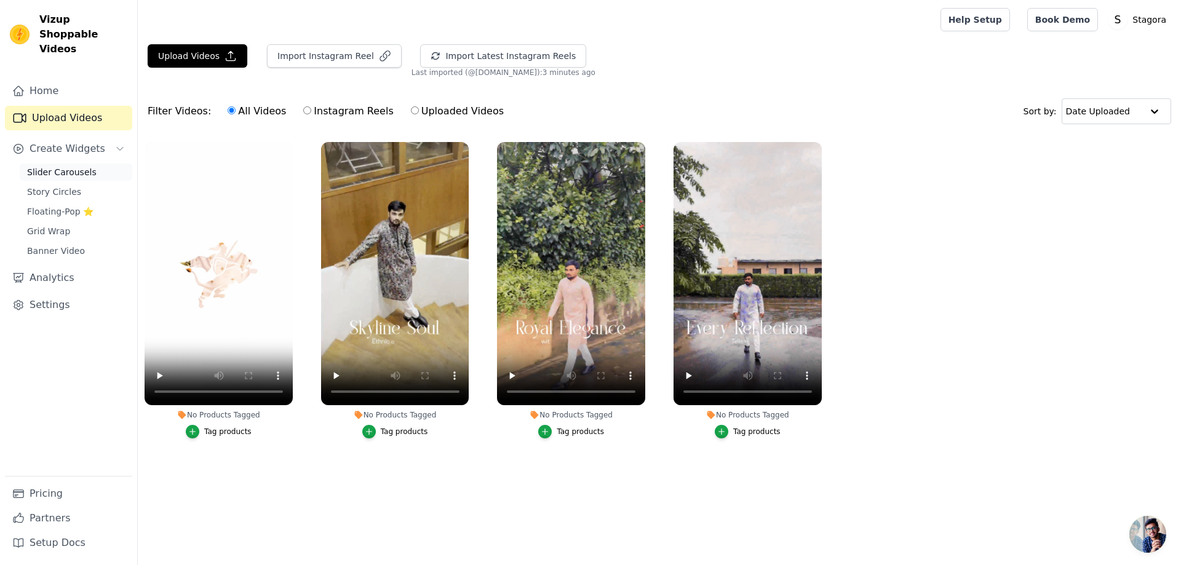
click at [42, 166] on span "Slider Carousels" at bounding box center [61, 172] width 69 height 12
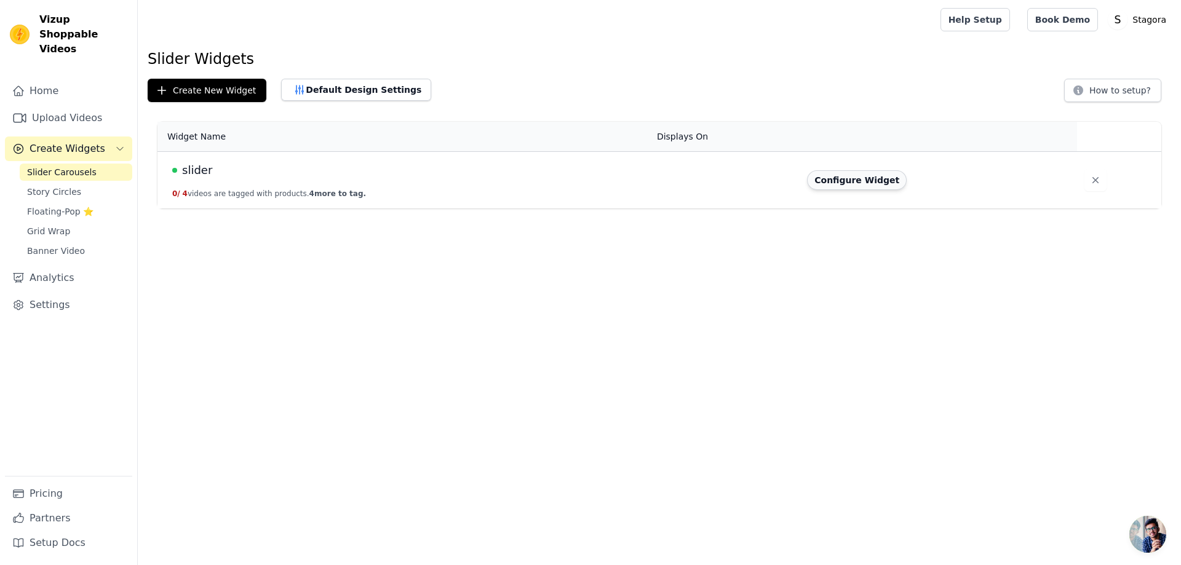
click at [876, 183] on button "Configure Widget" at bounding box center [857, 180] width 100 height 20
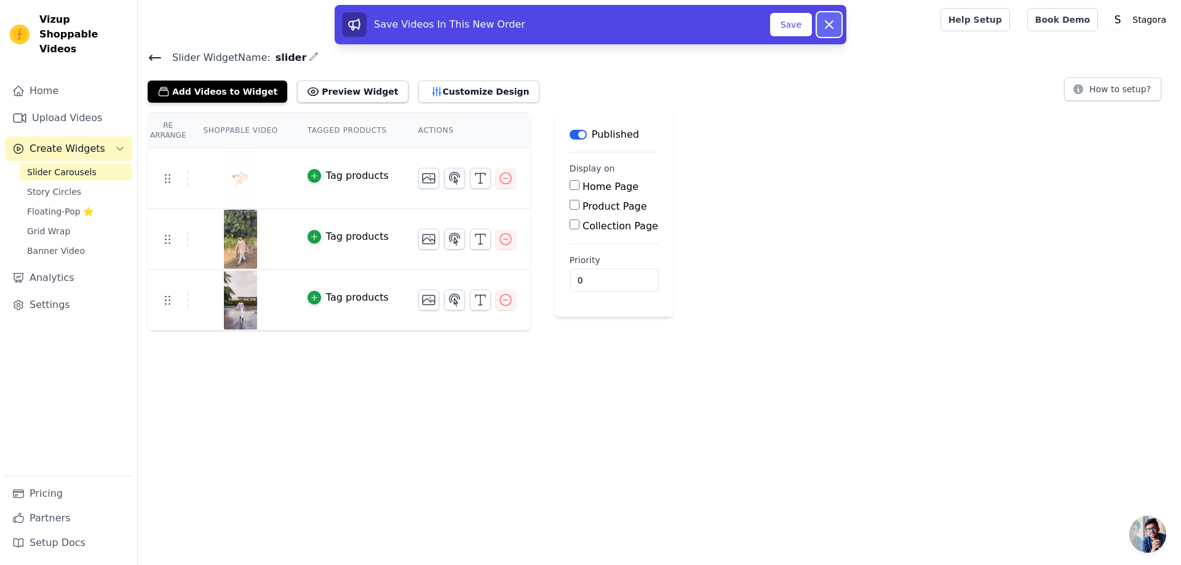
click at [837, 20] on button "Dismiss" at bounding box center [829, 24] width 25 height 25
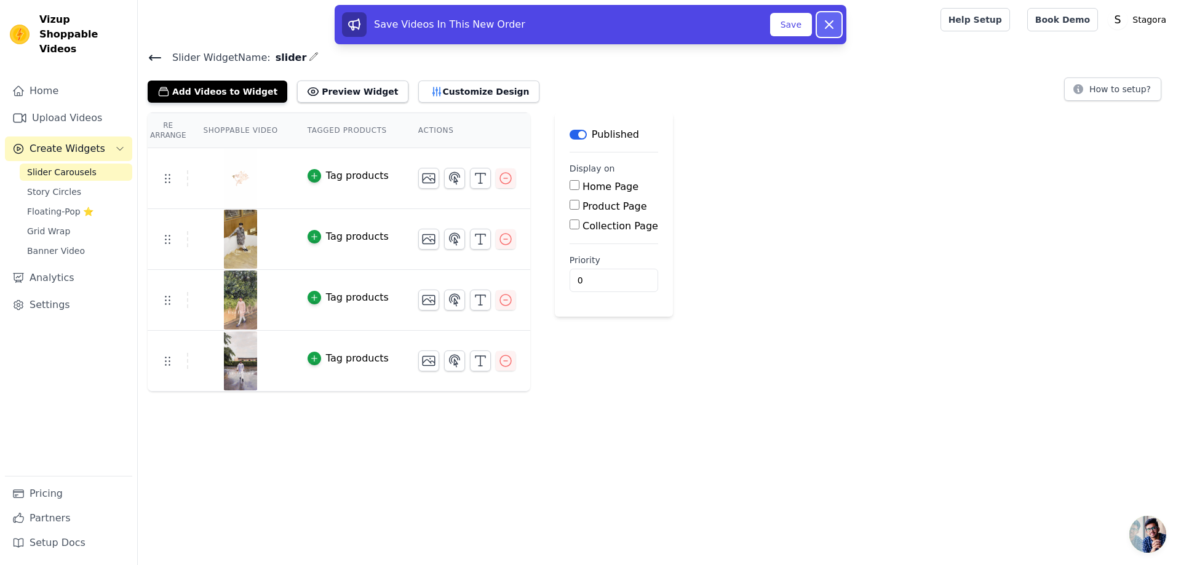
click at [829, 18] on icon at bounding box center [829, 24] width 15 height 15
click at [782, 25] on button "Save" at bounding box center [791, 24] width 42 height 23
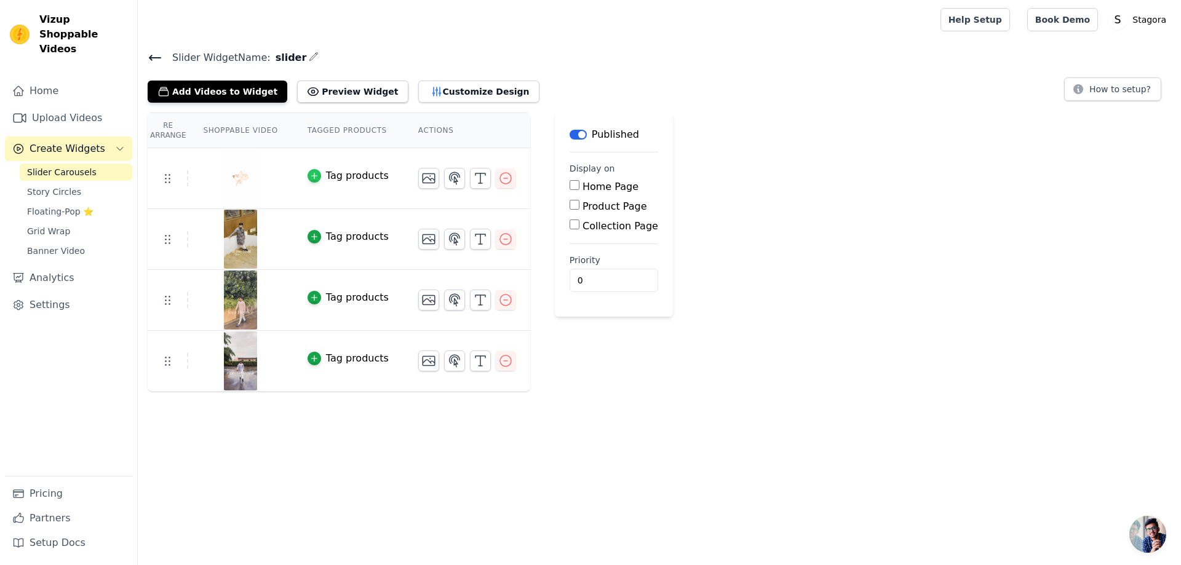
click at [307, 174] on div "button" at bounding box center [314, 176] width 14 height 14
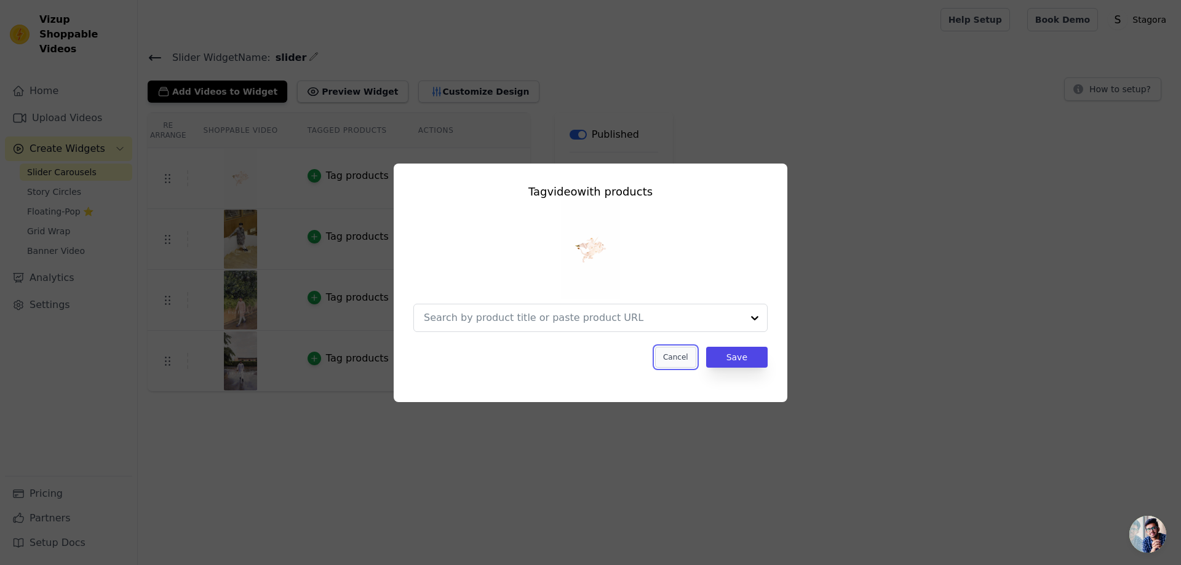
click at [677, 360] on button "Cancel" at bounding box center [675, 357] width 41 height 21
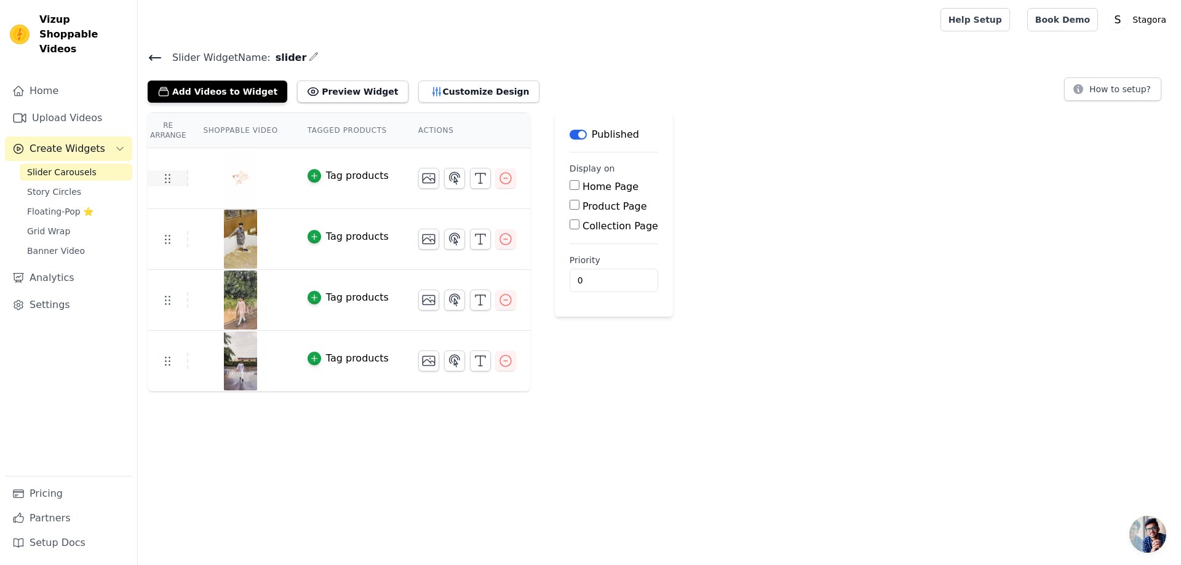
click at [172, 178] on icon at bounding box center [167, 178] width 15 height 15
drag, startPoint x: 172, startPoint y: 178, endPoint x: 864, endPoint y: 232, distance: 694.6
click at [864, 232] on div "Re Arrange Shoppable Video Tagged Products Actions Tag products Tag products Ta…" at bounding box center [659, 252] width 1043 height 279
click at [424, 90] on button "Customize Design" at bounding box center [478, 92] width 121 height 22
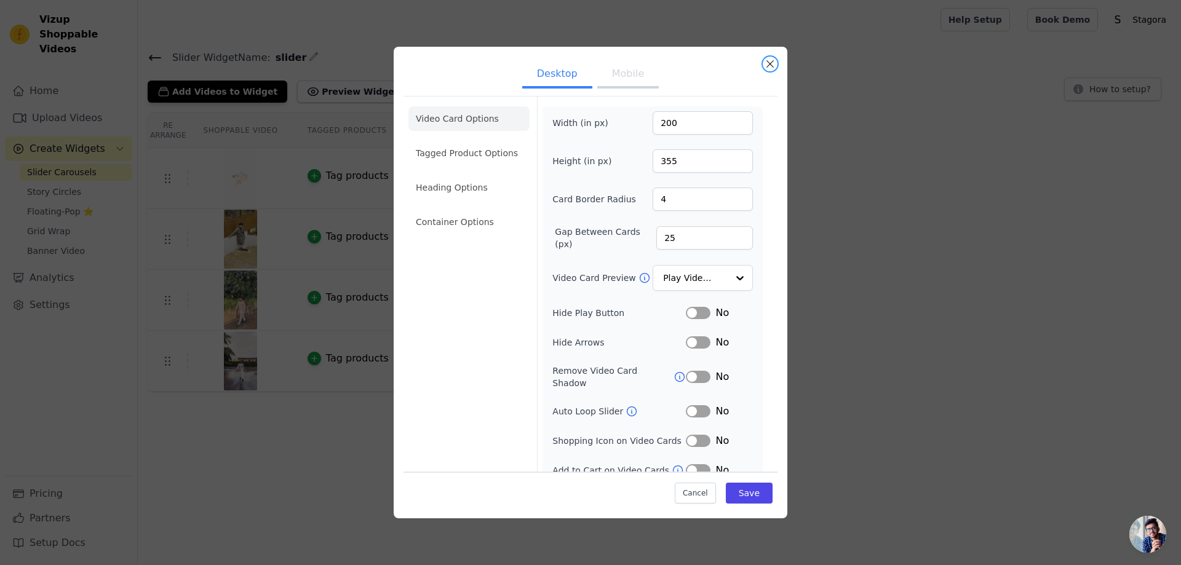
drag, startPoint x: 767, startPoint y: 66, endPoint x: 683, endPoint y: 66, distance: 83.6
click at [767, 64] on button "Close modal" at bounding box center [770, 64] width 15 height 15
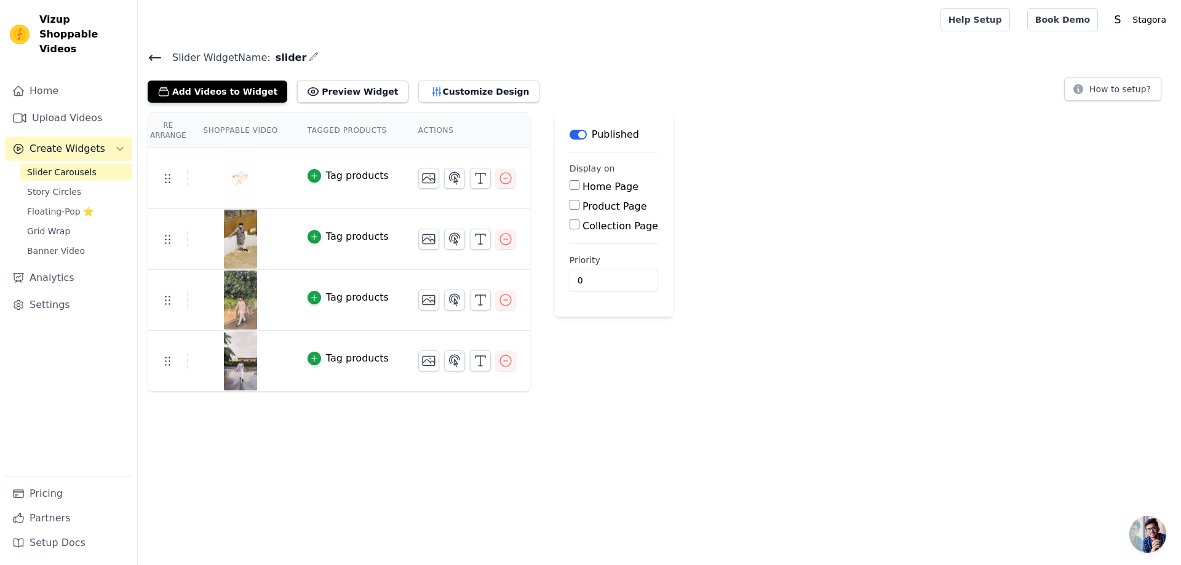
click at [232, 176] on img at bounding box center [240, 178] width 34 height 59
drag, startPoint x: 232, startPoint y: 176, endPoint x: 854, endPoint y: 299, distance: 634.3
click at [854, 299] on div "Re Arrange Shoppable Video Tagged Products Actions Tag products Tag products Ta…" at bounding box center [659, 252] width 1043 height 279
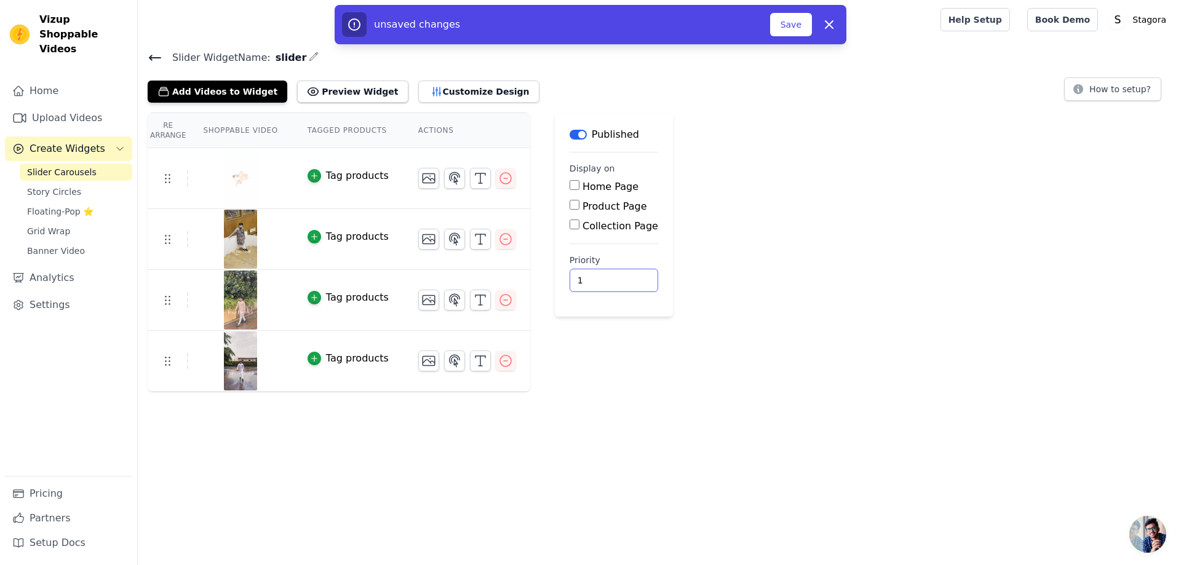
type input "1"
click at [606, 277] on input "1" at bounding box center [613, 280] width 89 height 23
click at [791, 25] on button "Save" at bounding box center [791, 24] width 42 height 23
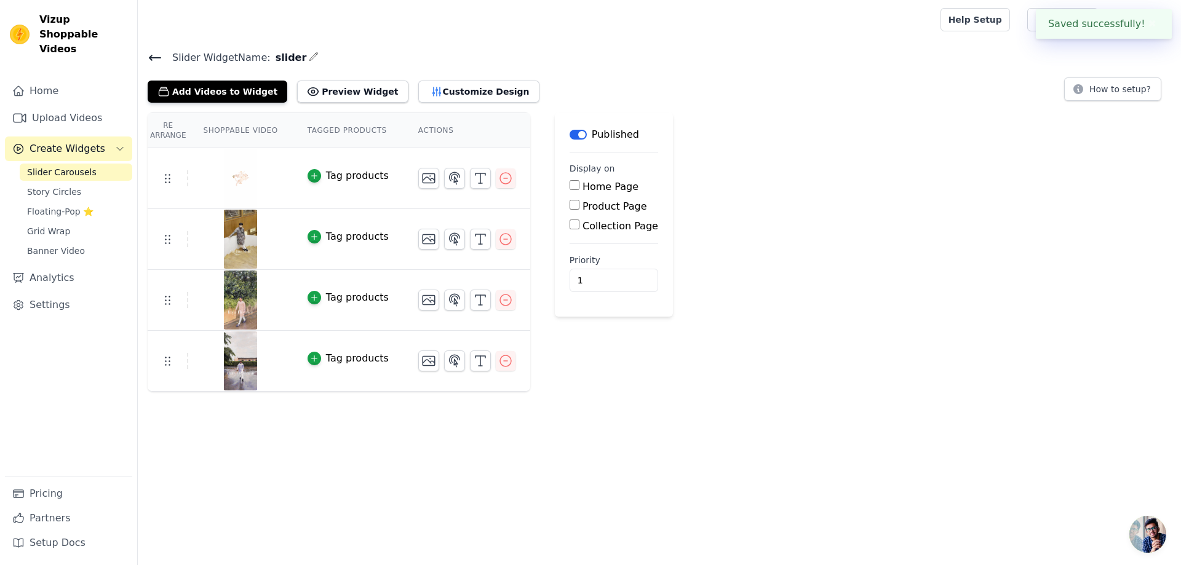
click at [240, 229] on img at bounding box center [240, 239] width 34 height 59
click at [200, 226] on div at bounding box center [240, 239] width 103 height 59
click at [174, 243] on td at bounding box center [168, 239] width 41 height 16
click at [782, 363] on div "Re Arrange Shoppable Video Tagged Products Actions Tag products Tag products Ta…" at bounding box center [659, 252] width 1043 height 279
click at [229, 180] on img at bounding box center [240, 178] width 34 height 59
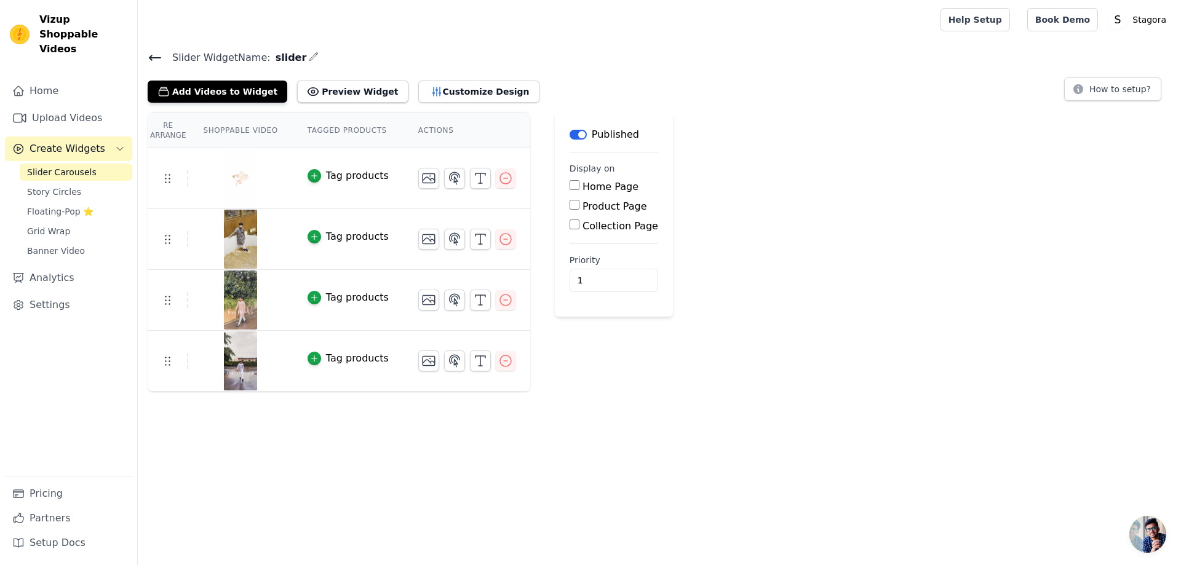
drag, startPoint x: 229, startPoint y: 172, endPoint x: 202, endPoint y: 168, distance: 28.0
click at [210, 165] on div at bounding box center [240, 178] width 103 height 59
click at [156, 179] on td at bounding box center [168, 178] width 41 height 16
click at [234, 184] on img at bounding box center [240, 178] width 34 height 59
click at [1011, 355] on div "Re Arrange Shoppable Video Tagged Products Actions Tag products Tag products Ta…" at bounding box center [659, 252] width 1043 height 279
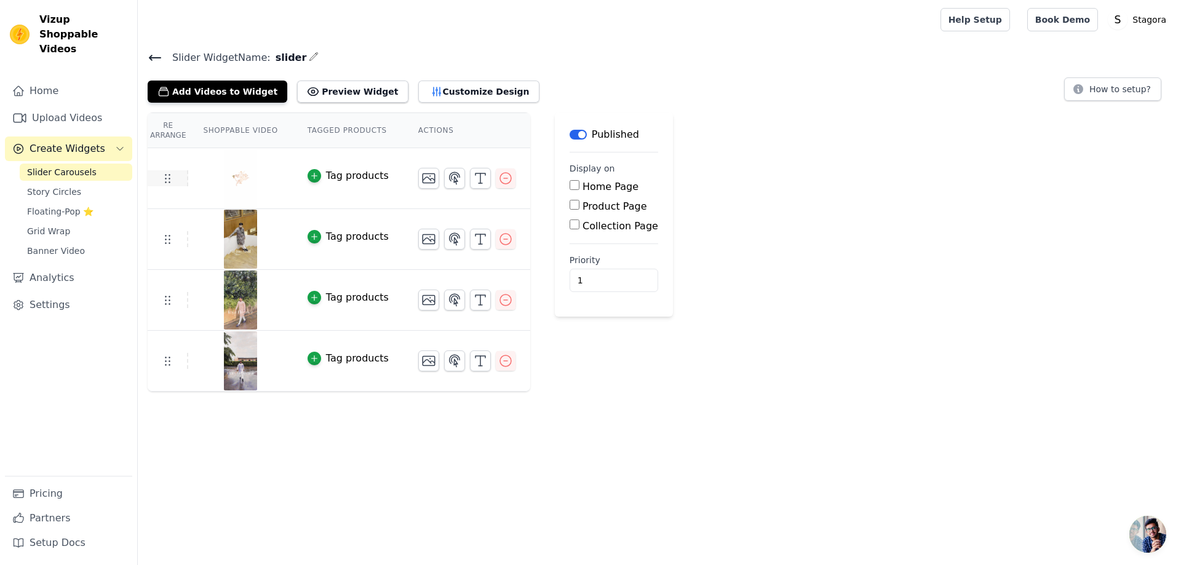
click at [169, 173] on icon at bounding box center [167, 178] width 15 height 15
click at [226, 175] on img at bounding box center [240, 178] width 34 height 59
click at [234, 175] on img at bounding box center [240, 178] width 34 height 59
click at [423, 92] on button "Customize Design" at bounding box center [478, 92] width 121 height 22
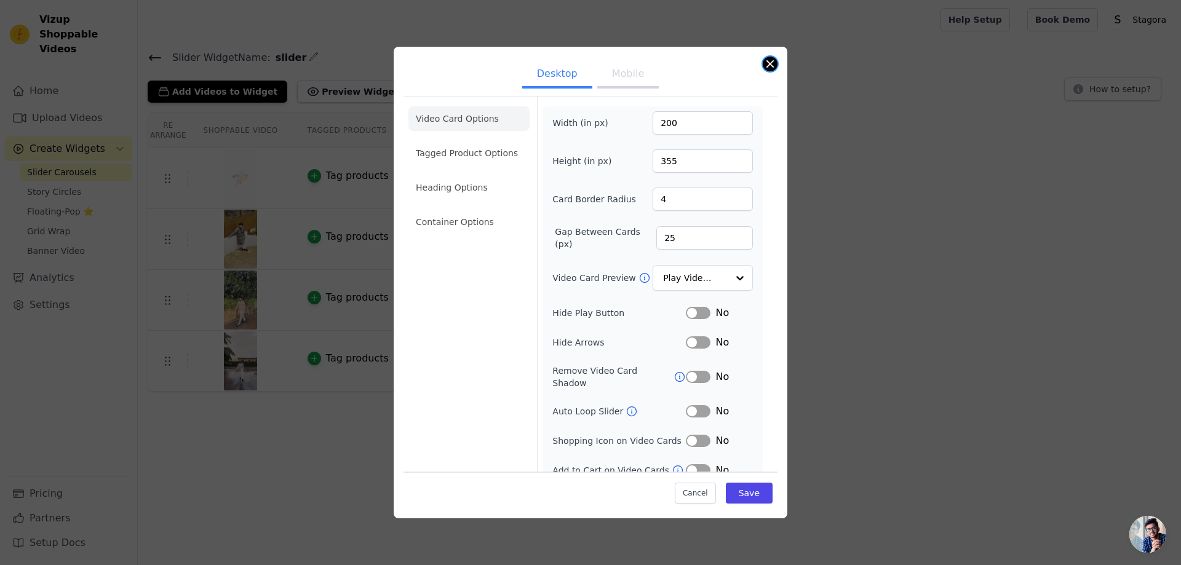
click at [772, 60] on button "Close modal" at bounding box center [770, 64] width 15 height 15
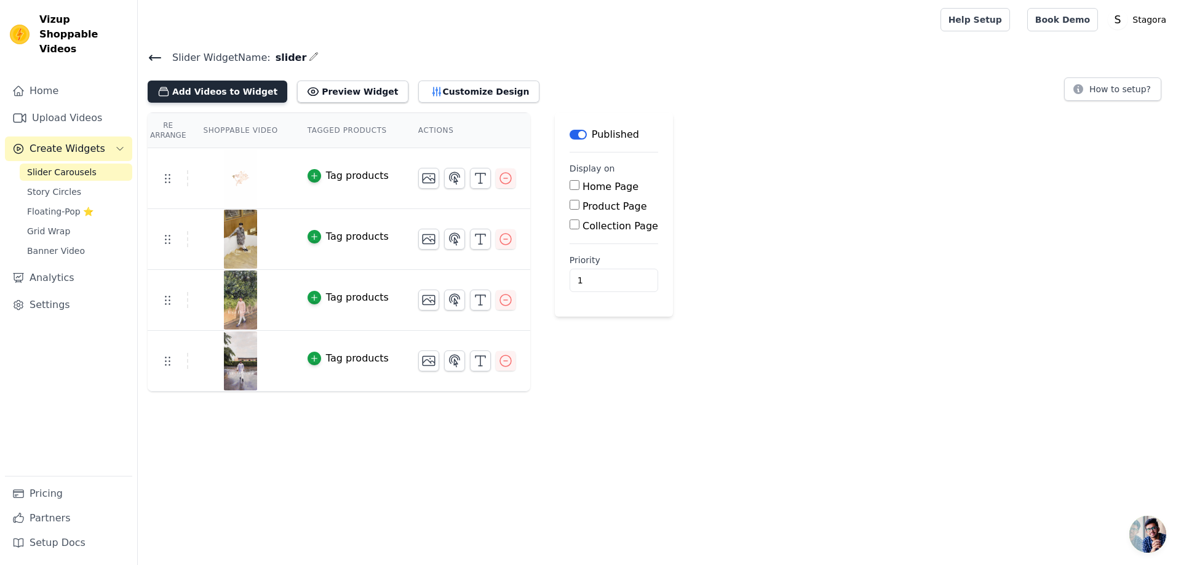
click at [222, 93] on button "Add Videos to Widget" at bounding box center [218, 92] width 140 height 22
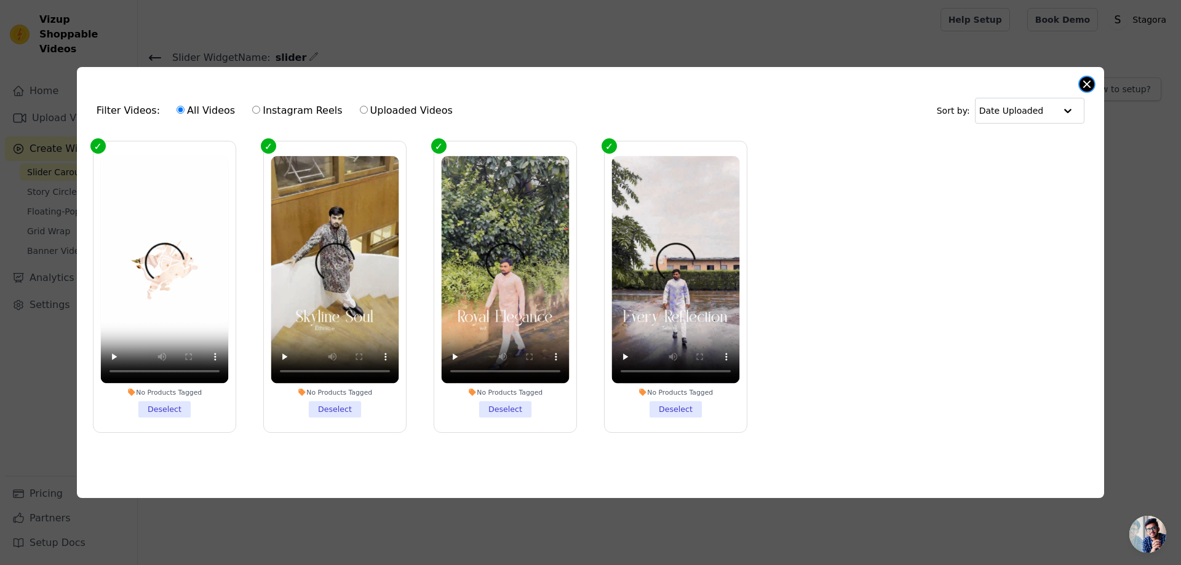
click at [1087, 83] on button "Close modal" at bounding box center [1086, 84] width 15 height 15
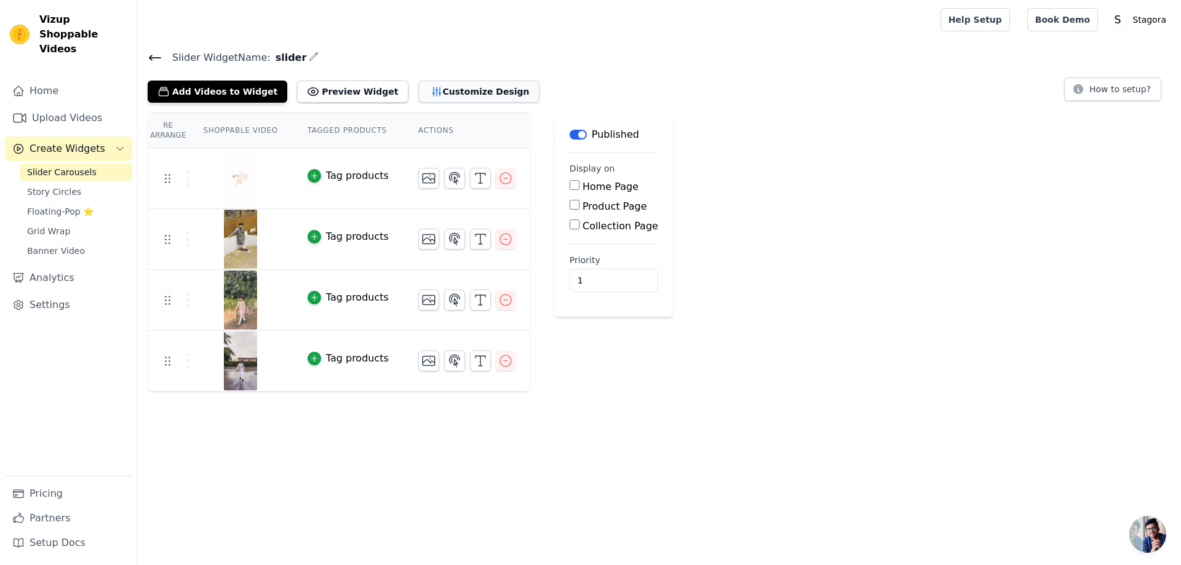
click at [424, 94] on button "Customize Design" at bounding box center [478, 92] width 121 height 22
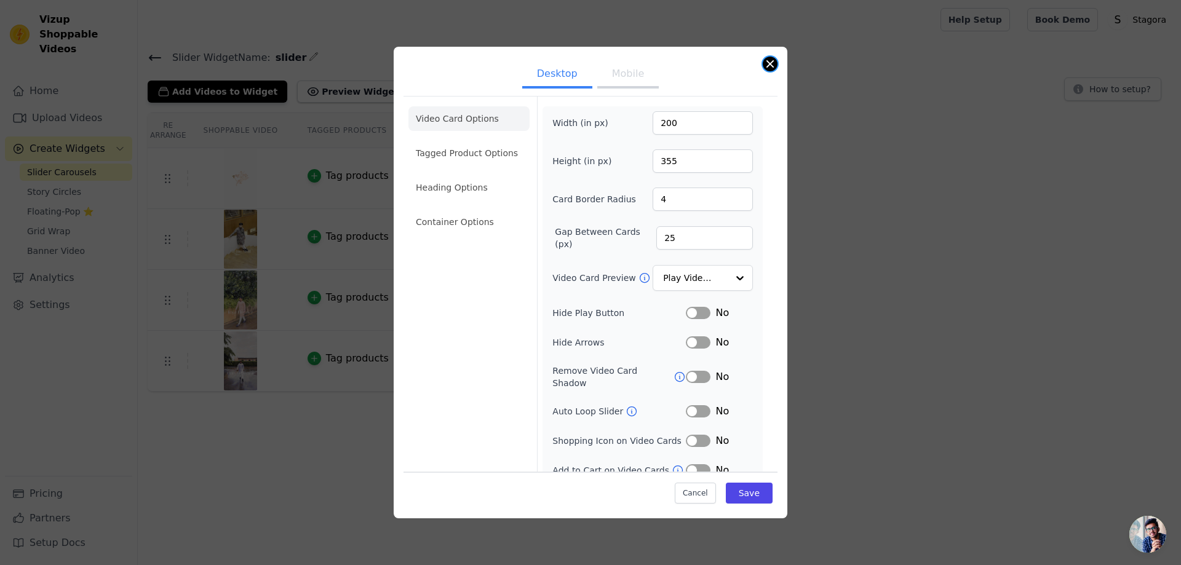
click at [772, 61] on button "Close modal" at bounding box center [770, 64] width 15 height 15
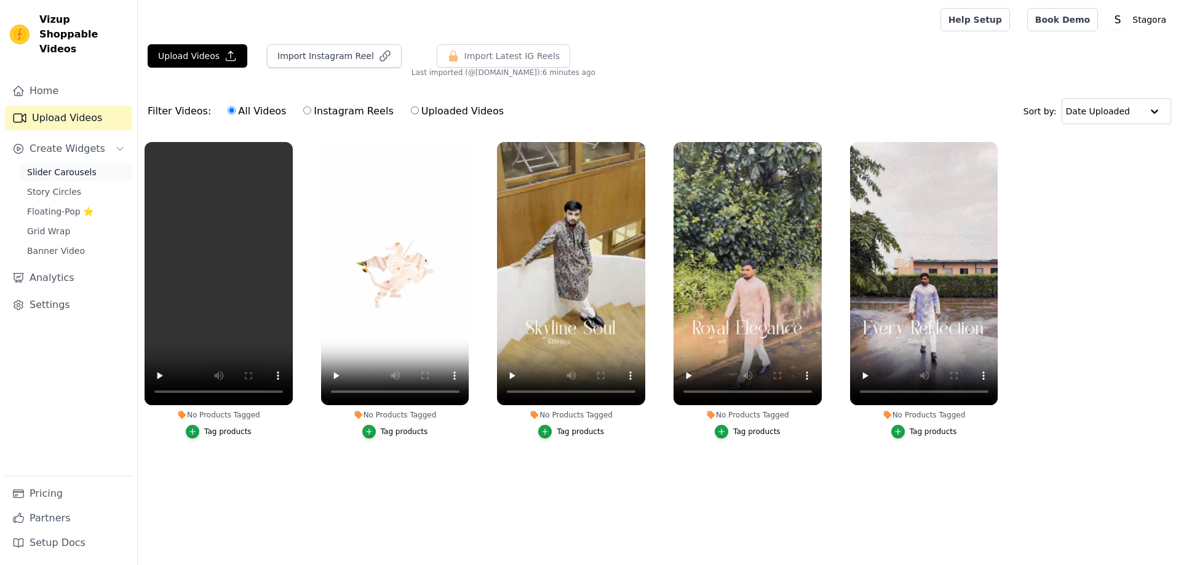
click at [66, 166] on span "Slider Carousels" at bounding box center [61, 172] width 69 height 12
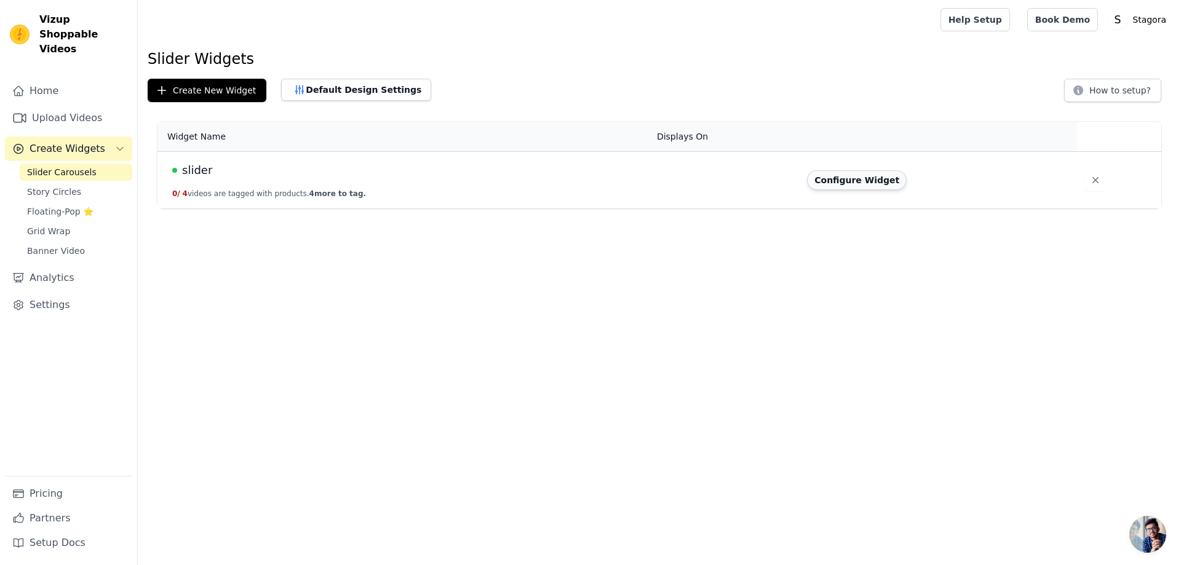
click at [853, 172] on button "Configure Widget" at bounding box center [857, 180] width 100 height 20
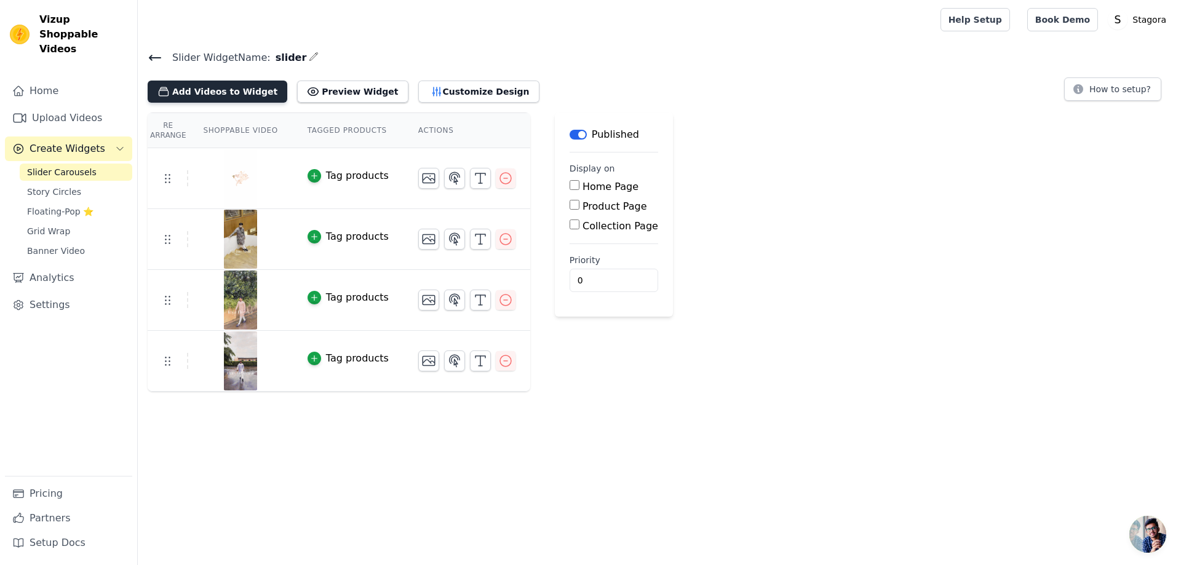
click at [213, 92] on button "Add Videos to Widget" at bounding box center [218, 92] width 140 height 22
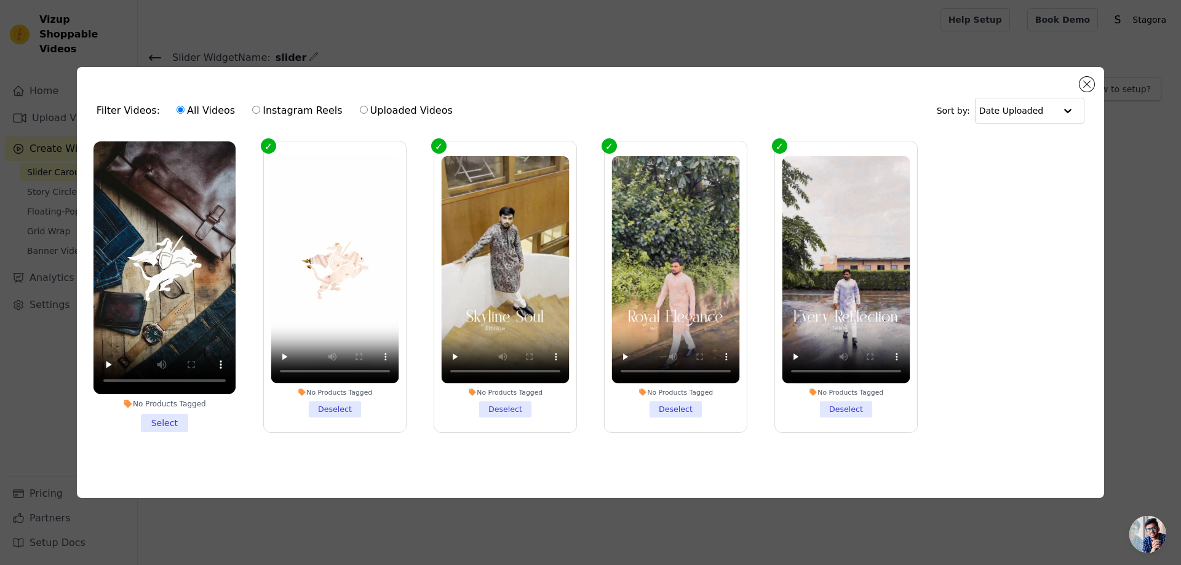
click at [162, 419] on li "No Products Tagged Select" at bounding box center [164, 286] width 142 height 291
click at [0, 0] on input "No Products Tagged Select" at bounding box center [0, 0] width 0 height 0
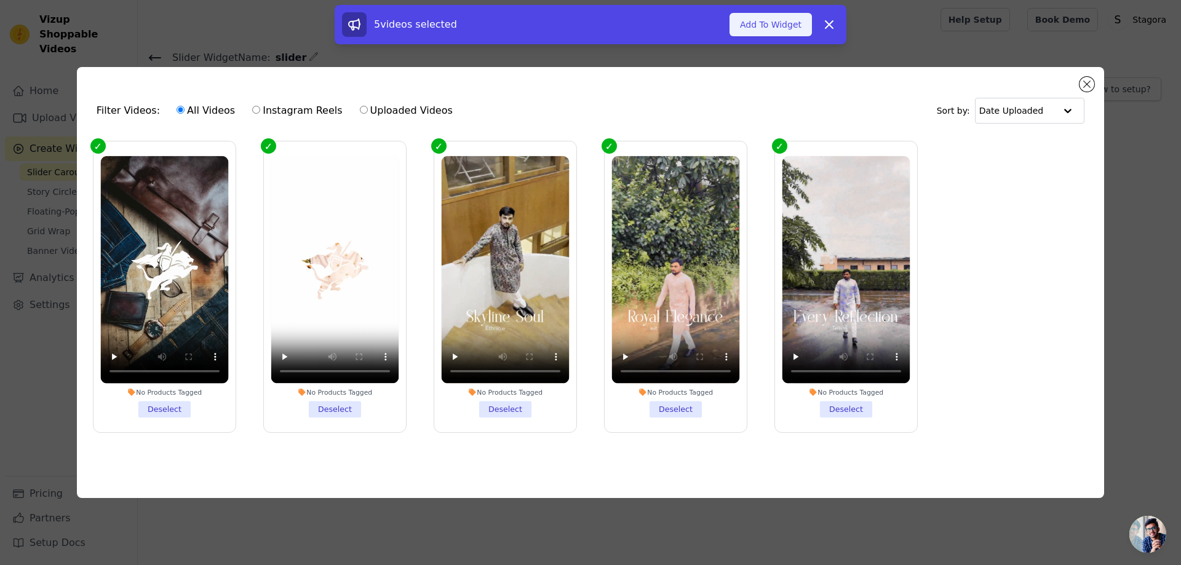
click at [771, 24] on button "Add To Widget" at bounding box center [770, 24] width 82 height 23
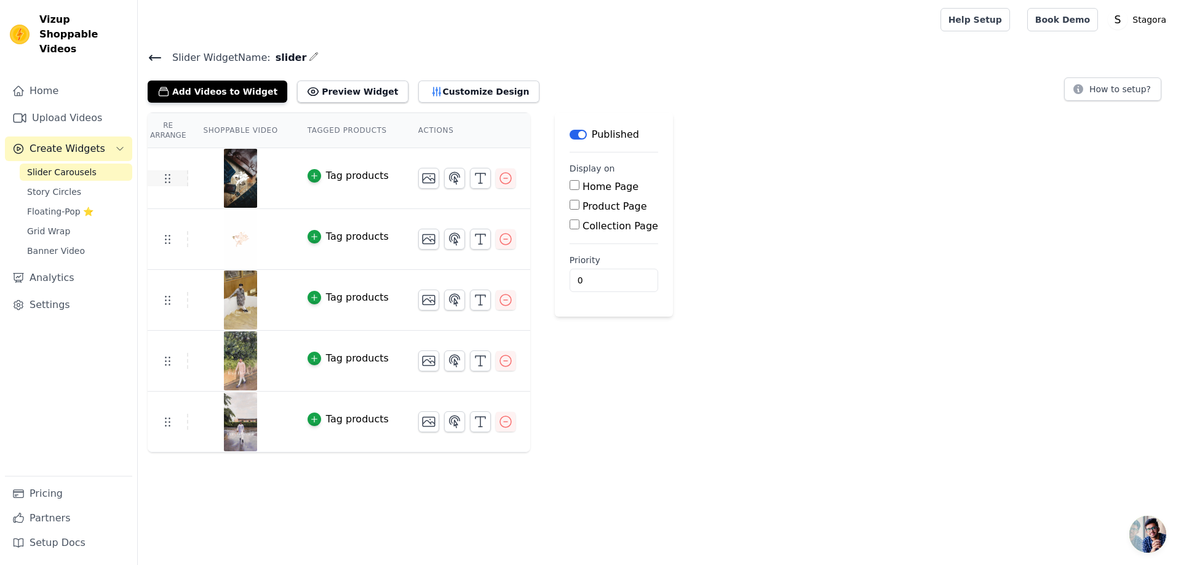
click at [173, 172] on icon at bounding box center [167, 178] width 15 height 15
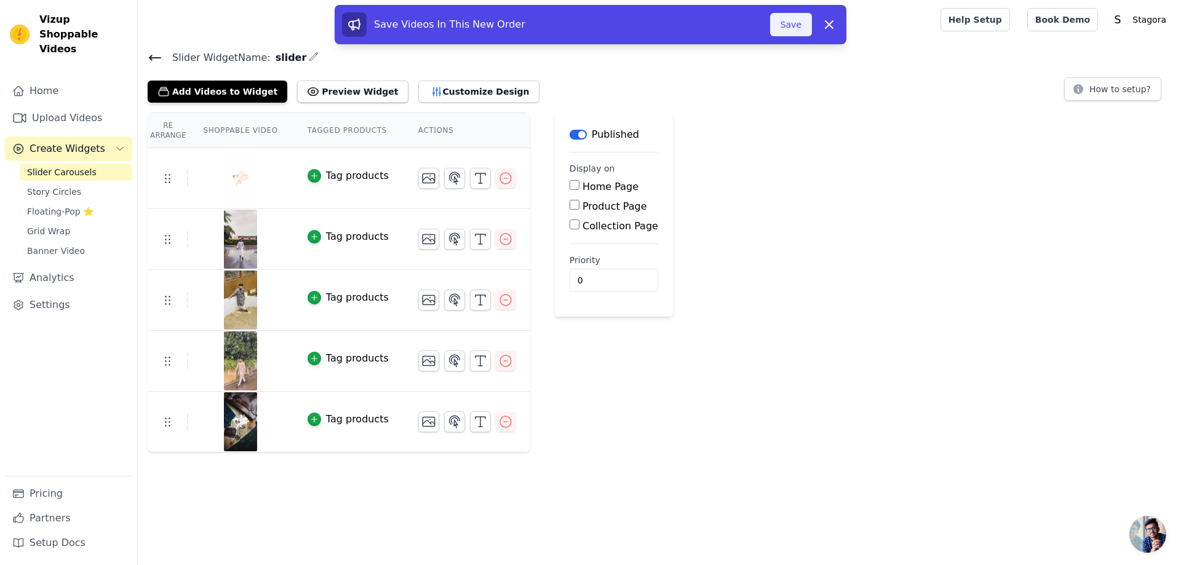
click at [804, 27] on button "Save" at bounding box center [791, 24] width 42 height 23
